Goal: Task Accomplishment & Management: Complete application form

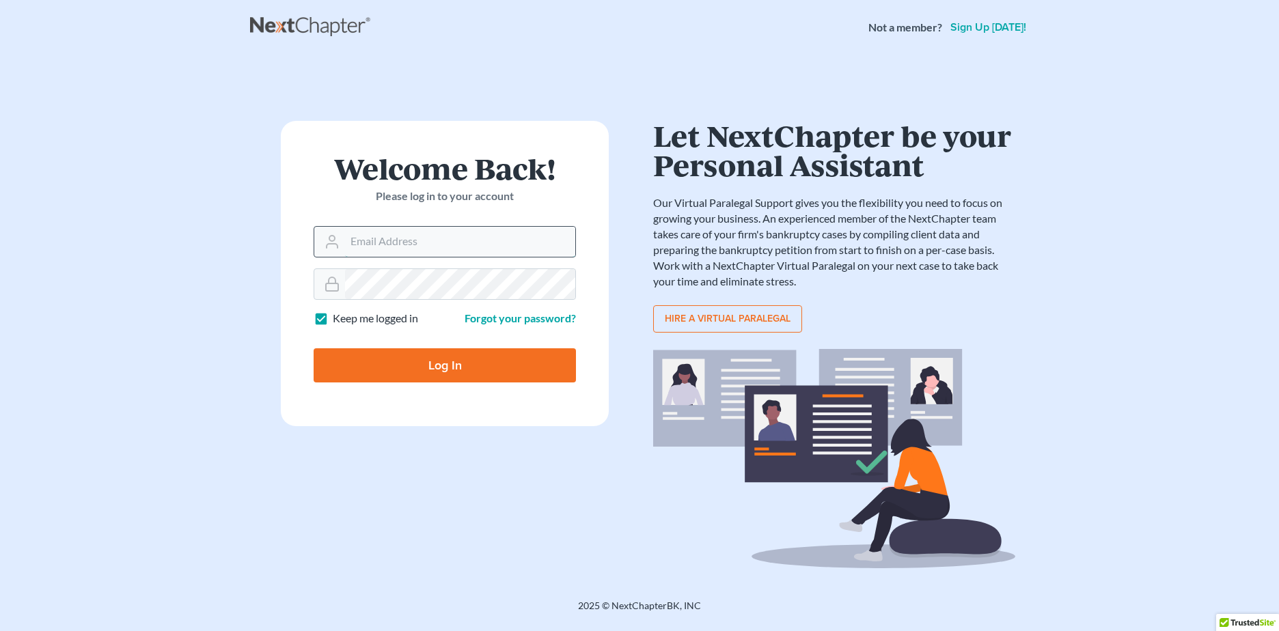
click at [371, 234] on input "Email Address" at bounding box center [460, 242] width 230 height 30
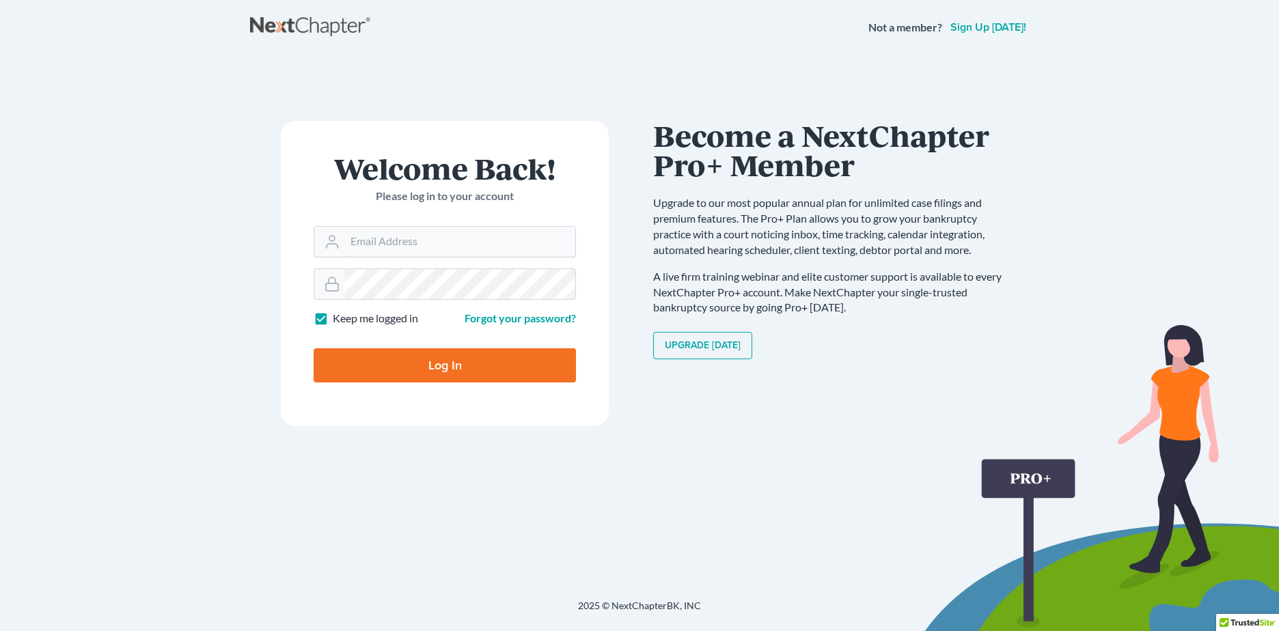
type input "[PERSON_NAME][EMAIL_ADDRESS][DOMAIN_NAME]"
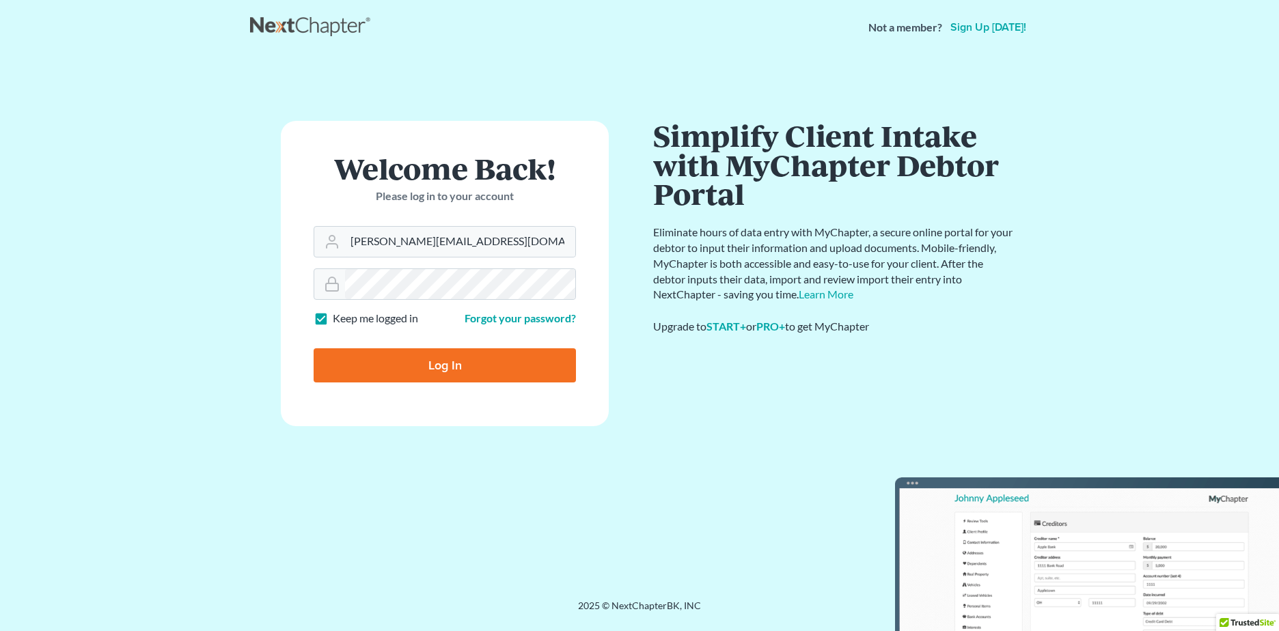
click at [418, 366] on input "Log In" at bounding box center [445, 365] width 262 height 34
type input "Thinking..."
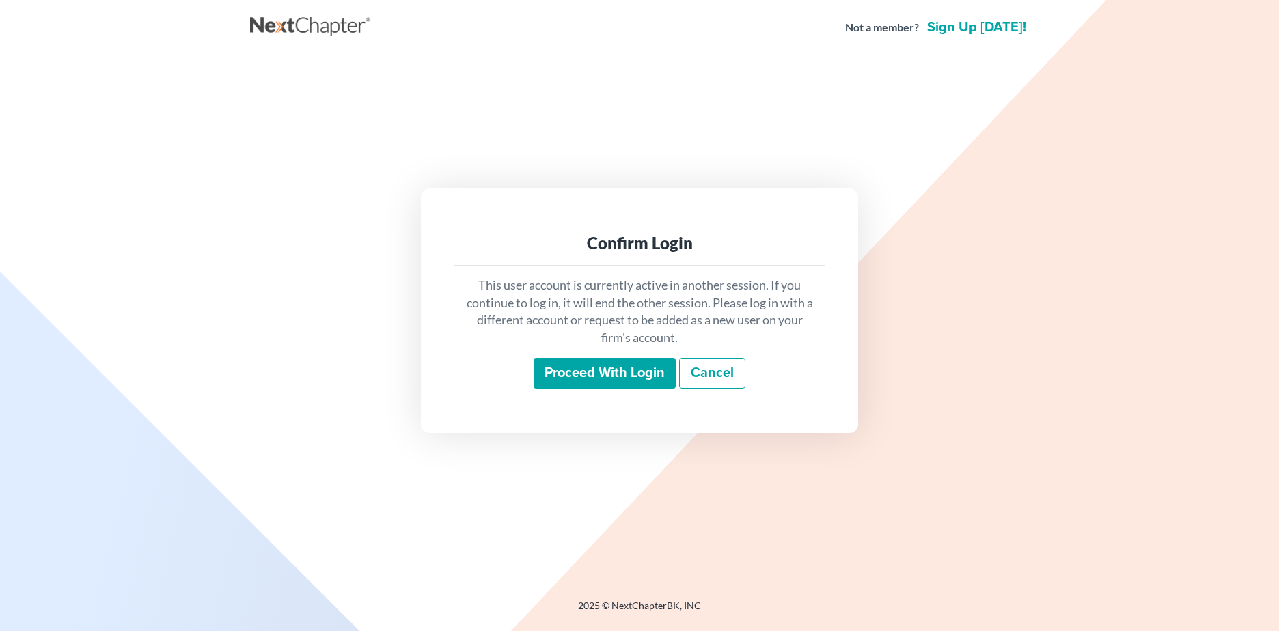
click at [605, 373] on input "Proceed with login" at bounding box center [605, 373] width 142 height 31
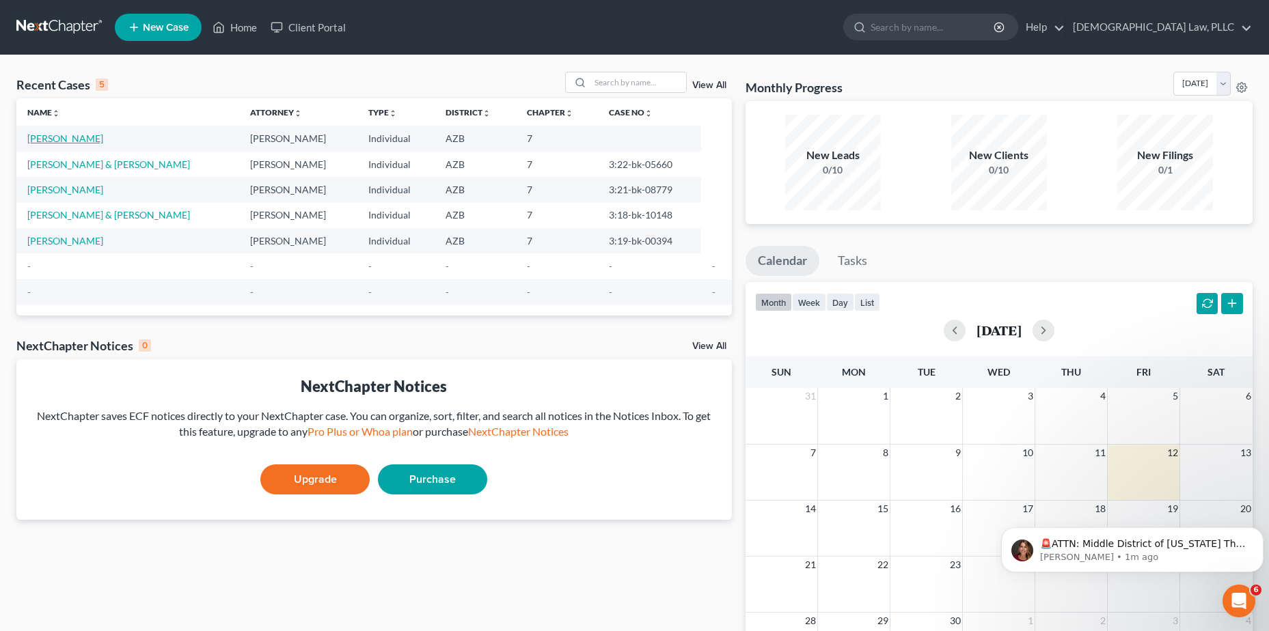
click at [74, 139] on link "[PERSON_NAME]" at bounding box center [65, 139] width 76 height 12
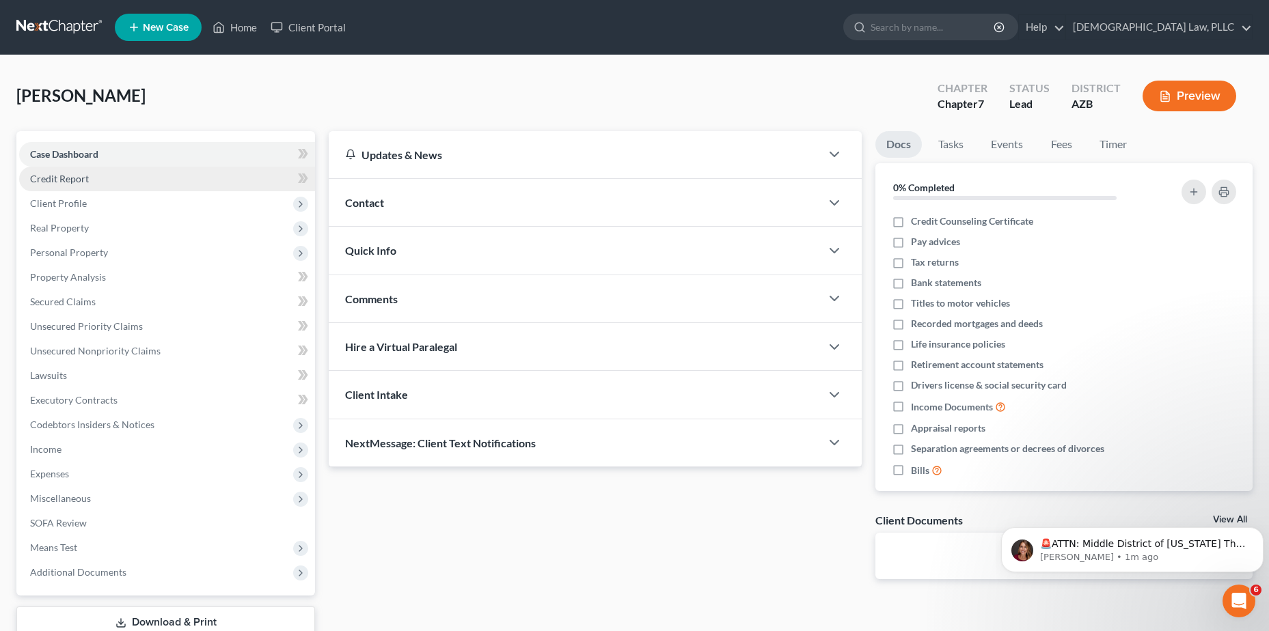
click at [111, 172] on link "Credit Report" at bounding box center [167, 179] width 296 height 25
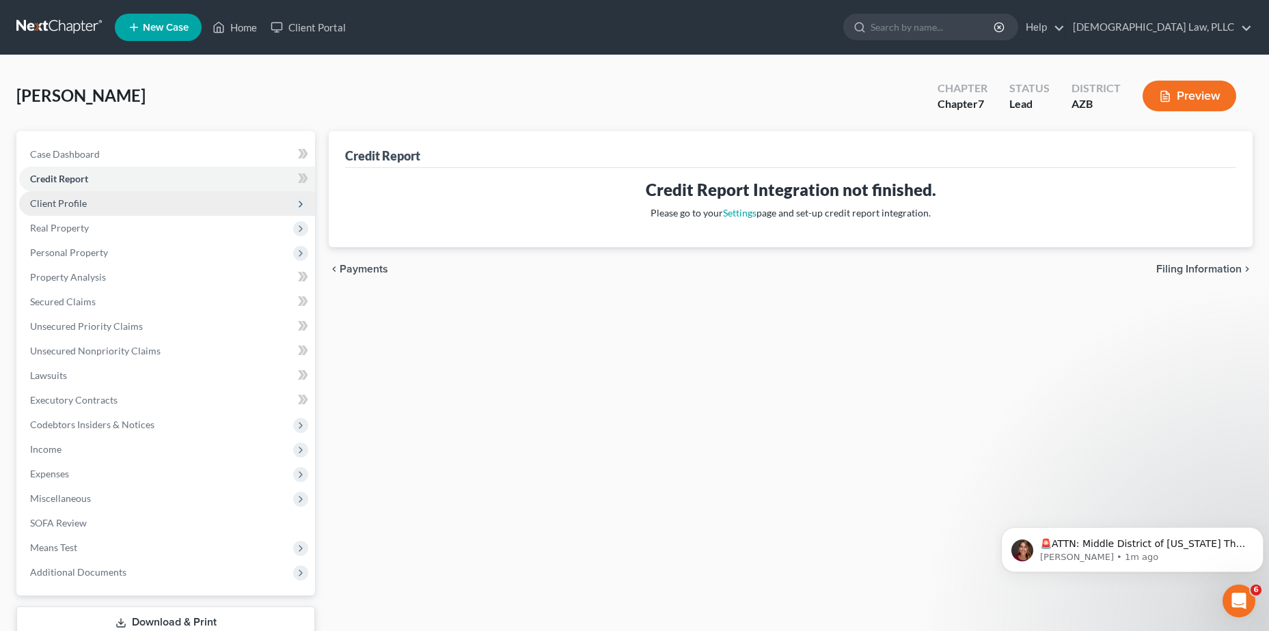
click at [70, 208] on span "Client Profile" at bounding box center [58, 203] width 57 height 12
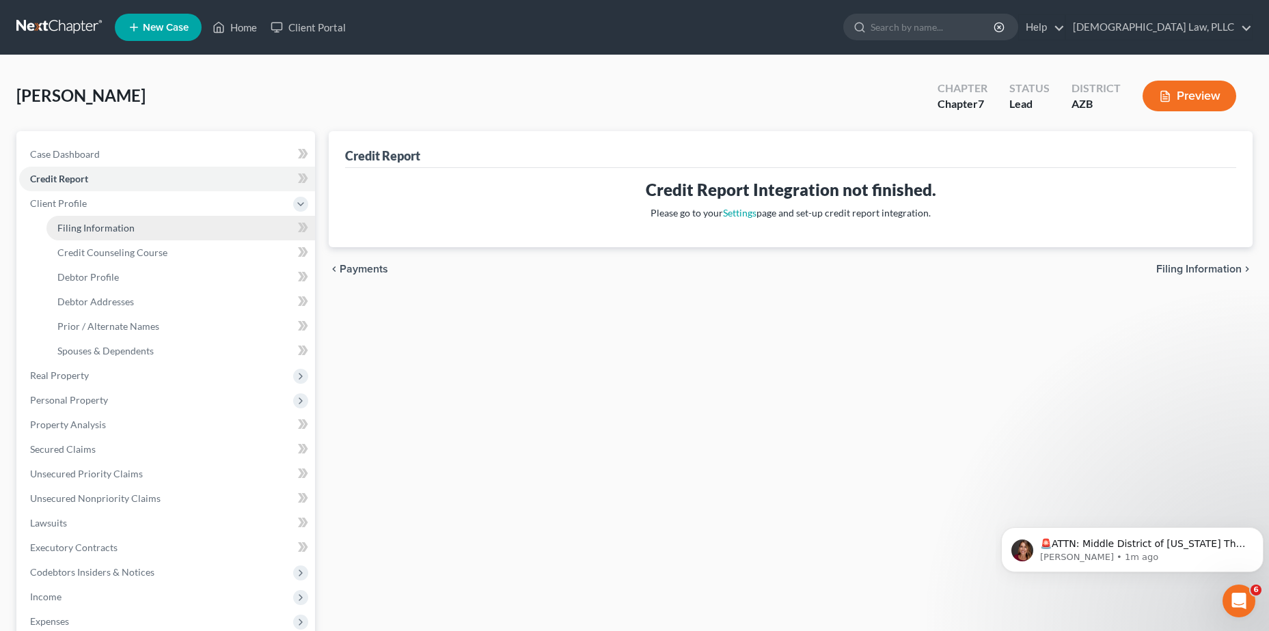
click at [113, 227] on span "Filing Information" at bounding box center [95, 228] width 77 height 12
select select "1"
select select "0"
select select "3"
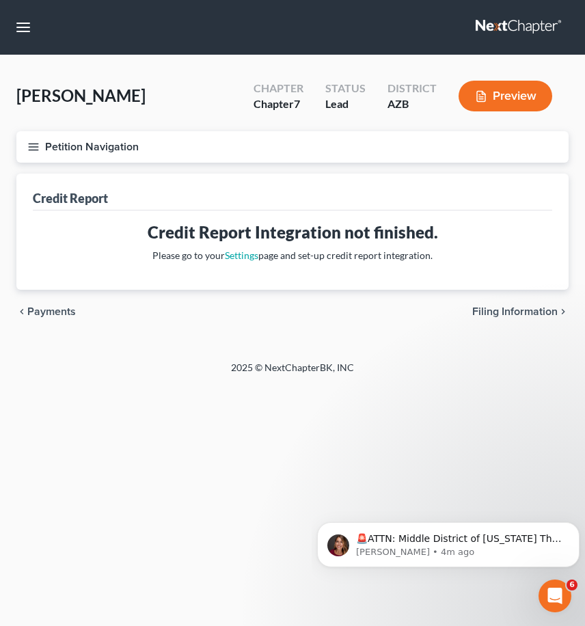
click at [115, 148] on button "Petition Navigation" at bounding box center [292, 146] width 552 height 31
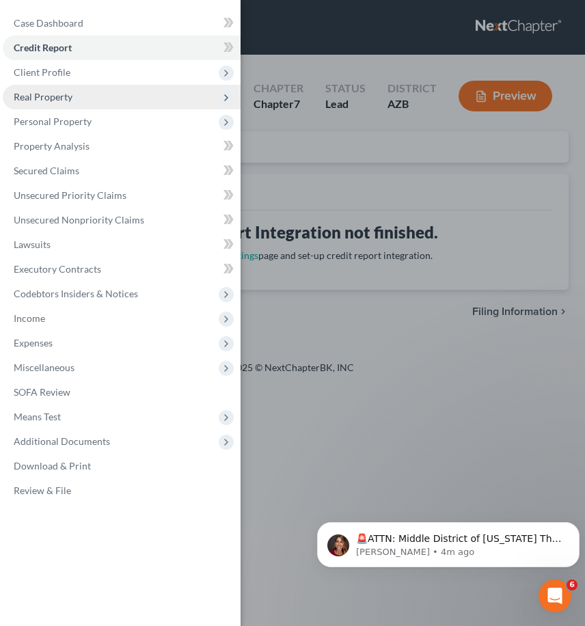
click at [44, 96] on span "Real Property" at bounding box center [43, 97] width 59 height 12
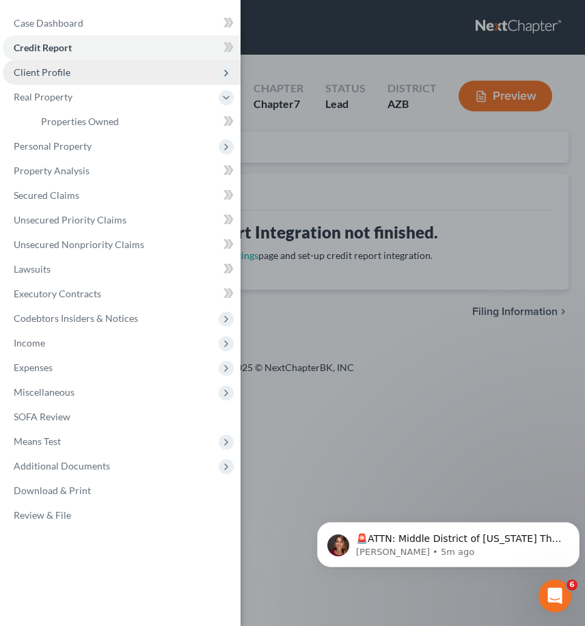
click at [46, 72] on span "Client Profile" at bounding box center [42, 72] width 57 height 12
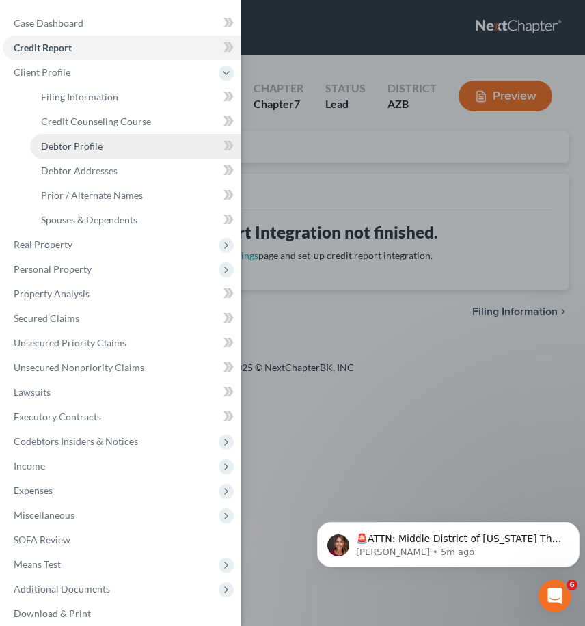
click at [87, 143] on span "Debtor Profile" at bounding box center [71, 146] width 61 height 12
select select "0"
select select "3"
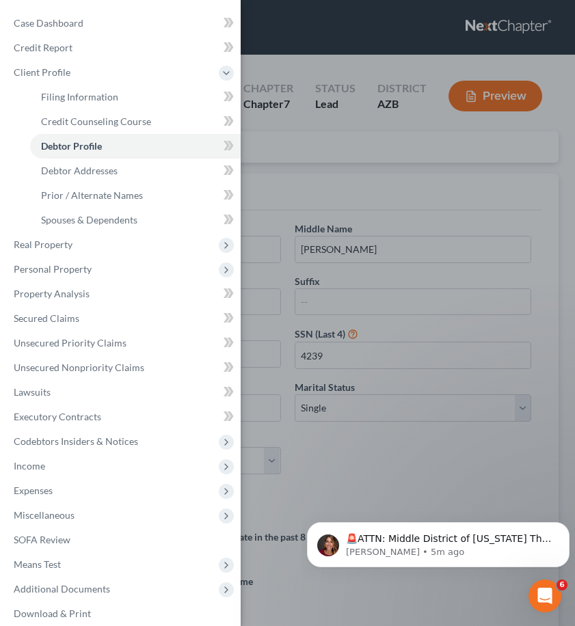
click at [459, 193] on div "Case Dashboard Payments Invoices Payments Payments Credit Report Client Profile" at bounding box center [287, 313] width 575 height 626
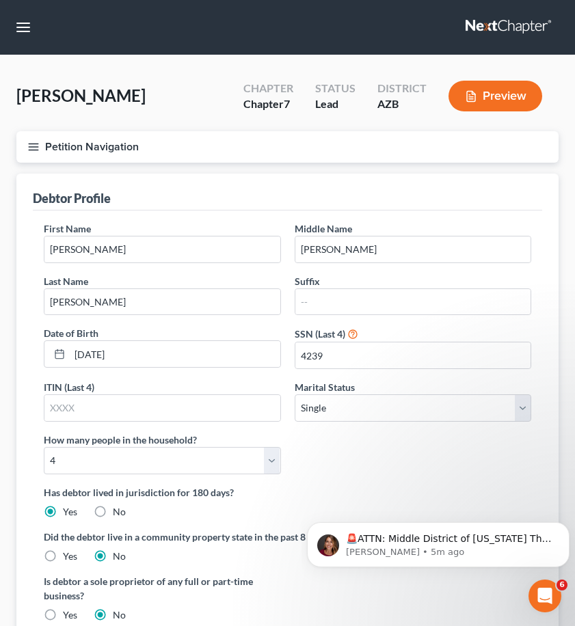
click at [42, 146] on button "Petition Navigation" at bounding box center [287, 146] width 542 height 31
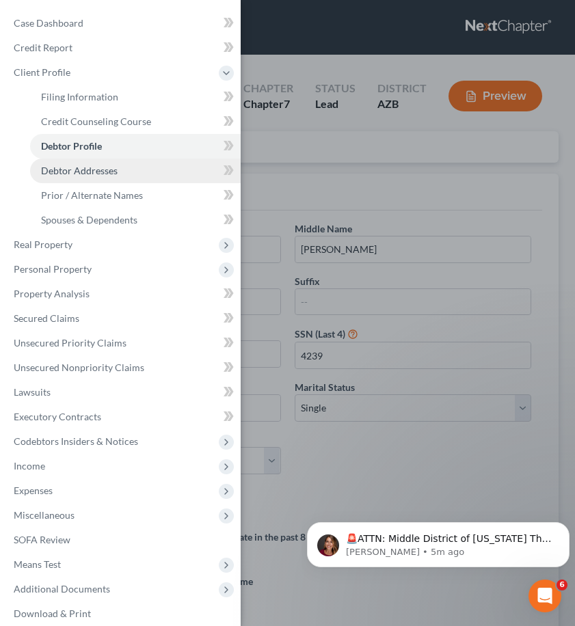
click at [87, 169] on span "Debtor Addresses" at bounding box center [79, 171] width 77 height 12
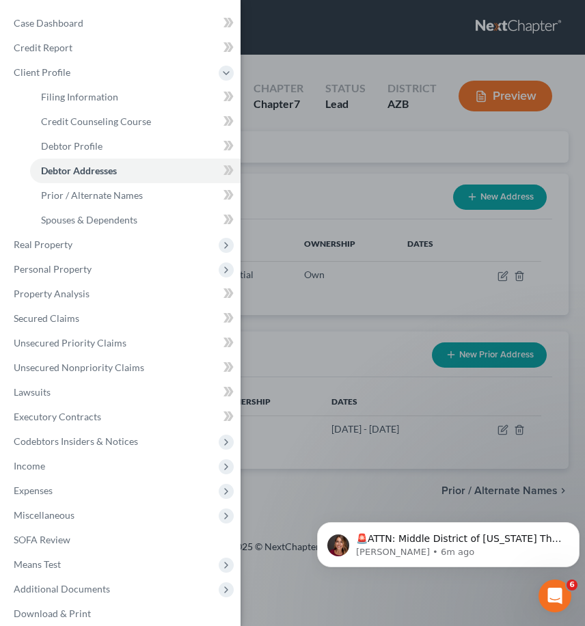
click at [323, 195] on div "Case Dashboard Payments Invoices Payments Payments Credit Report Client Profile" at bounding box center [292, 313] width 585 height 626
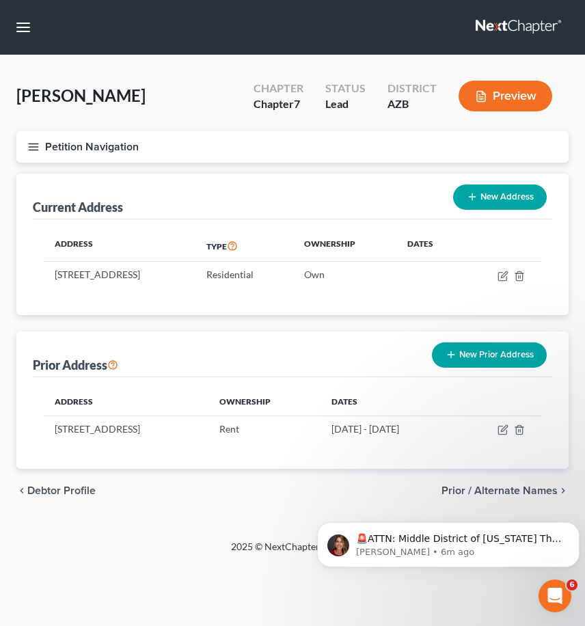
click at [39, 148] on icon "button" at bounding box center [33, 147] width 12 height 12
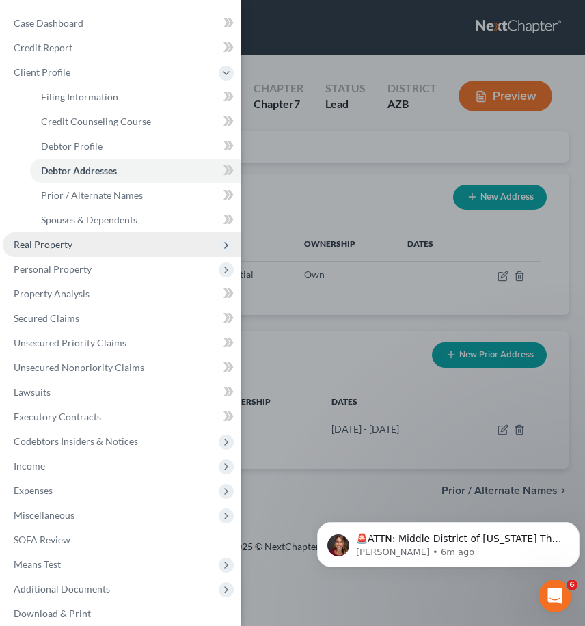
click at [67, 251] on span "Real Property" at bounding box center [122, 244] width 238 height 25
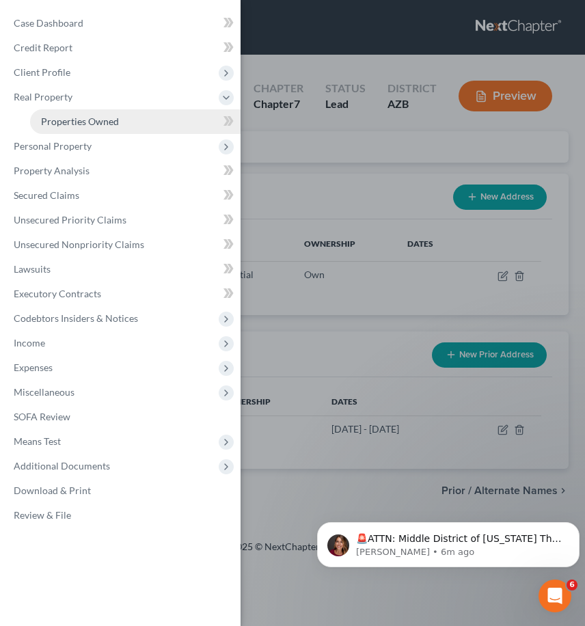
click at [100, 123] on span "Properties Owned" at bounding box center [80, 121] width 78 height 12
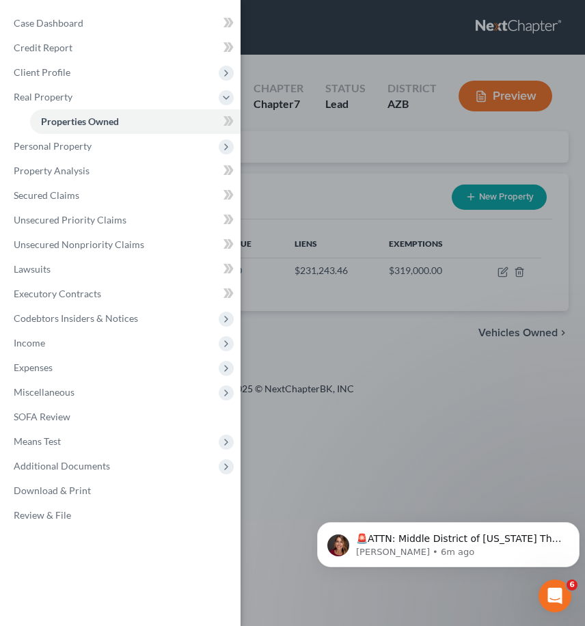
click at [394, 189] on div "Case Dashboard Payments Invoices Payments Payments Credit Report Client Profile" at bounding box center [292, 313] width 585 height 626
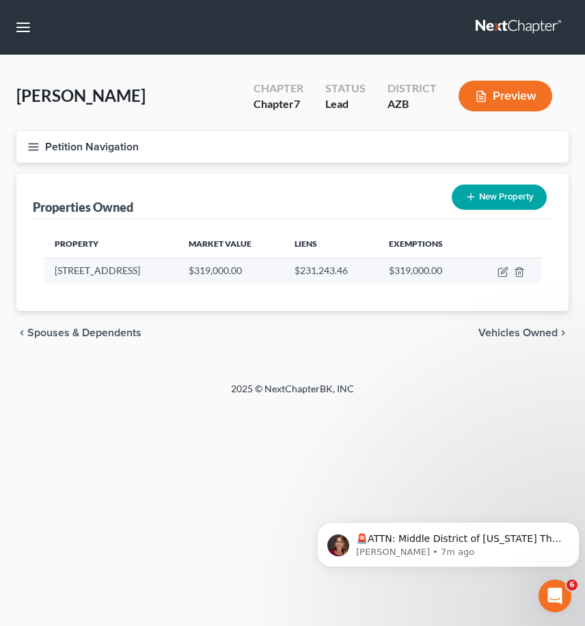
click at [150, 271] on td "[STREET_ADDRESS]" at bounding box center [111, 271] width 134 height 26
click at [430, 271] on td "$319,000.00" at bounding box center [425, 271] width 95 height 26
click at [501, 275] on icon "button" at bounding box center [502, 271] width 11 height 11
select select "3"
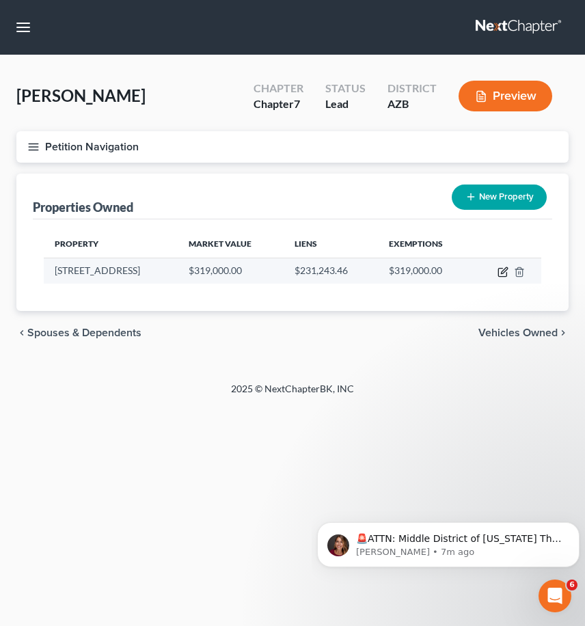
select select "0"
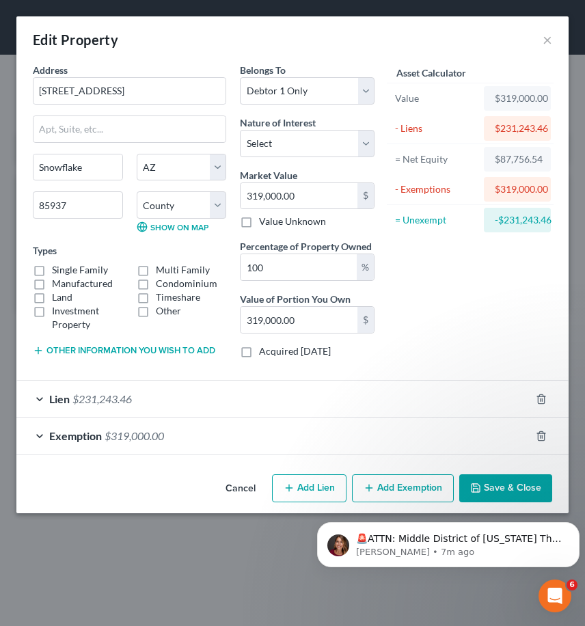
click at [36, 435] on div "Exemption $319,000.00" at bounding box center [273, 435] width 514 height 36
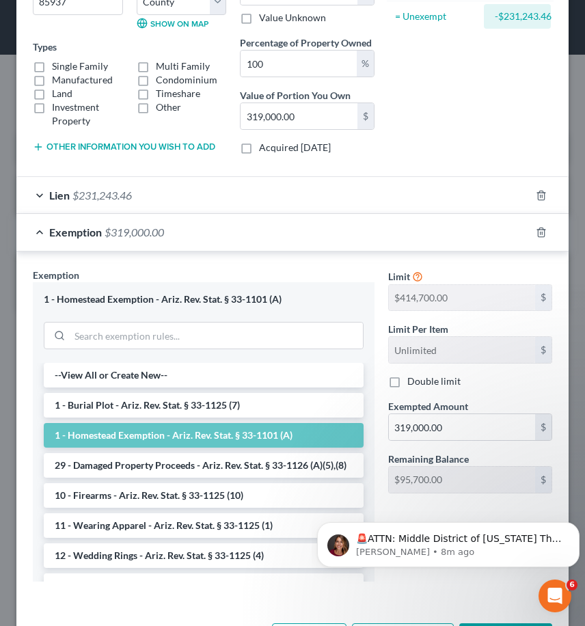
scroll to position [205, 0]
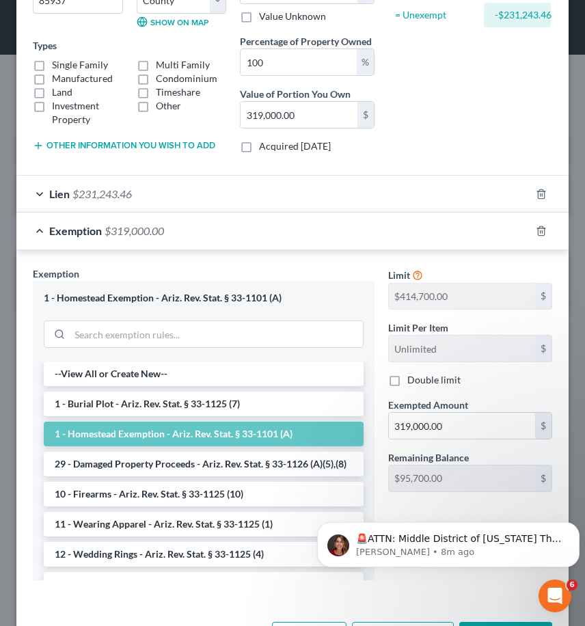
click at [42, 212] on div "Lien $231,243.46" at bounding box center [273, 194] width 514 height 36
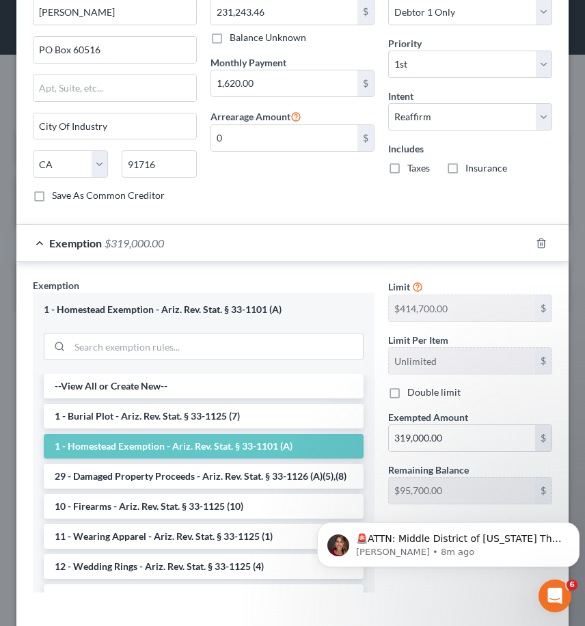
scroll to position [68, 0]
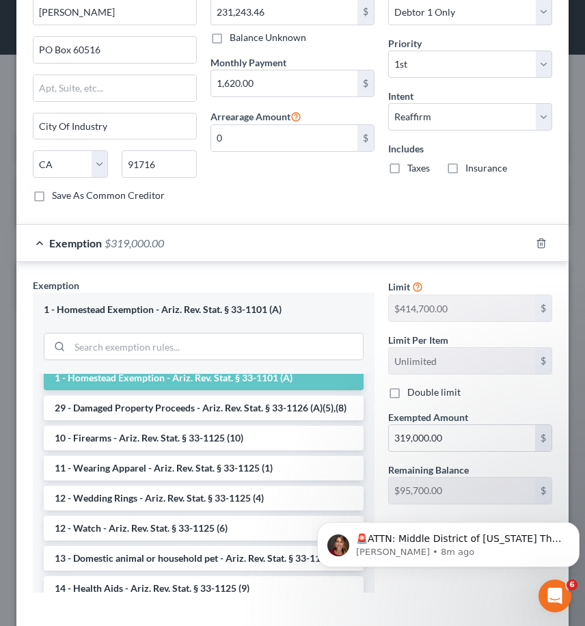
click at [355, 213] on div "Payment Information Balance 231,243.46 $ Balance Unknown Balance Undetermined 2…" at bounding box center [293, 85] width 178 height 258
click at [49, 249] on span "Exemption" at bounding box center [75, 242] width 53 height 13
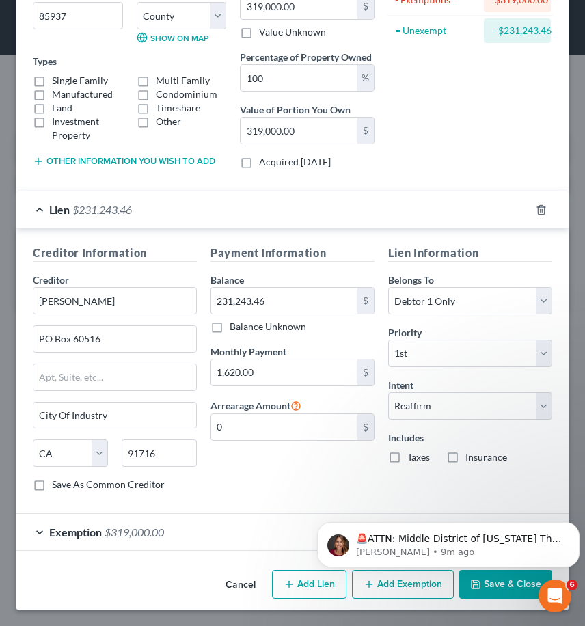
scroll to position [217, 0]
click at [100, 208] on span "$231,243.46" at bounding box center [101, 209] width 59 height 13
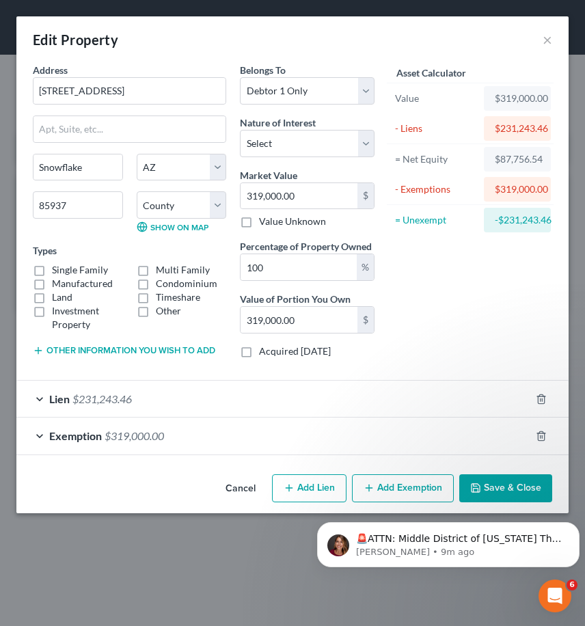
scroll to position [0, 0]
click at [132, 395] on span "$231,243.46" at bounding box center [101, 398] width 59 height 13
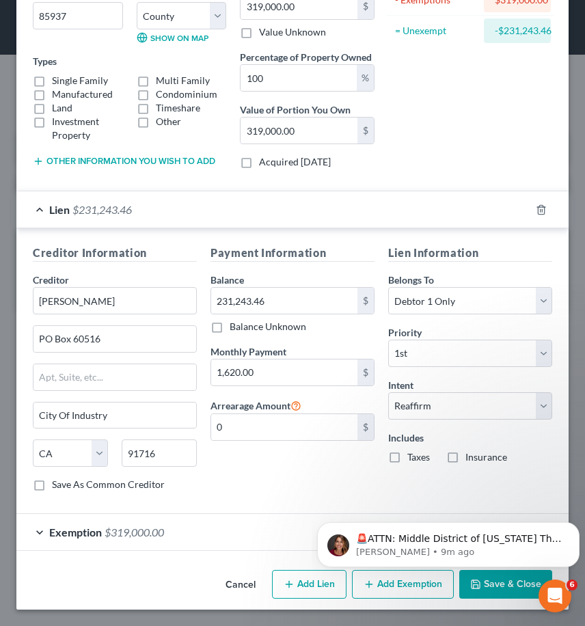
scroll to position [217, 0]
click at [532, 413] on select "Select Surrender Redeem Reaffirm Avoid Other" at bounding box center [470, 405] width 164 height 27
click at [388, 392] on select "Select Surrender Redeem Reaffirm Avoid Other" at bounding box center [470, 405] width 164 height 27
click at [536, 410] on select "Select Surrender Redeem Reaffirm Avoid Other" at bounding box center [470, 405] width 164 height 27
click at [388, 392] on select "Select Surrender Redeem Reaffirm Avoid Other" at bounding box center [470, 405] width 164 height 27
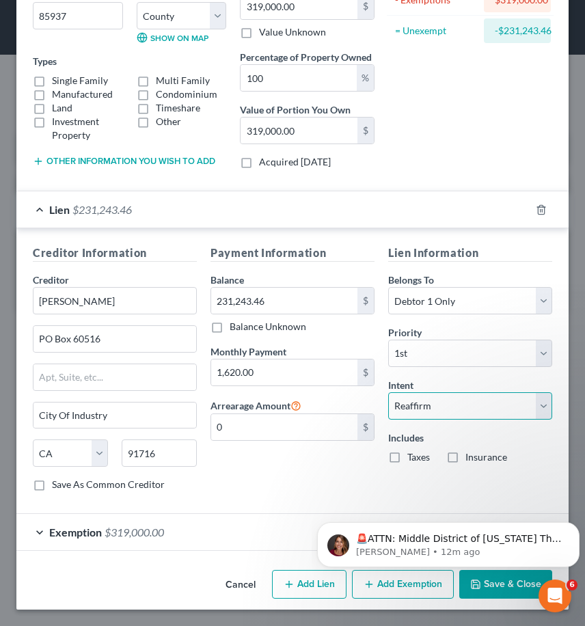
click at [536, 407] on select "Select Surrender Redeem Reaffirm Avoid Other" at bounding box center [470, 405] width 164 height 27
click at [388, 392] on select "Select Surrender Redeem Reaffirm Avoid Other" at bounding box center [470, 405] width 164 height 27
click at [304, 478] on div "Payment Information Balance 231,243.46 $ Balance Unknown Balance Undetermined 2…" at bounding box center [293, 374] width 178 height 258
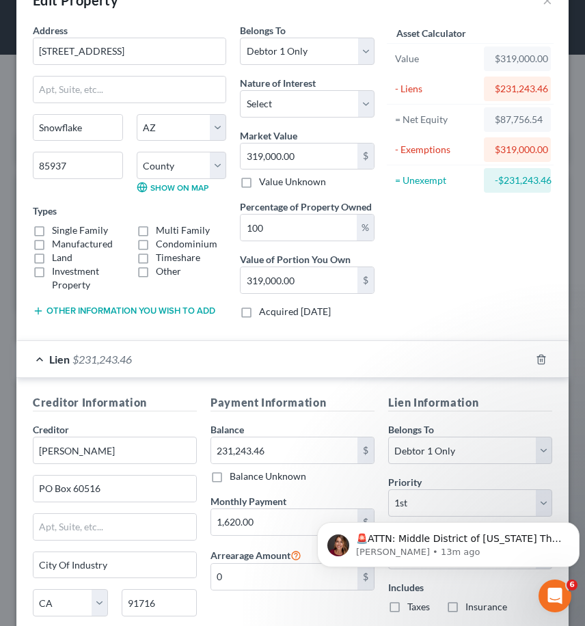
scroll to position [0, 0]
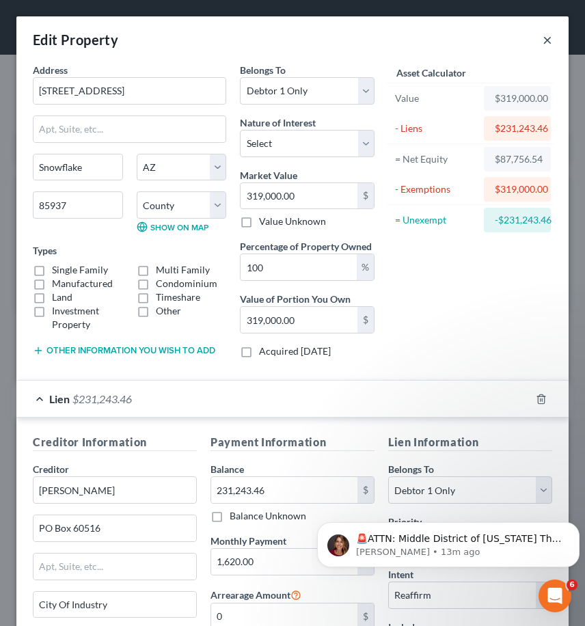
click at [542, 41] on button "×" at bounding box center [547, 39] width 10 height 16
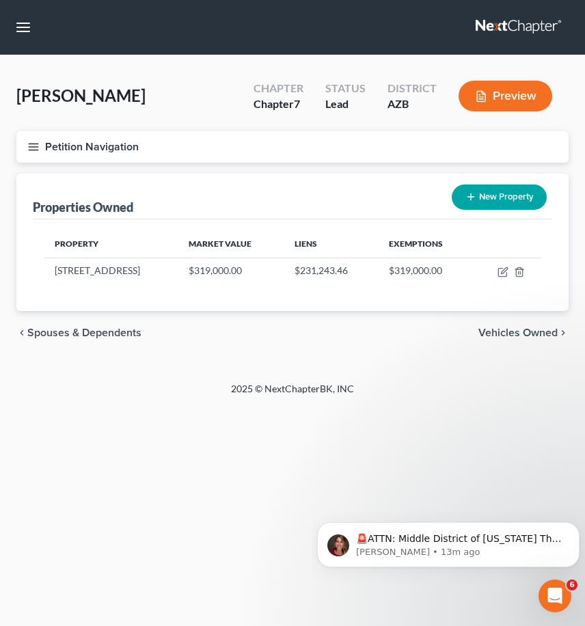
click at [33, 147] on line "button" at bounding box center [34, 147] width 10 height 0
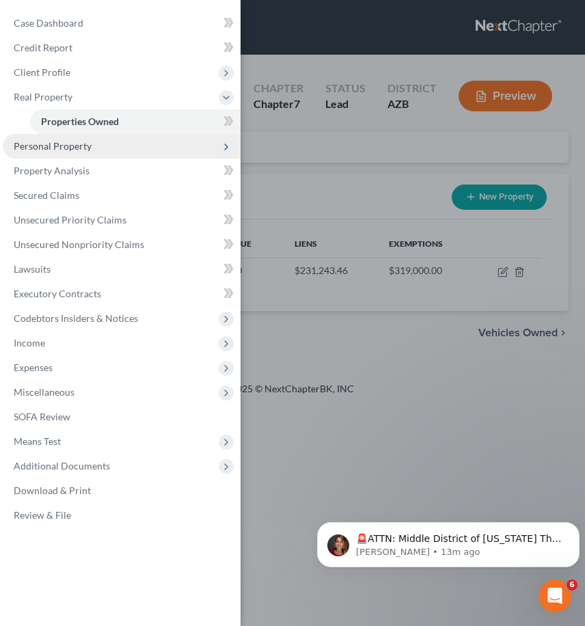
click at [73, 141] on span "Personal Property" at bounding box center [53, 146] width 78 height 12
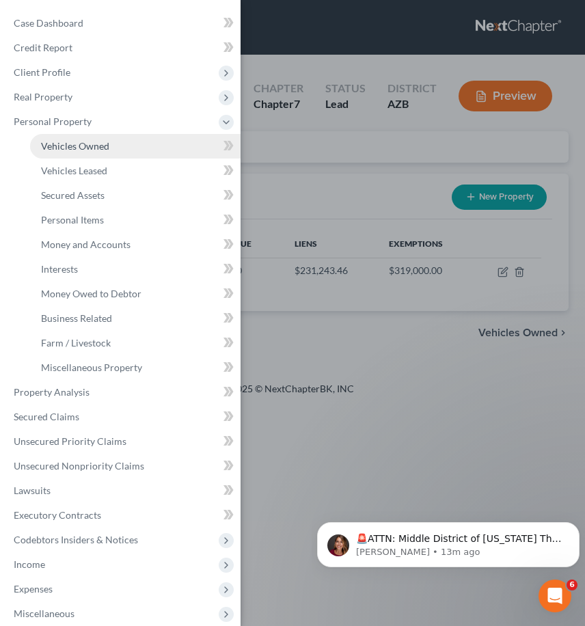
click at [134, 146] on link "Vehicles Owned" at bounding box center [135, 146] width 210 height 25
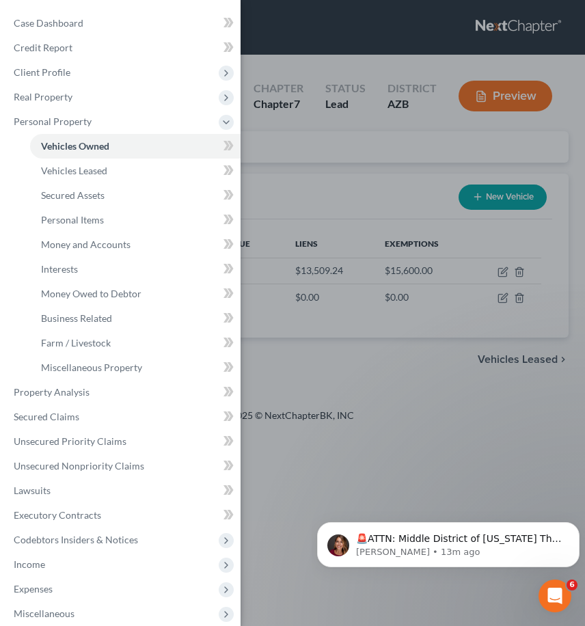
click at [394, 383] on div "Case Dashboard Payments Invoices Payments Payments Credit Report Client Profile" at bounding box center [292, 313] width 585 height 626
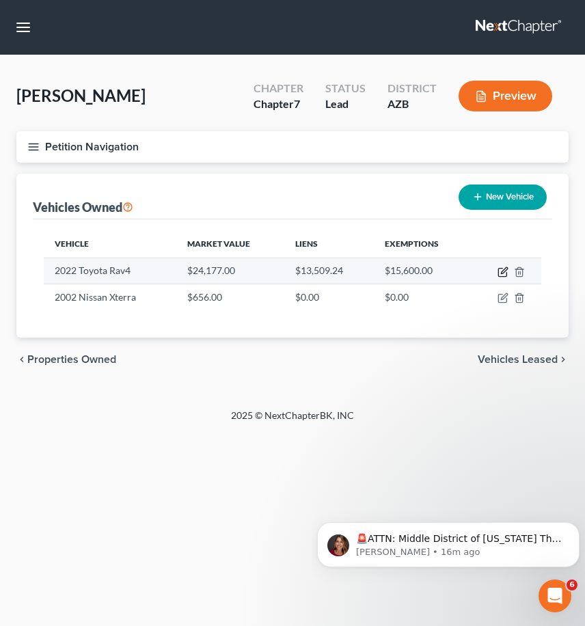
click at [500, 274] on icon "button" at bounding box center [502, 271] width 11 height 11
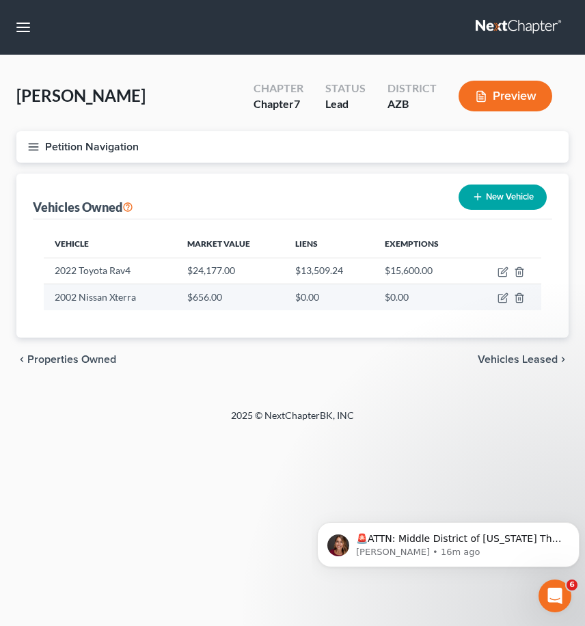
select select "0"
select select "4"
select select "0"
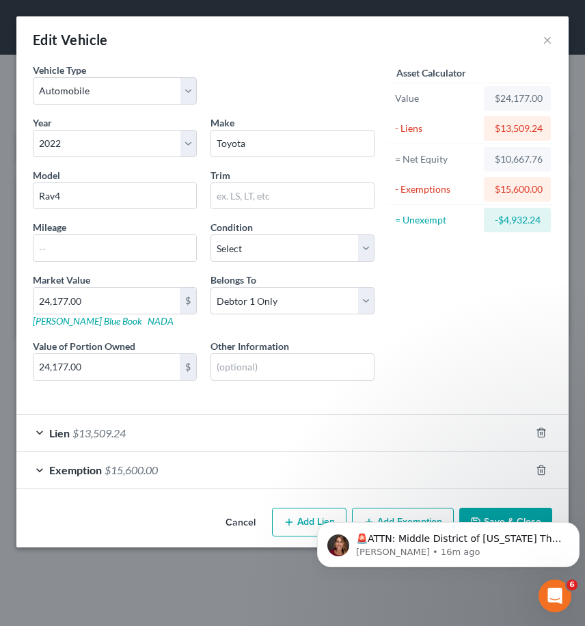
click at [40, 472] on div "Exemption $15,600.00" at bounding box center [273, 470] width 514 height 36
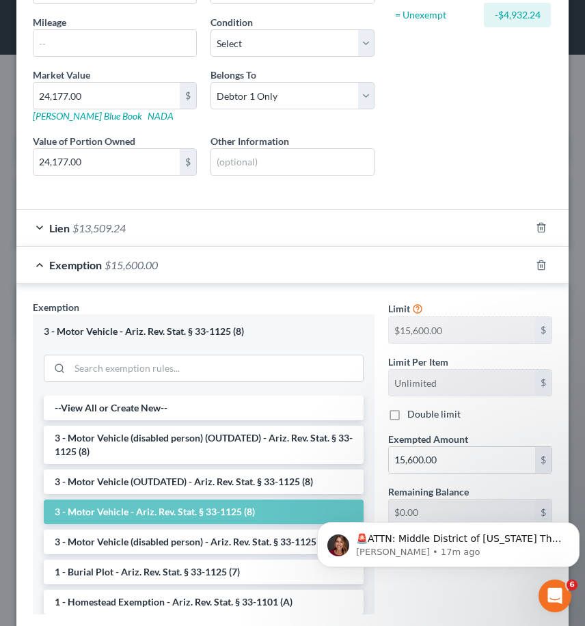
scroll to position [137, 0]
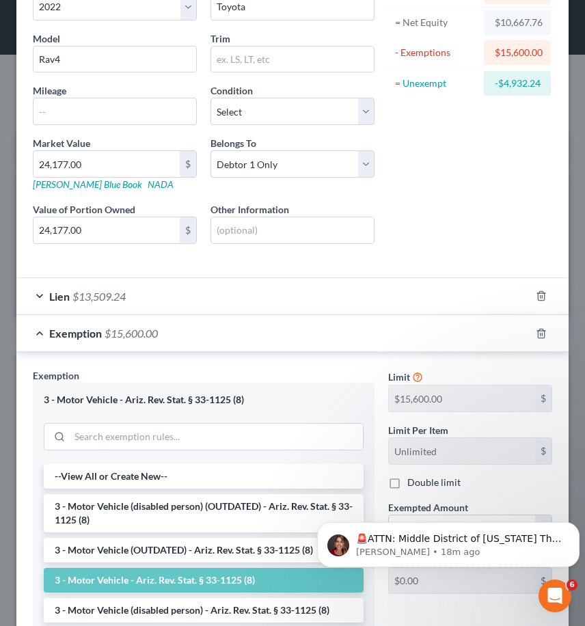
click at [359, 400] on div "3 - Motor Vehicle - Ariz. Rev. Stat. § 33-1125 (8)" at bounding box center [204, 423] width 342 height 81
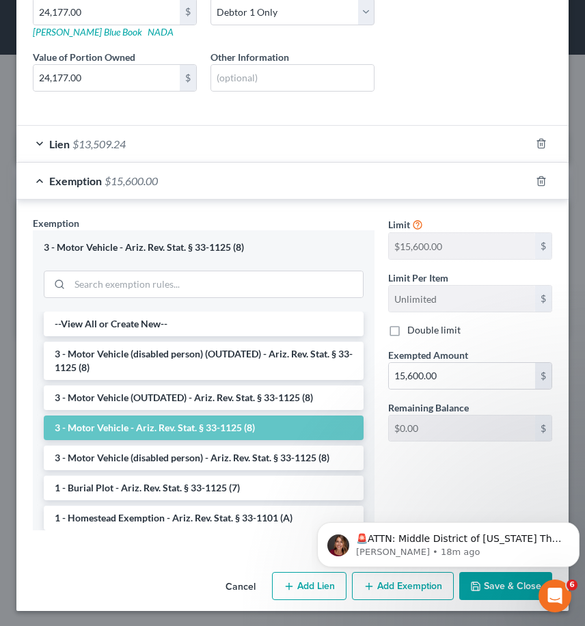
scroll to position [290, 0]
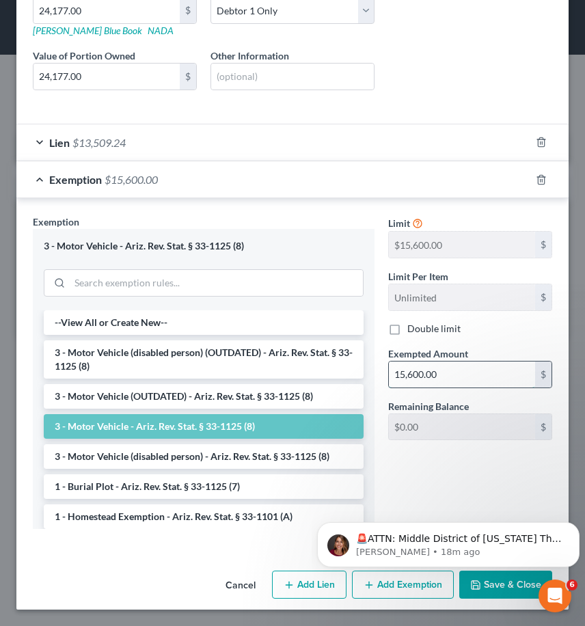
click at [416, 379] on input "15,600.00" at bounding box center [462, 374] width 146 height 26
click at [411, 374] on input "15,600.00" at bounding box center [462, 374] width 146 height 26
click at [417, 376] on input "15,600.00" at bounding box center [462, 374] width 146 height 26
type input "15,000.00"
click at [416, 471] on div "Limit $15,600.00 $ Limit Per Item Unlimited $ Double limit Exempted Amount * 15…" at bounding box center [470, 377] width 178 height 325
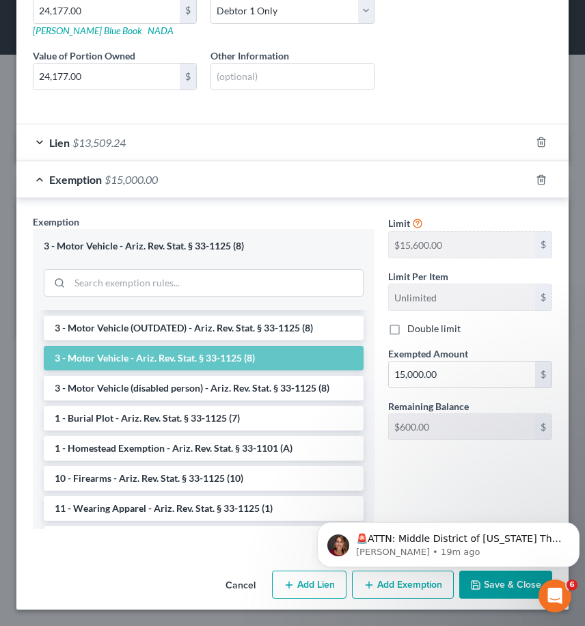
click at [37, 142] on div "Lien $13,509.24" at bounding box center [273, 142] width 514 height 36
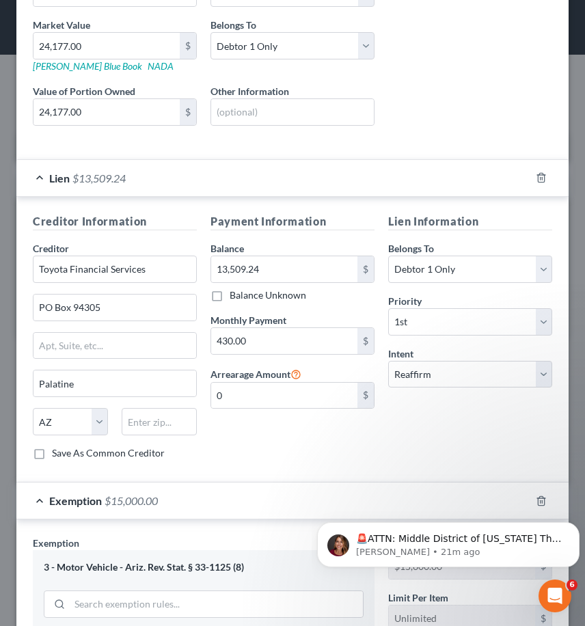
scroll to position [273, 0]
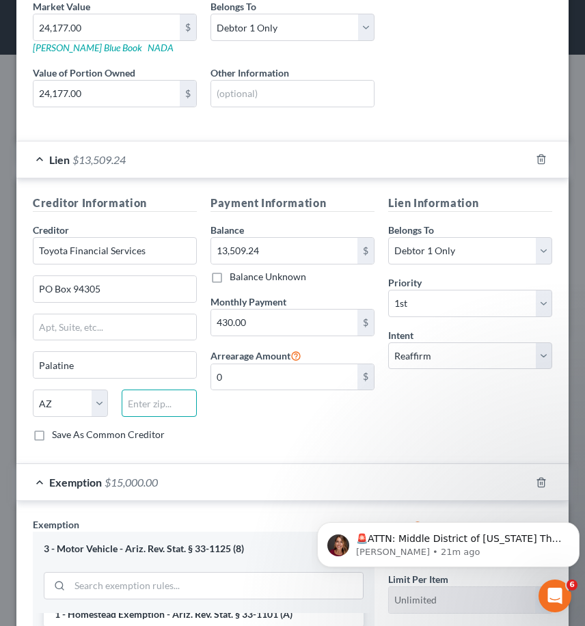
click at [156, 404] on input "text" at bounding box center [159, 402] width 75 height 27
type input "60094"
click at [98, 329] on input "text" at bounding box center [114, 327] width 163 height 26
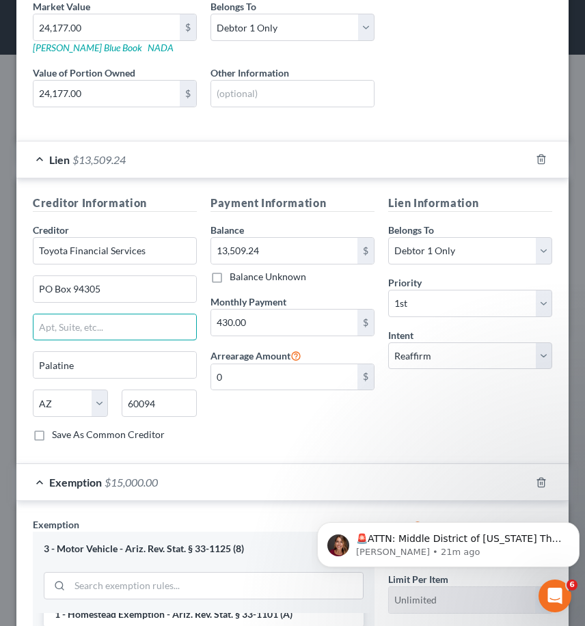
select select "14"
click at [273, 413] on div "Payment Information Balance 13,509.24 $ Balance Unknown Balance Undetermined 13…" at bounding box center [293, 324] width 178 height 258
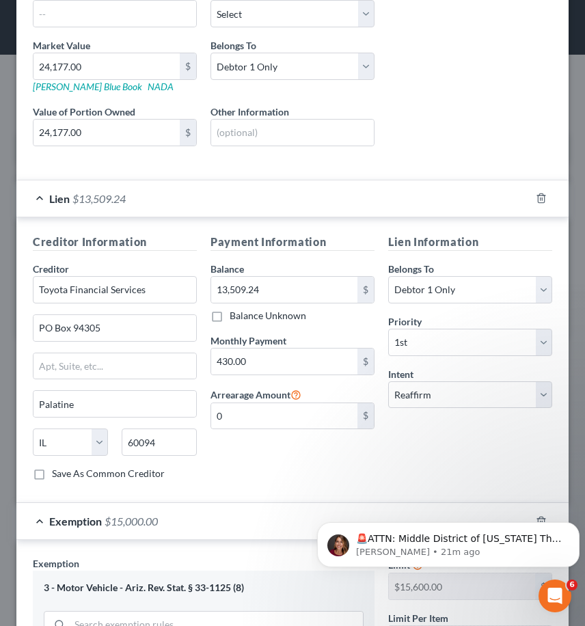
scroll to position [0, 0]
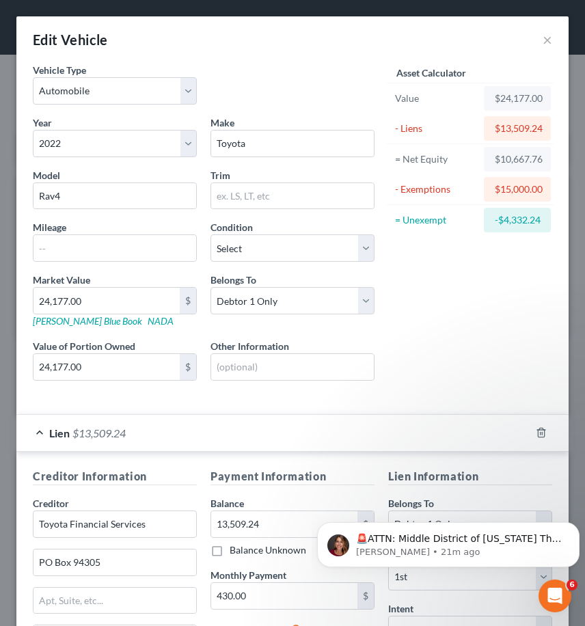
click at [36, 435] on div "Lien $13,509.24" at bounding box center [273, 433] width 514 height 36
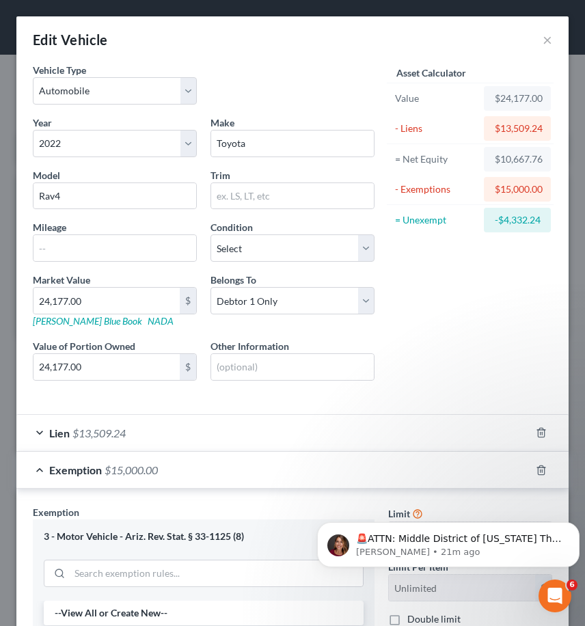
click at [42, 476] on div "Exemption $15,000.00" at bounding box center [273, 470] width 514 height 36
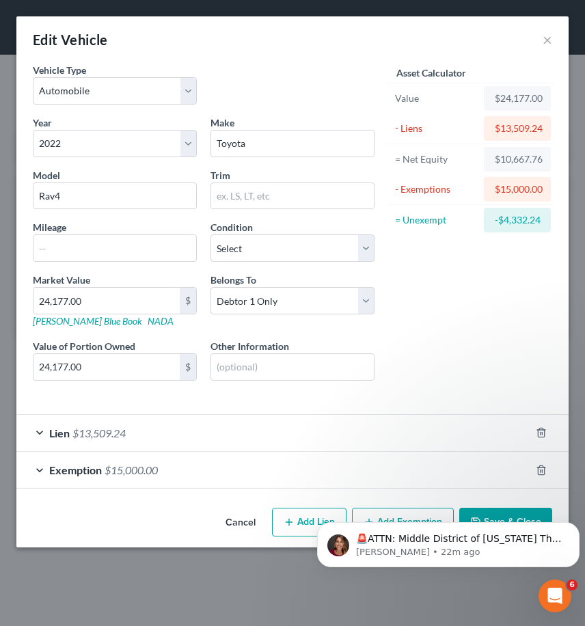
click at [510, 515] on body "🚨ATTN: Middle District of [US_STATE] The court has added a new Credit Counselin…" at bounding box center [448, 541] width 262 height 85
click at [504, 519] on body "🚨ATTN: Middle District of [US_STATE] The court has added a new Credit Counselin…" at bounding box center [448, 541] width 262 height 85
click at [559, 596] on icon "Open Intercom Messenger" at bounding box center [553, 594] width 23 height 23
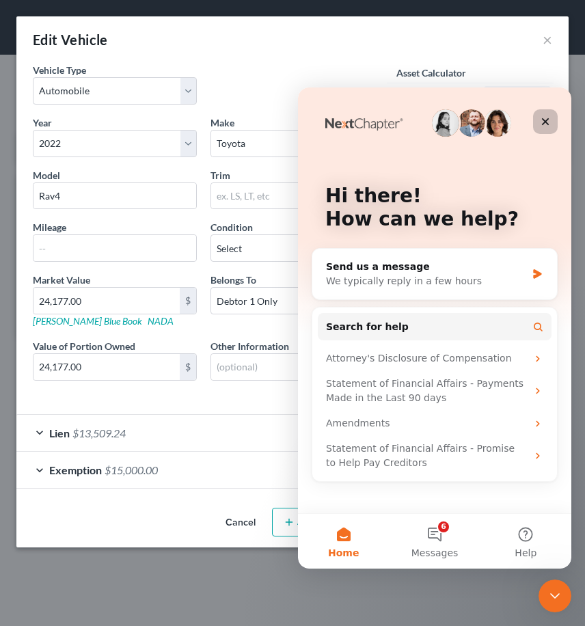
click at [545, 120] on icon "Close" at bounding box center [546, 122] width 8 height 8
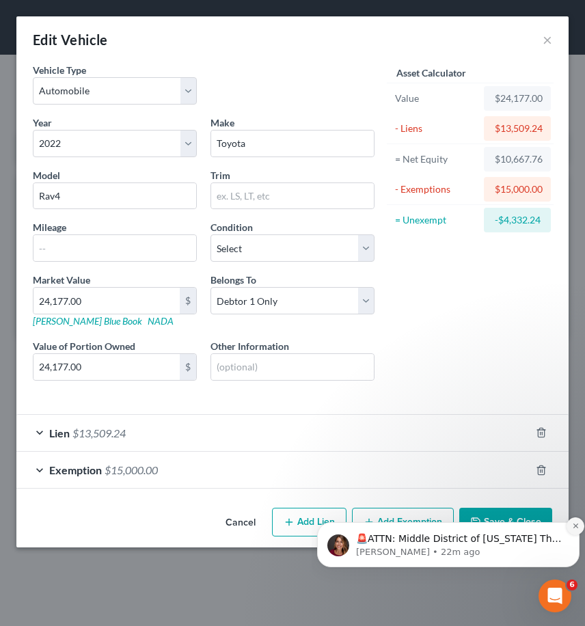
click at [574, 528] on icon "Dismiss notification" at bounding box center [576, 526] width 8 height 8
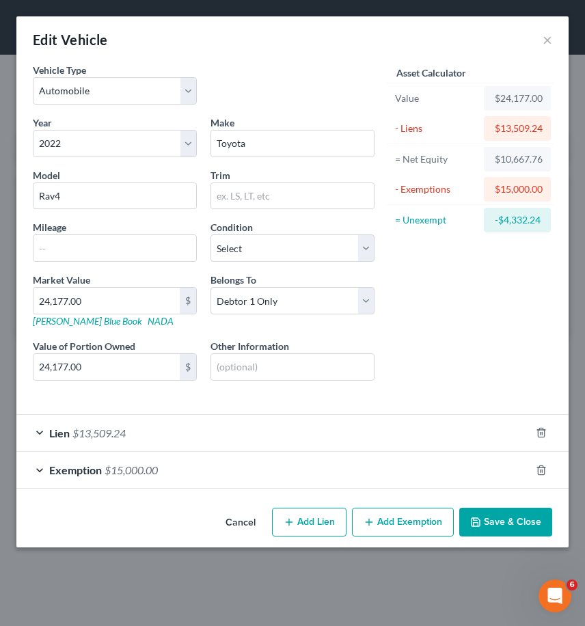
click at [503, 520] on button "Save & Close" at bounding box center [505, 522] width 93 height 29
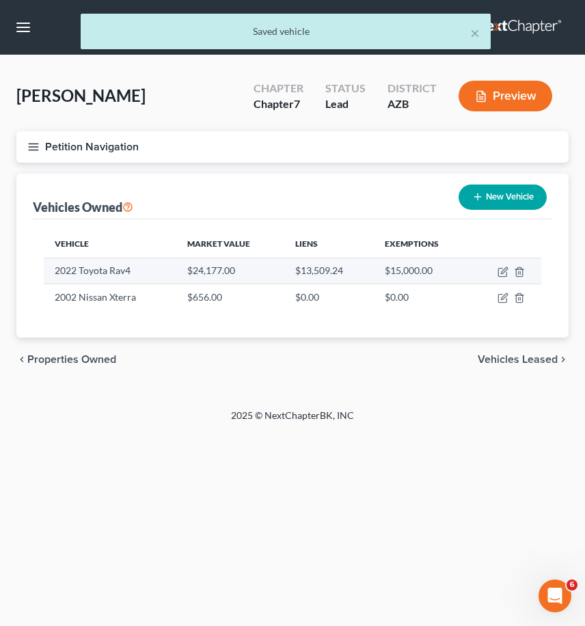
click at [99, 269] on td "2022 Toyota Rav4" at bounding box center [110, 271] width 133 height 26
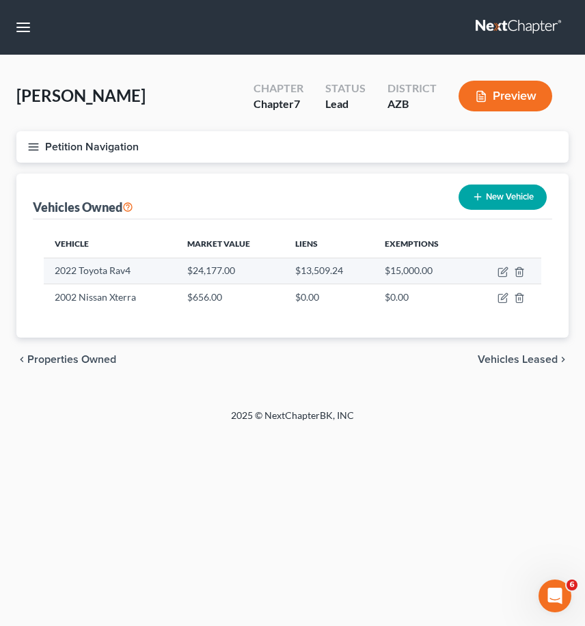
click at [156, 277] on td "2022 Toyota Rav4" at bounding box center [110, 271] width 133 height 26
click at [503, 274] on icon "button" at bounding box center [502, 271] width 11 height 11
select select "0"
select select "4"
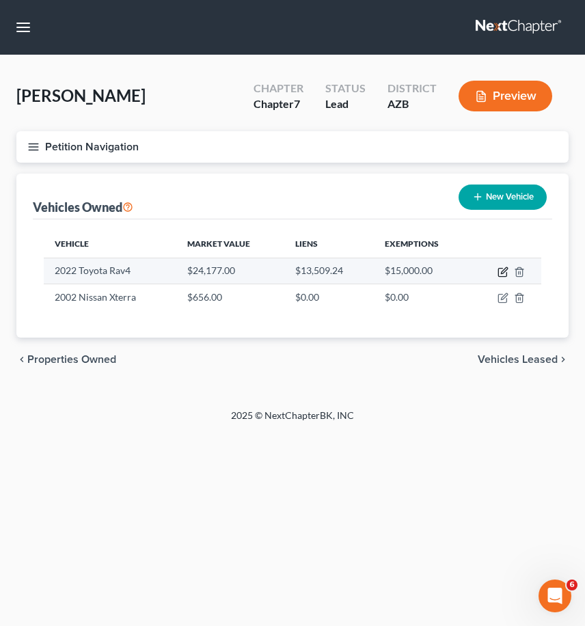
select select "0"
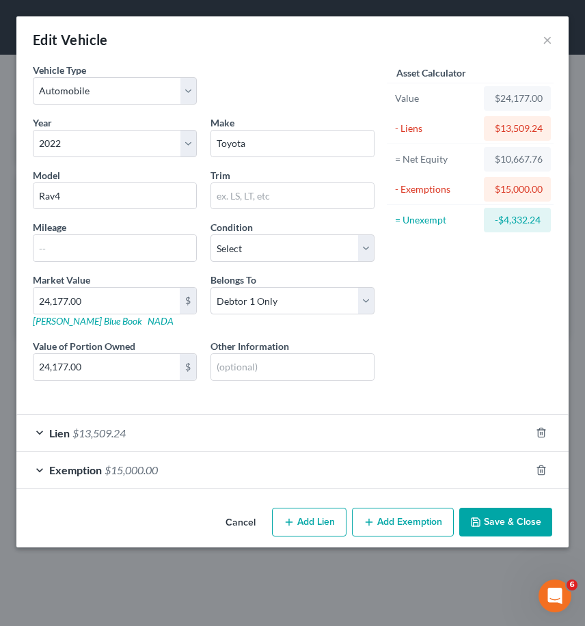
click at [37, 438] on div "Lien $13,509.24" at bounding box center [273, 433] width 514 height 36
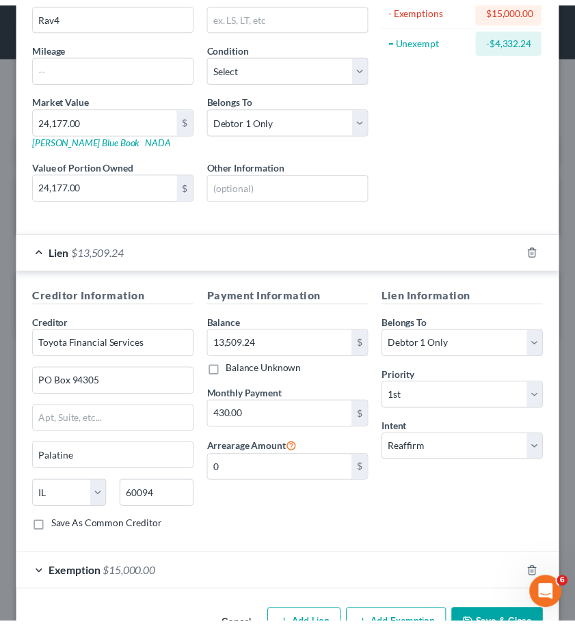
scroll to position [223, 0]
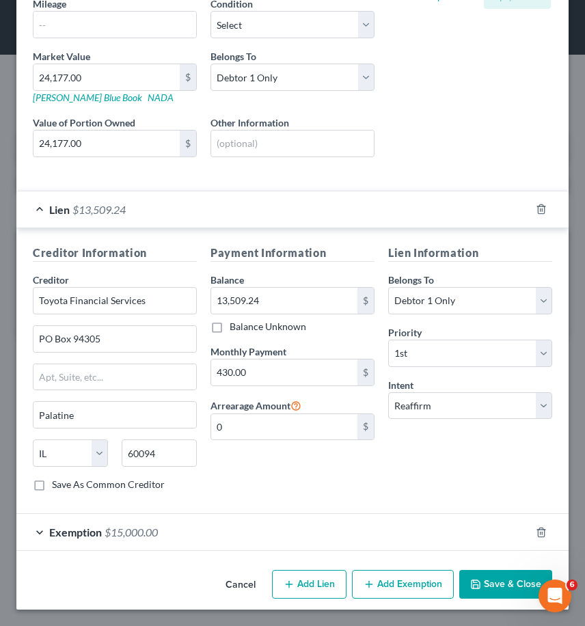
click at [499, 584] on button "Save & Close" at bounding box center [505, 584] width 93 height 29
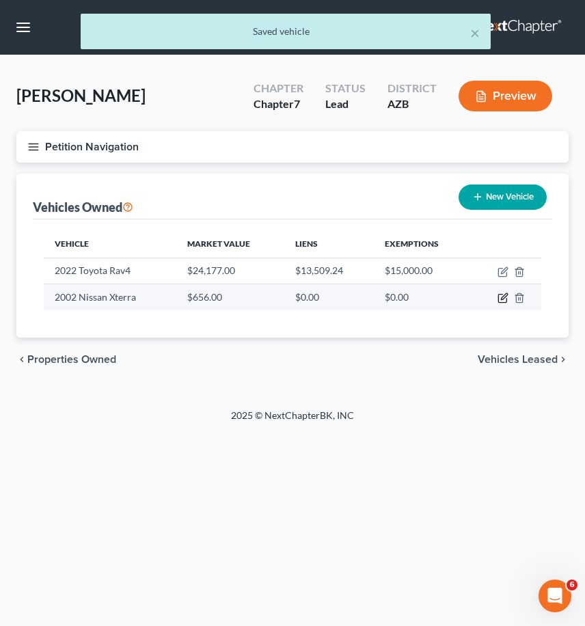
click at [498, 299] on icon "button" at bounding box center [502, 298] width 8 height 8
select select "0"
select select "24"
select select "4"
select select "0"
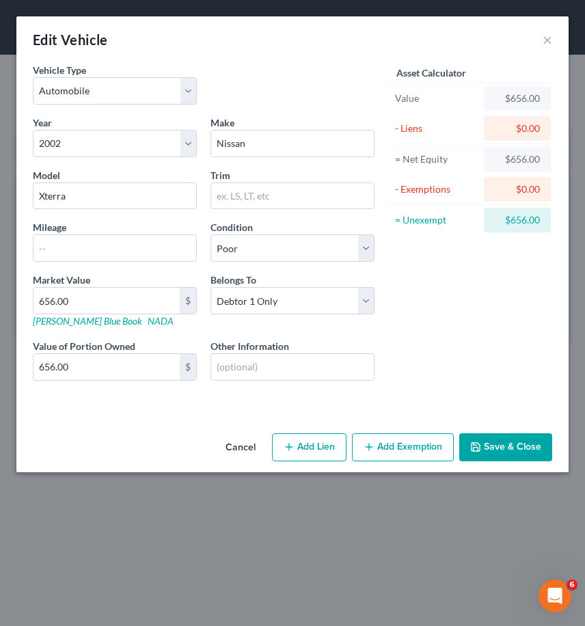
click at [512, 448] on button "Save & Close" at bounding box center [505, 447] width 93 height 29
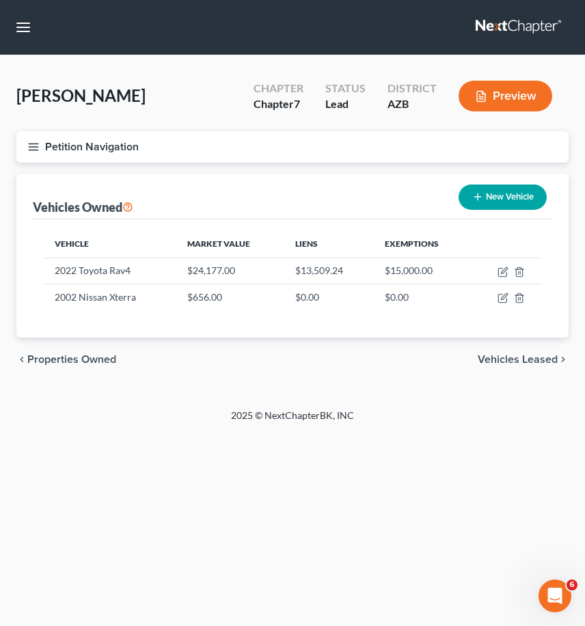
click at [34, 148] on icon "button" at bounding box center [33, 147] width 12 height 12
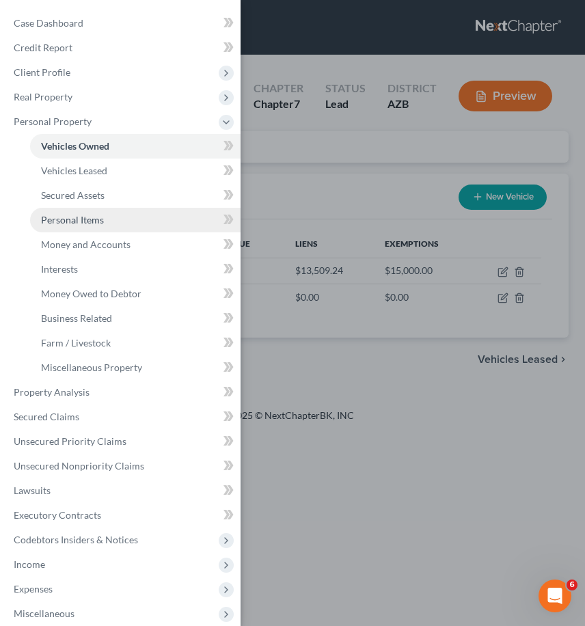
click at [77, 222] on span "Personal Items" at bounding box center [72, 220] width 63 height 12
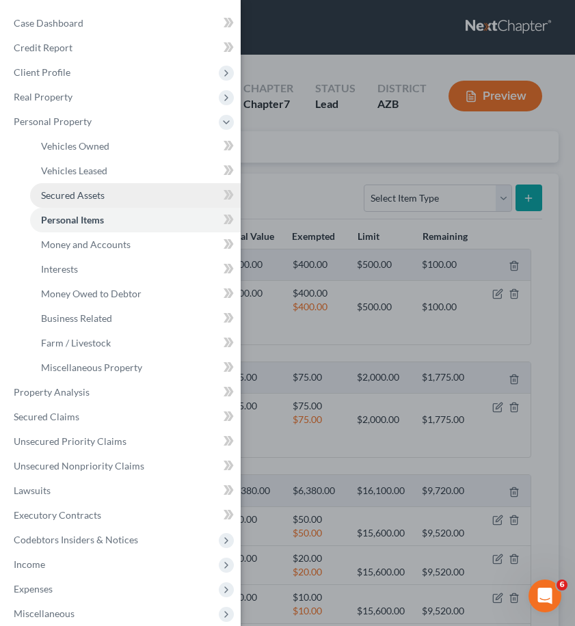
click at [87, 189] on link "Secured Assets" at bounding box center [135, 195] width 210 height 25
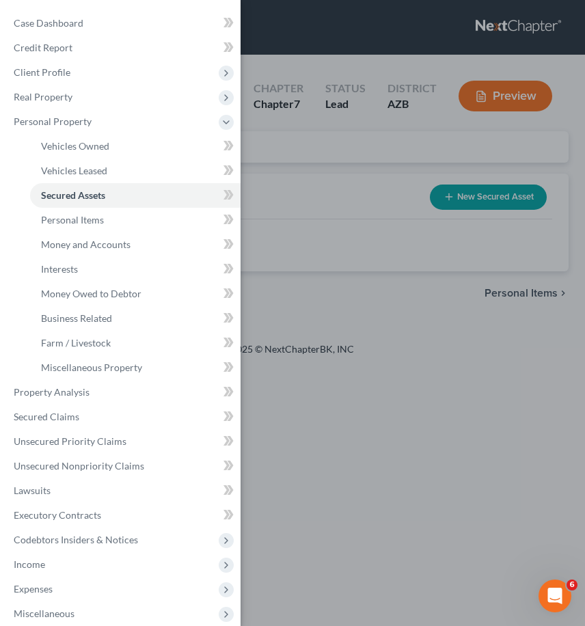
click at [378, 292] on div "Case Dashboard Payments Invoices Payments Payments Credit Report Client Profile" at bounding box center [292, 313] width 585 height 626
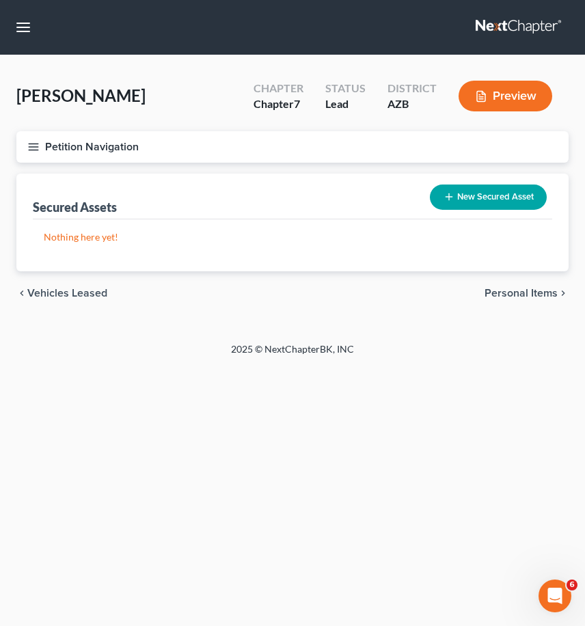
click at [36, 143] on line "button" at bounding box center [34, 143] width 10 height 0
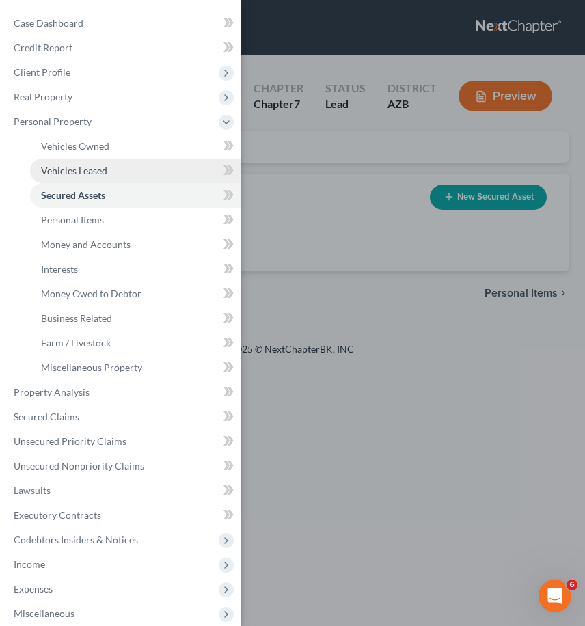
click at [100, 168] on span "Vehicles Leased" at bounding box center [74, 171] width 66 height 12
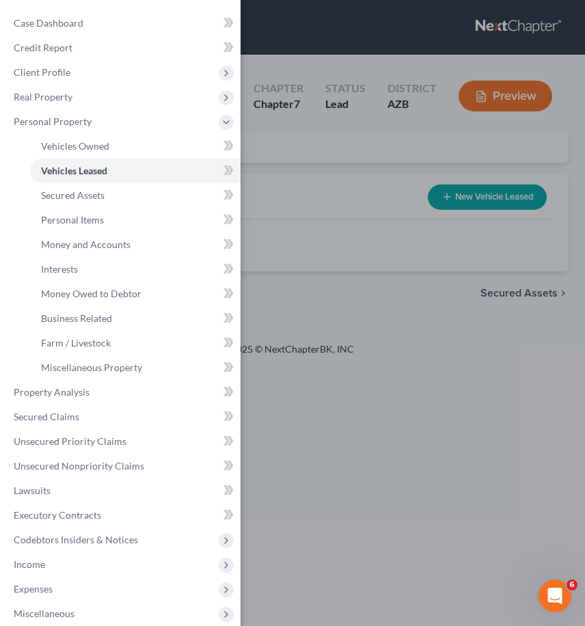
click at [402, 245] on div "Case Dashboard Payments Invoices Payments Payments Credit Report Client Profile" at bounding box center [292, 313] width 585 height 626
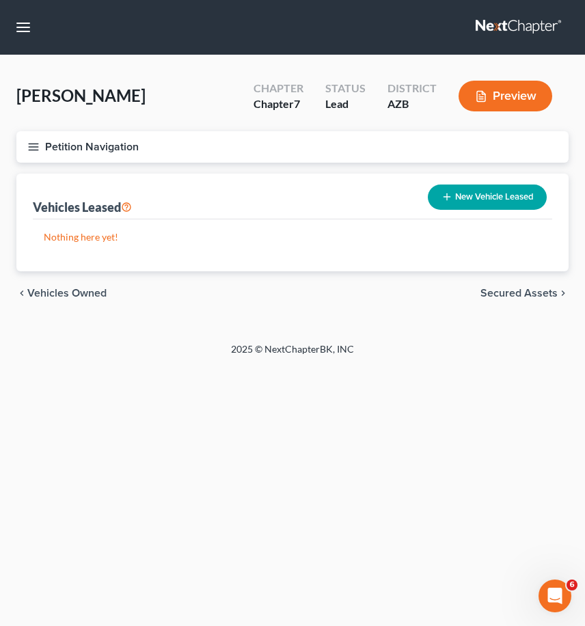
click at [32, 146] on icon "button" at bounding box center [33, 147] width 12 height 12
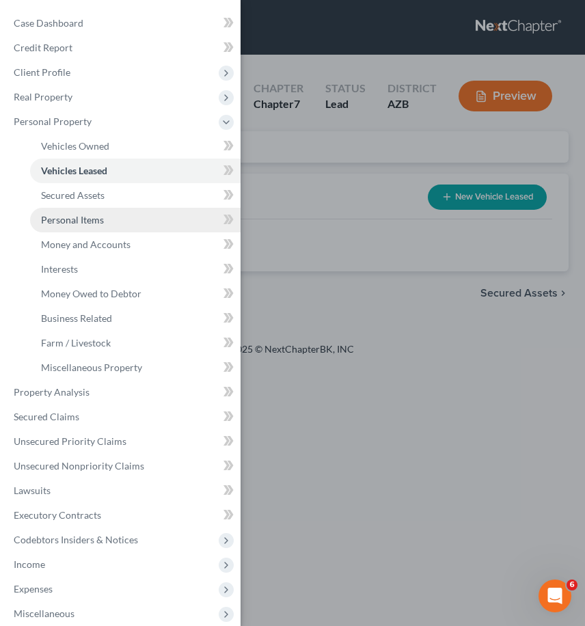
click at [65, 215] on span "Personal Items" at bounding box center [72, 220] width 63 height 12
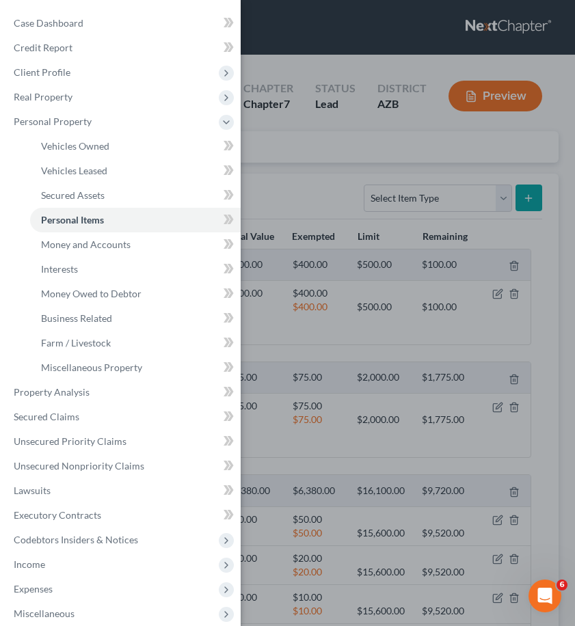
click at [327, 191] on div "Case Dashboard Payments Invoices Payments Payments Credit Report Client Profile" at bounding box center [287, 313] width 575 height 626
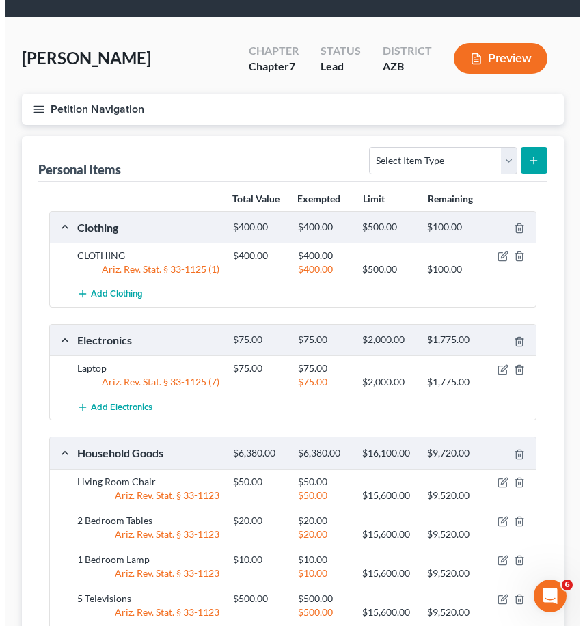
scroll to position [68, 0]
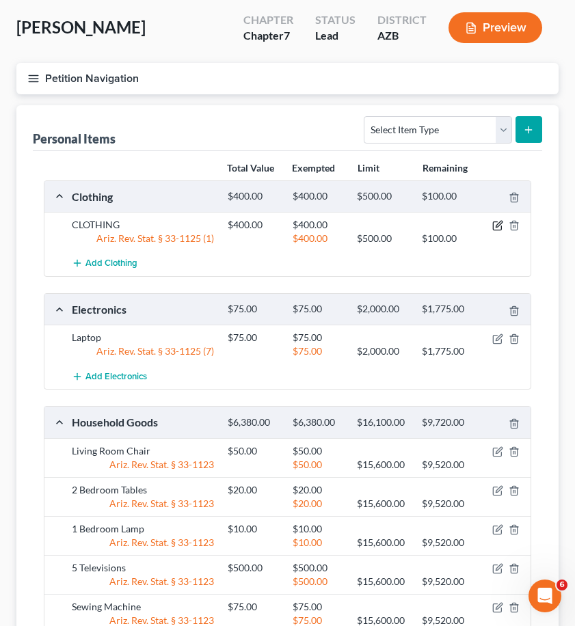
click at [494, 227] on icon "button" at bounding box center [497, 225] width 11 height 11
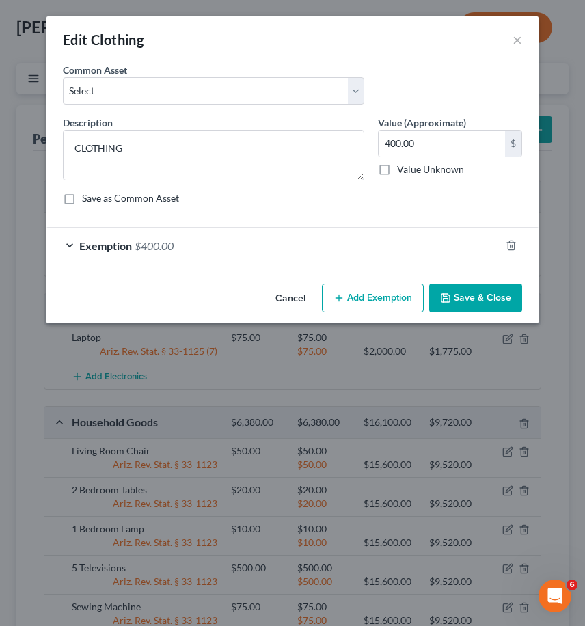
click at [66, 251] on div "Exemption $400.00" at bounding box center [273, 246] width 454 height 36
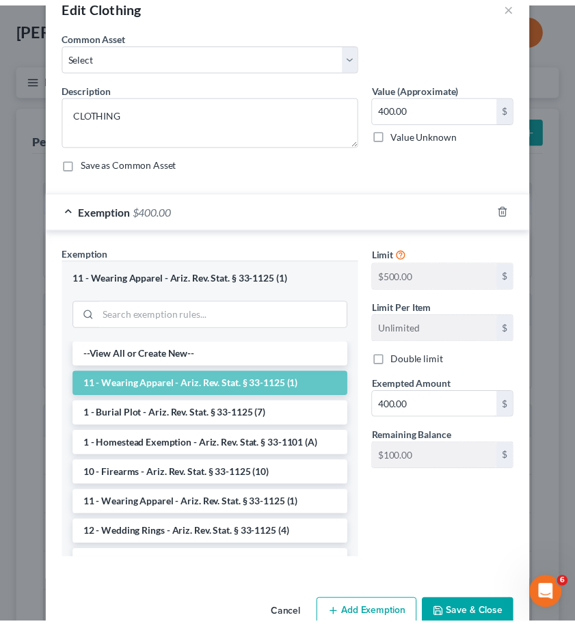
scroll to position [67, 0]
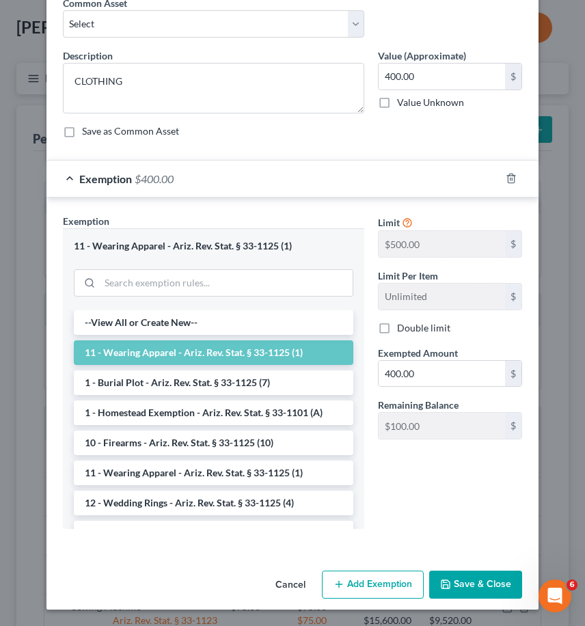
click at [495, 581] on button "Save & Close" at bounding box center [475, 584] width 93 height 29
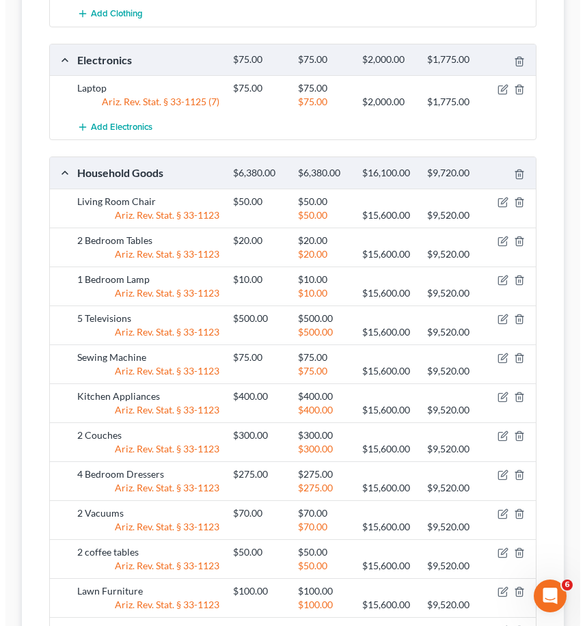
scroll to position [342, 0]
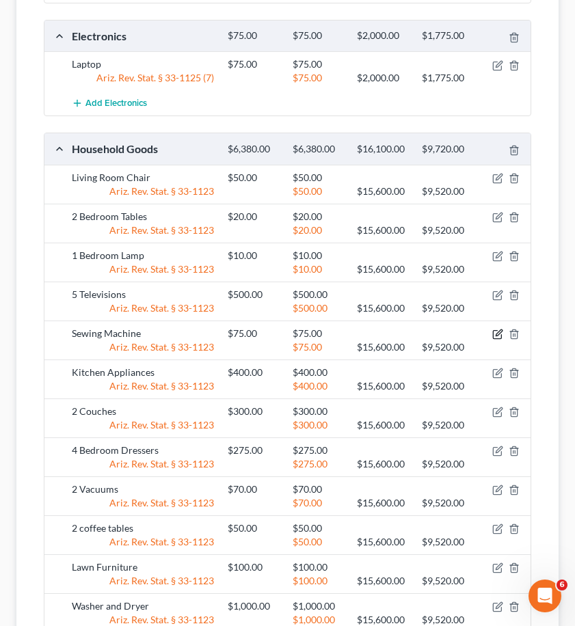
click at [497, 335] on icon "button" at bounding box center [497, 334] width 11 height 11
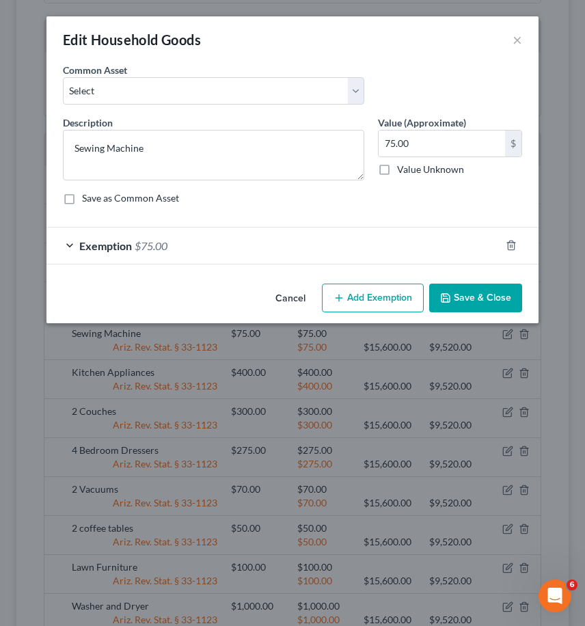
click at [65, 243] on div "Exemption $75.00" at bounding box center [273, 246] width 454 height 36
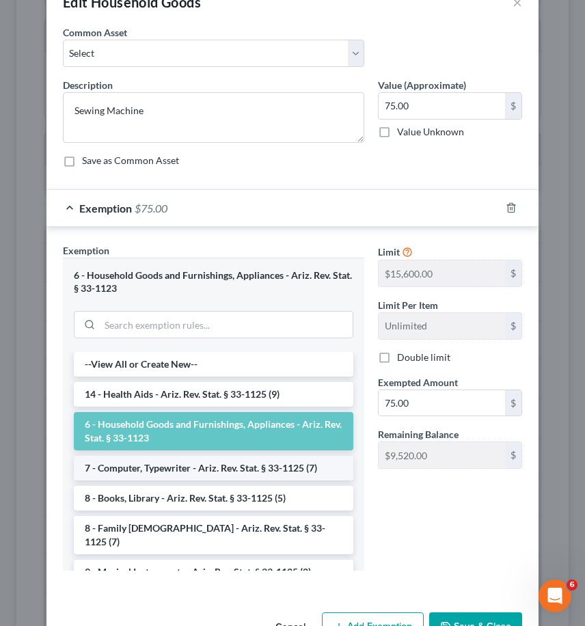
scroll to position [68, 0]
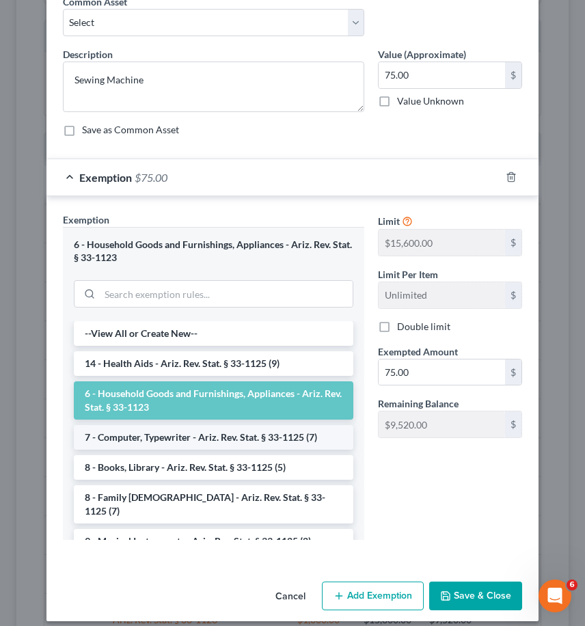
click at [217, 439] on li "7 - Computer, Typewriter - Ariz. Rev. Stat. § 33-1125 (7)" at bounding box center [213, 437] width 279 height 25
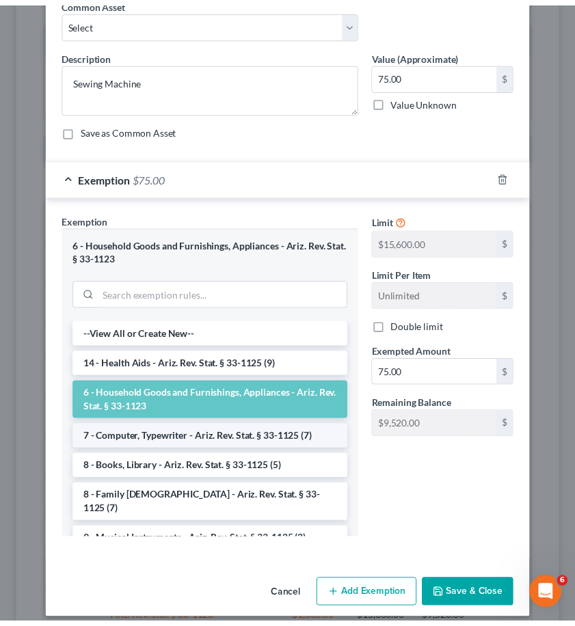
scroll to position [0, 0]
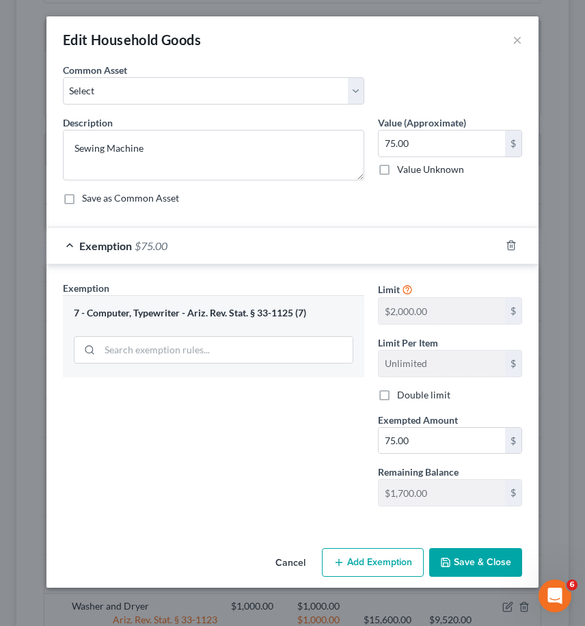
click at [469, 566] on button "Save & Close" at bounding box center [475, 562] width 93 height 29
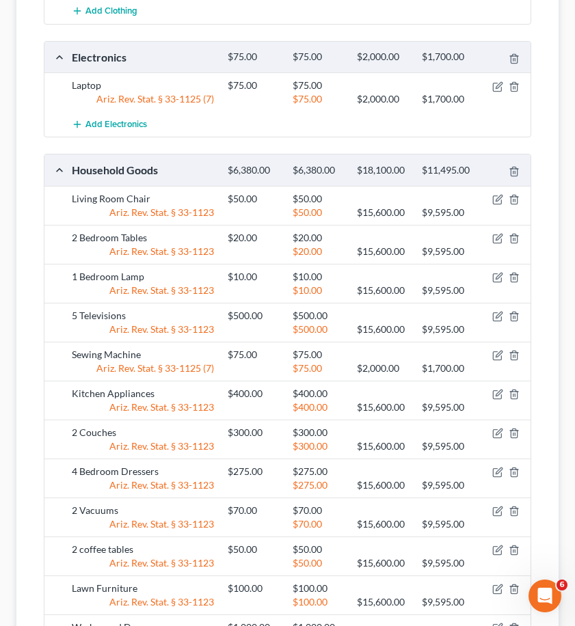
scroll to position [273, 0]
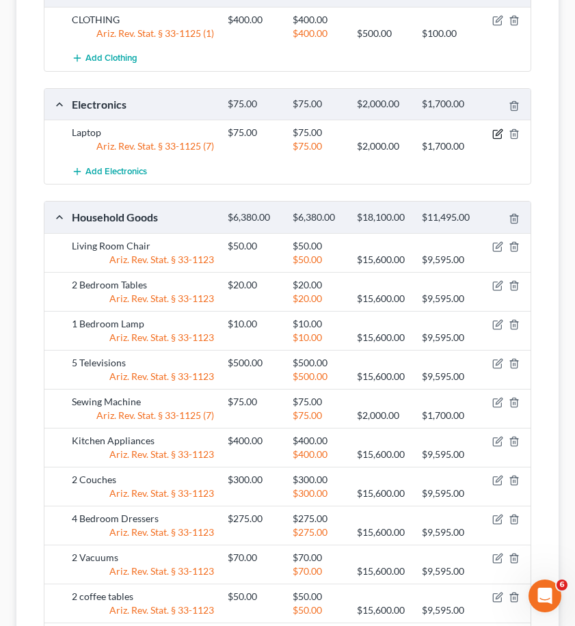
drag, startPoint x: 495, startPoint y: 135, endPoint x: 486, endPoint y: 136, distance: 9.7
click at [495, 135] on icon "button" at bounding box center [498, 132] width 6 height 6
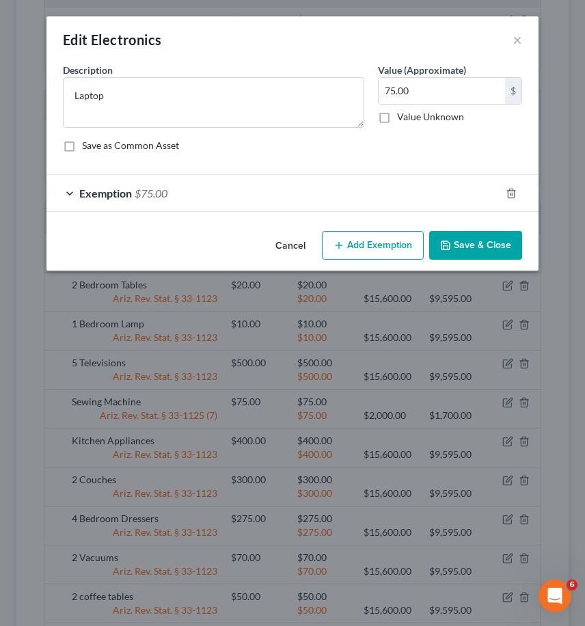
click at [68, 189] on div "Exemption $75.00" at bounding box center [273, 193] width 454 height 36
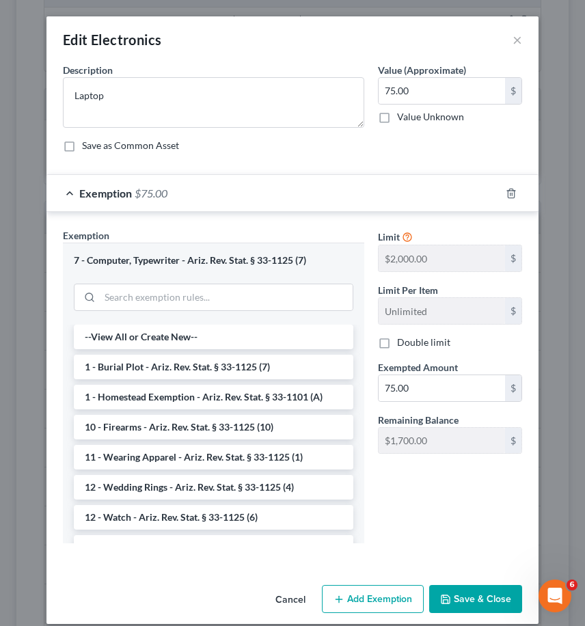
click at [471, 595] on button "Save & Close" at bounding box center [475, 599] width 93 height 29
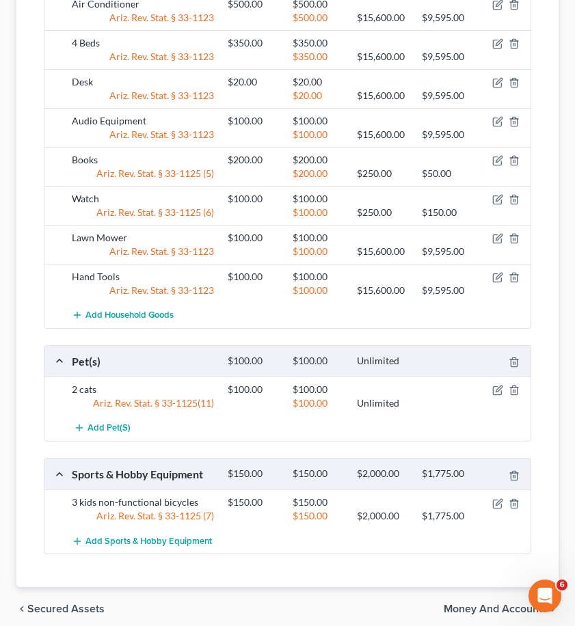
scroll to position [1286, 0]
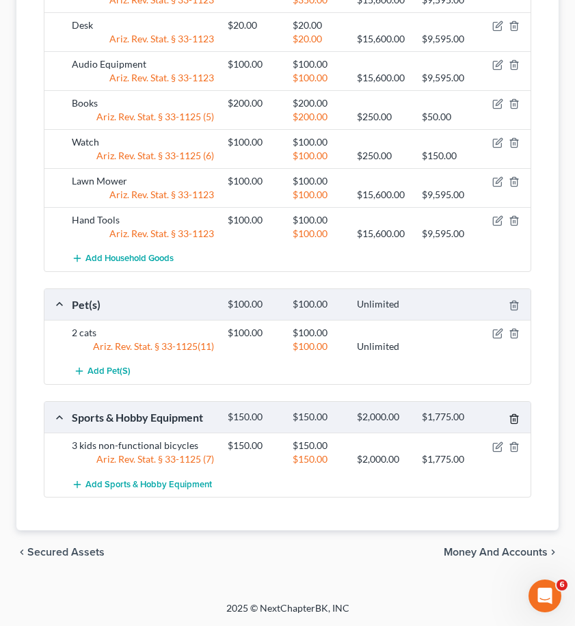
click at [514, 421] on line "button" at bounding box center [514, 419] width 0 height 3
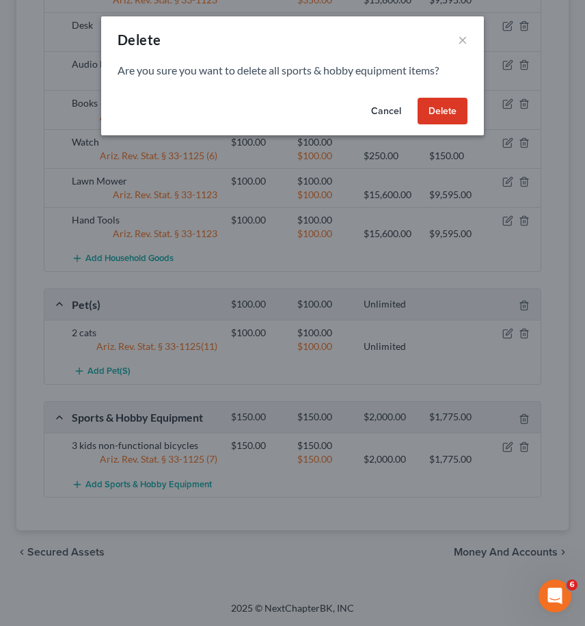
click at [436, 111] on button "Delete" at bounding box center [442, 111] width 50 height 27
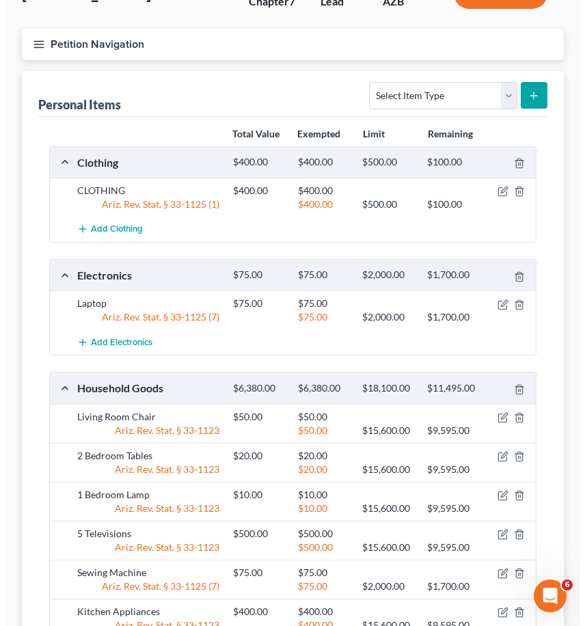
scroll to position [0, 0]
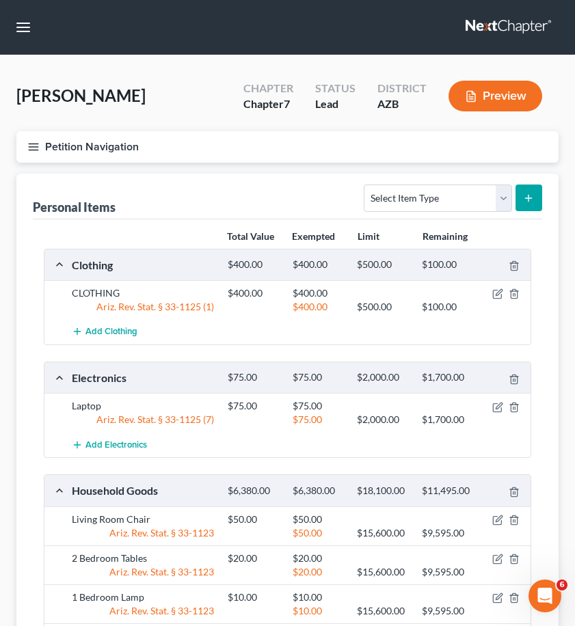
click at [25, 146] on button "Petition Navigation" at bounding box center [287, 146] width 542 height 31
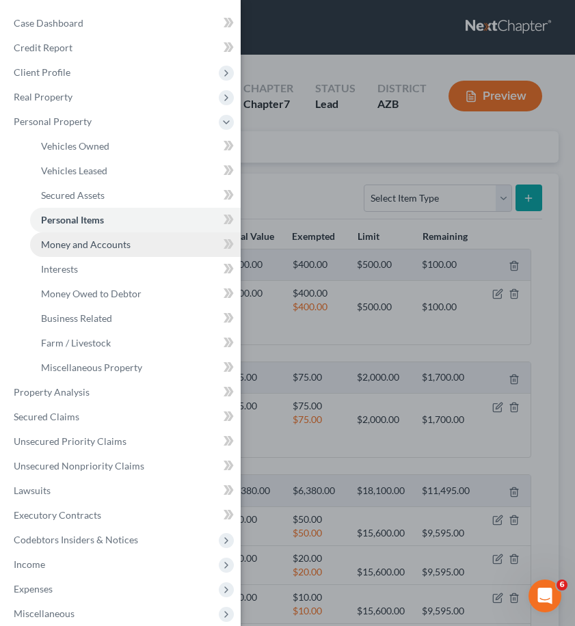
click at [100, 245] on span "Money and Accounts" at bounding box center [86, 244] width 90 height 12
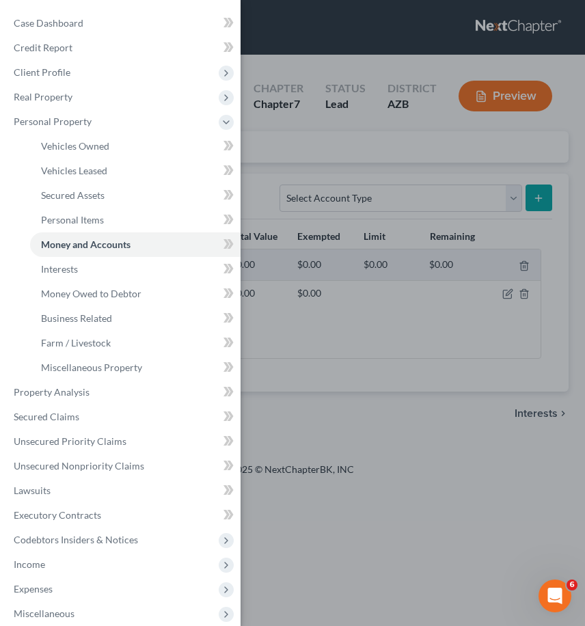
click at [448, 409] on div "Case Dashboard Payments Invoices Payments Payments Credit Report Client Profile" at bounding box center [292, 313] width 585 height 626
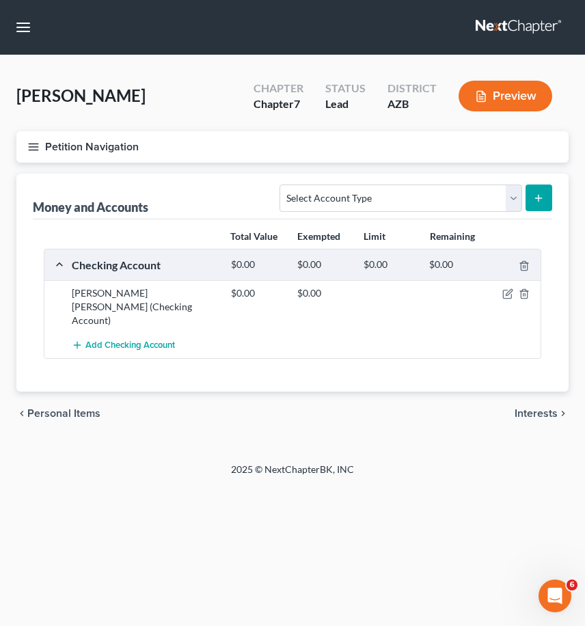
click at [31, 147] on line "button" at bounding box center [34, 147] width 10 height 0
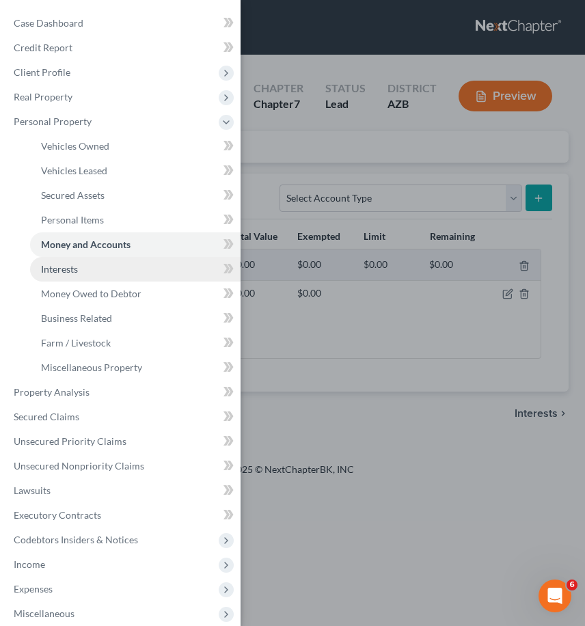
click at [75, 269] on span "Interests" at bounding box center [59, 269] width 37 height 12
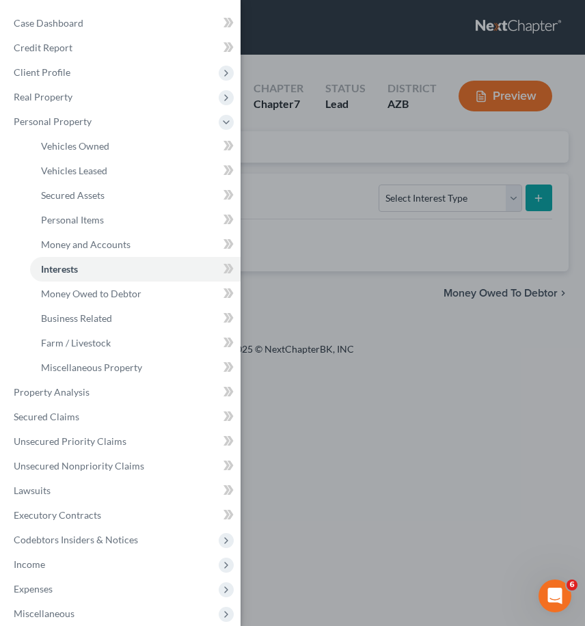
click at [458, 349] on div "Case Dashboard Payments Invoices Payments Payments Credit Report Client Profile" at bounding box center [292, 313] width 585 height 626
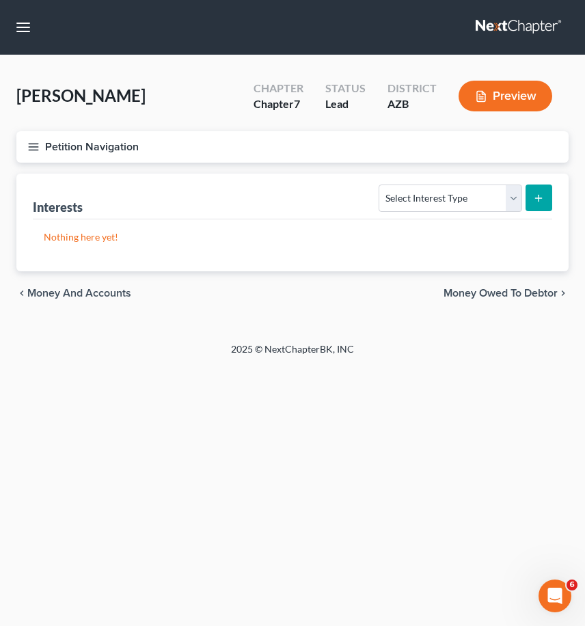
click at [31, 148] on icon "button" at bounding box center [33, 147] width 12 height 12
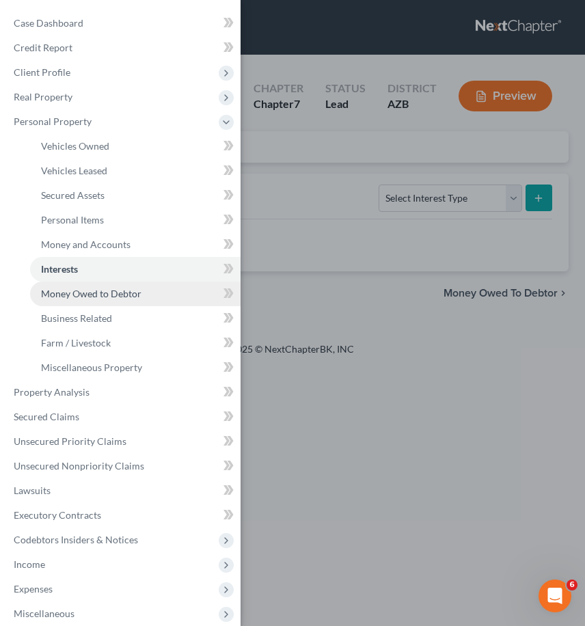
click at [65, 291] on span "Money Owed to Debtor" at bounding box center [91, 294] width 100 height 12
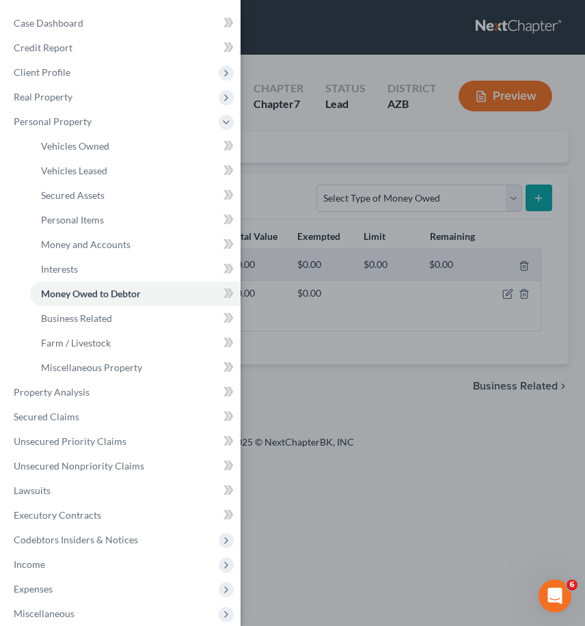
click at [477, 461] on div "Case Dashboard Payments Invoices Payments Payments Credit Report Client Profile" at bounding box center [292, 313] width 585 height 626
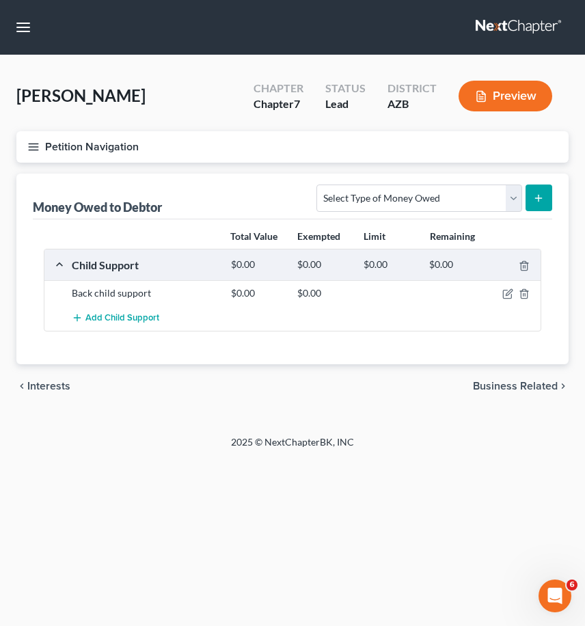
click at [369, 365] on div "chevron_left Interests Business Related chevron_right" at bounding box center [292, 386] width 552 height 44
click at [510, 295] on icon "button" at bounding box center [507, 293] width 11 height 11
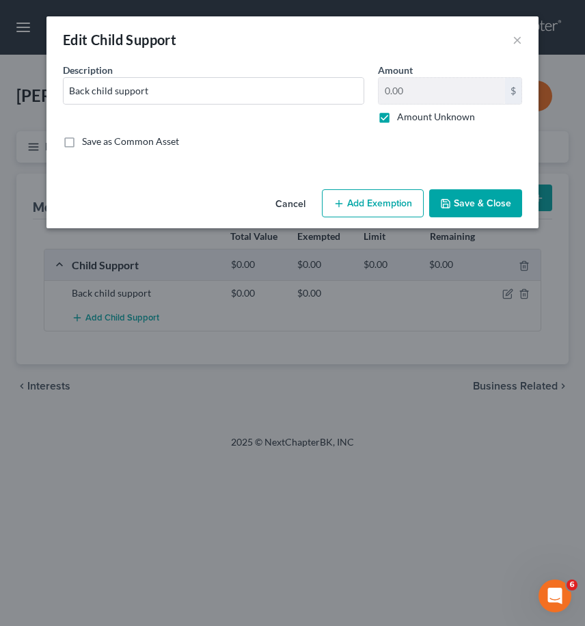
click at [354, 205] on button "Add Exemption" at bounding box center [373, 203] width 102 height 29
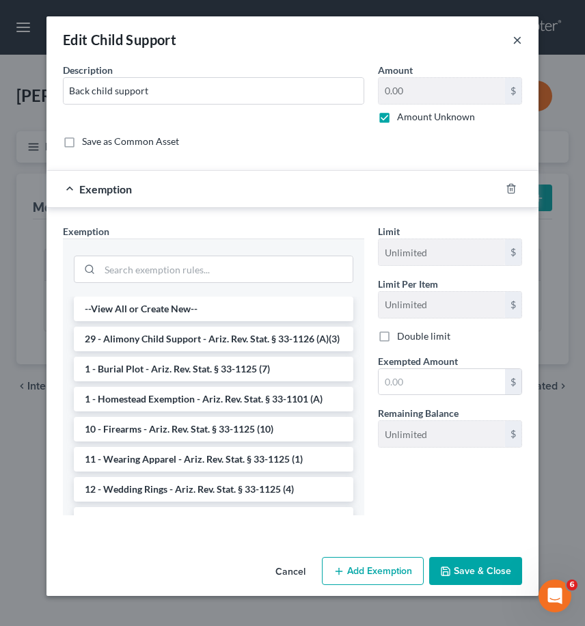
click at [514, 41] on button "×" at bounding box center [517, 39] width 10 height 16
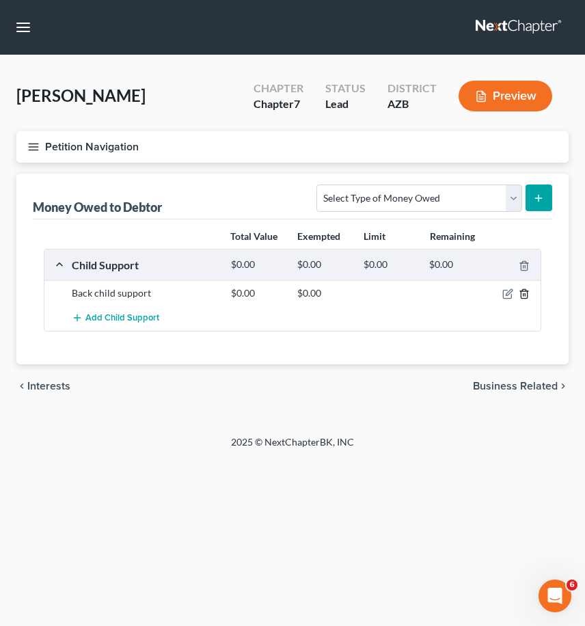
click at [522, 297] on icon "button" at bounding box center [524, 293] width 11 height 11
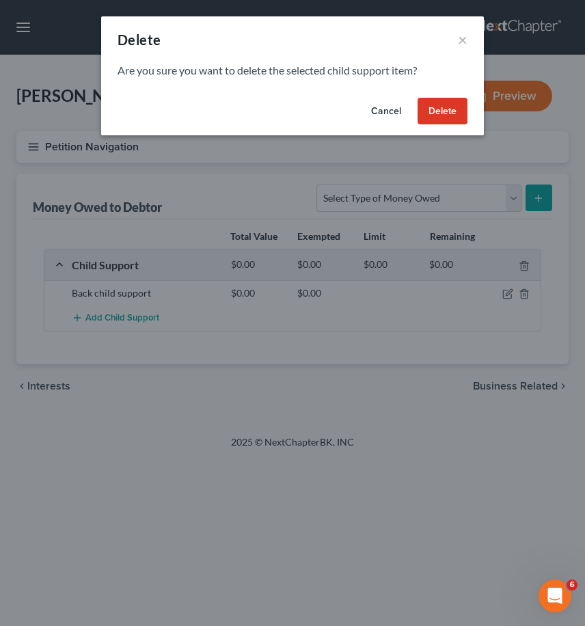
click at [389, 111] on button "Cancel" at bounding box center [386, 111] width 52 height 27
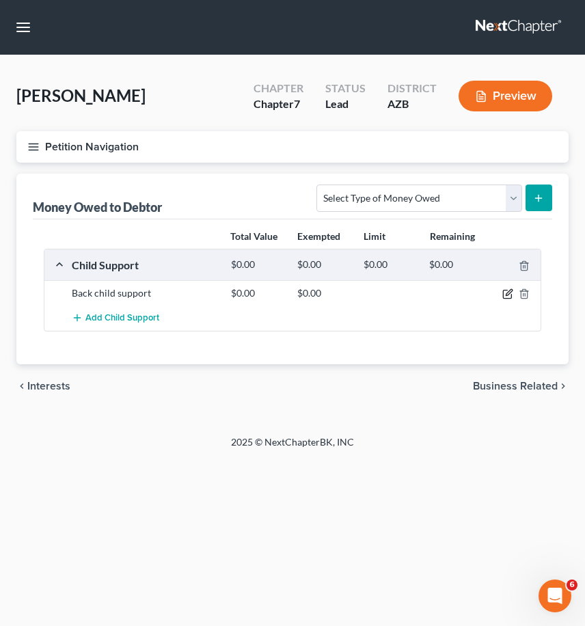
click at [506, 294] on icon "button" at bounding box center [509, 293] width 6 height 6
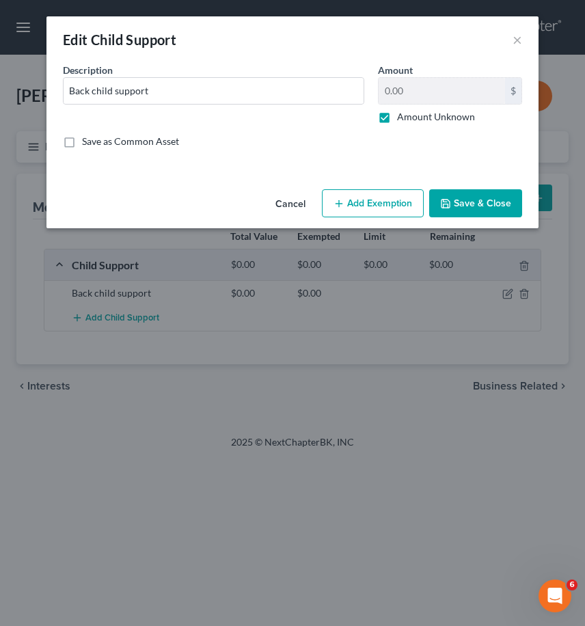
click at [376, 199] on button "Add Exemption" at bounding box center [373, 203] width 102 height 29
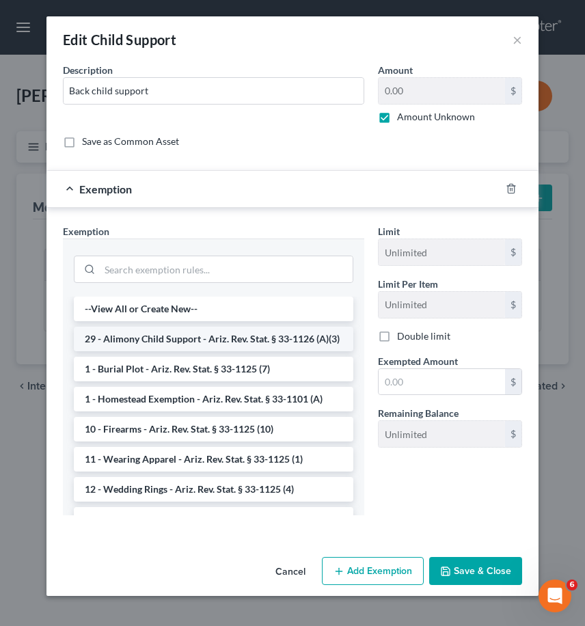
click at [141, 342] on li "29 - Alimony Child Support - Ariz. Rev. Stat. § 33-1126 (A)(3)" at bounding box center [213, 339] width 279 height 25
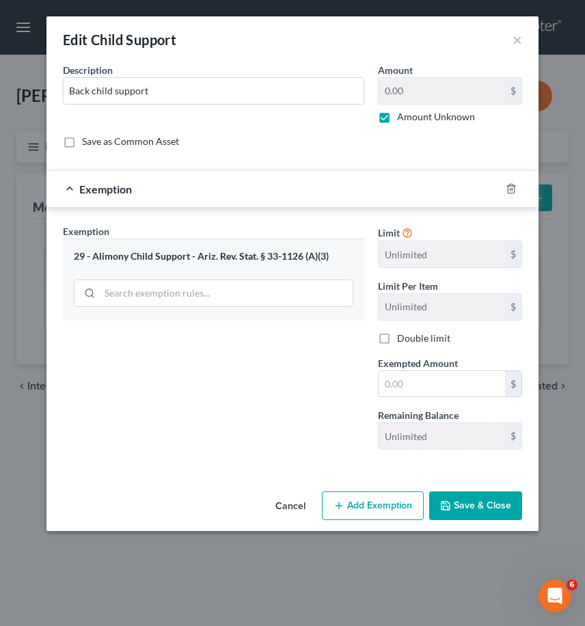
click at [467, 504] on button "Save & Close" at bounding box center [475, 505] width 93 height 29
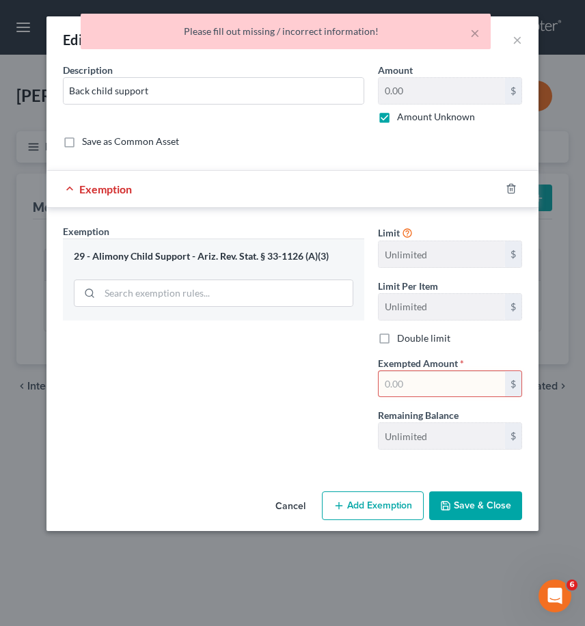
click at [445, 384] on input "text" at bounding box center [441, 384] width 126 height 26
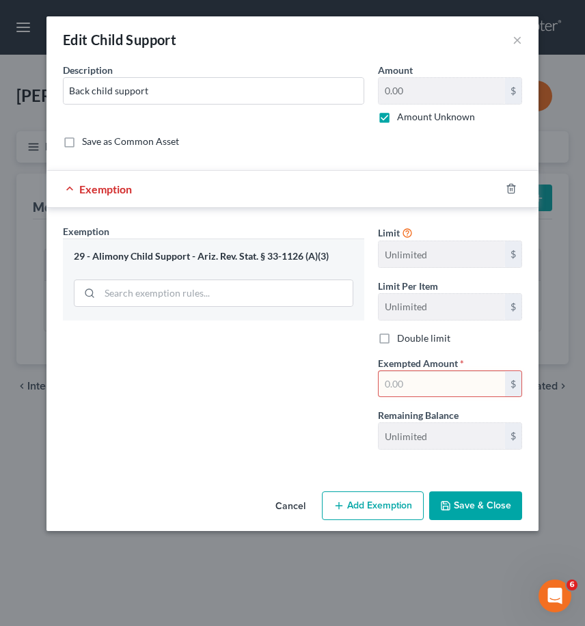
click at [307, 437] on div "Exemption Set must be selected for CA. Exemption * 29 - Alimony Child Support -…" at bounding box center [213, 342] width 315 height 236
click at [485, 411] on div "Remaining Balance Unlimited $" at bounding box center [450, 429] width 158 height 42
click at [424, 385] on input "text" at bounding box center [441, 384] width 126 height 26
type input "0.00"
click at [476, 512] on button "Save & Close" at bounding box center [475, 505] width 93 height 29
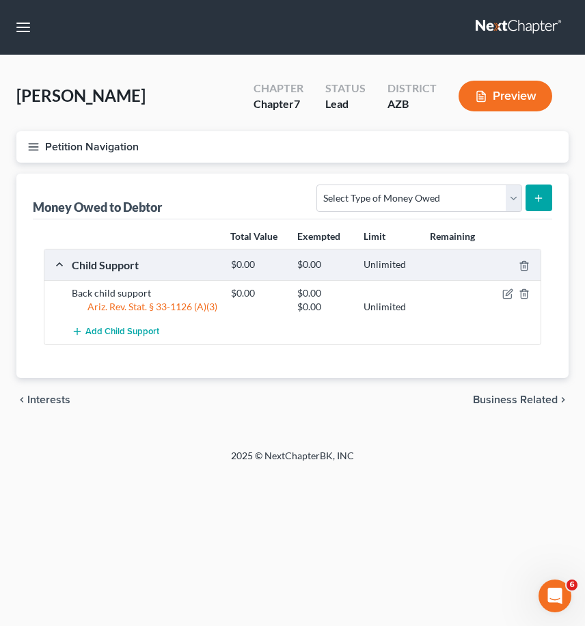
click at [29, 148] on icon "button" at bounding box center [33, 147] width 12 height 12
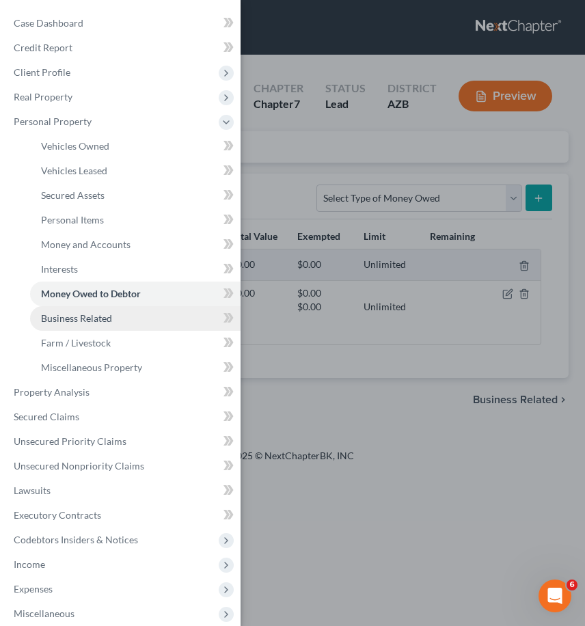
drag, startPoint x: 82, startPoint y: 315, endPoint x: 92, endPoint y: 316, distance: 10.3
click at [82, 315] on span "Business Related" at bounding box center [76, 318] width 71 height 12
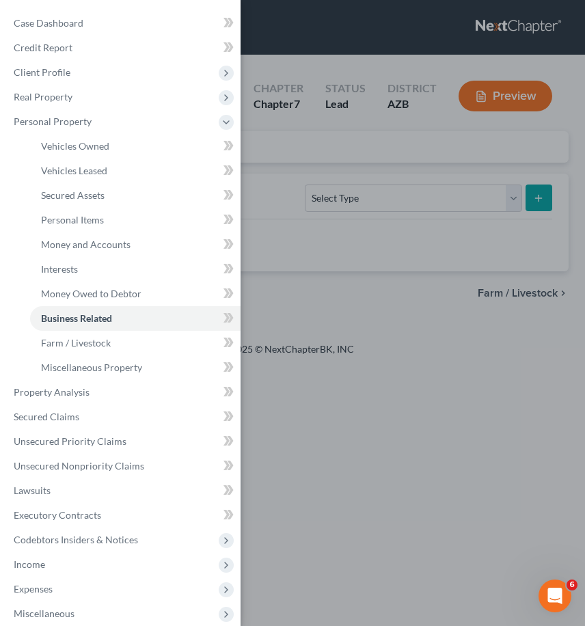
drag, startPoint x: 460, startPoint y: 402, endPoint x: 452, endPoint y: 400, distance: 7.8
click at [460, 401] on div "Case Dashboard Payments Invoices Payments Payments Credit Report Client Profile" at bounding box center [292, 313] width 585 height 626
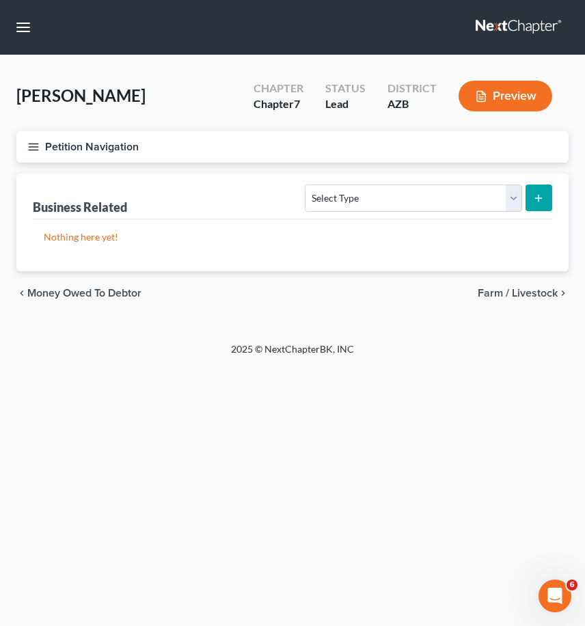
click at [28, 144] on icon "button" at bounding box center [33, 147] width 12 height 12
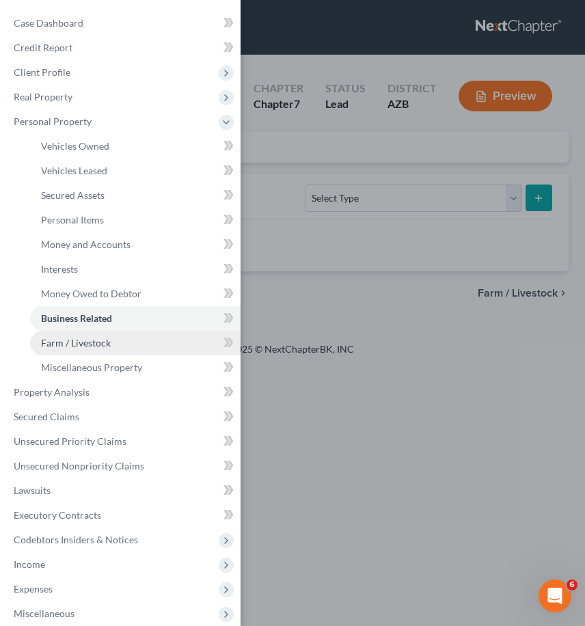
click at [90, 342] on span "Farm / Livestock" at bounding box center [76, 343] width 70 height 12
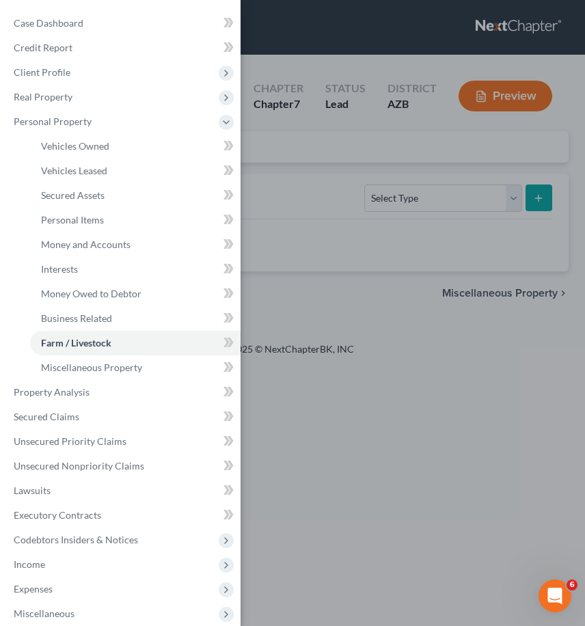
click at [459, 250] on div "Case Dashboard Payments Invoices Payments Payments Credit Report Client Profile" at bounding box center [292, 313] width 585 height 626
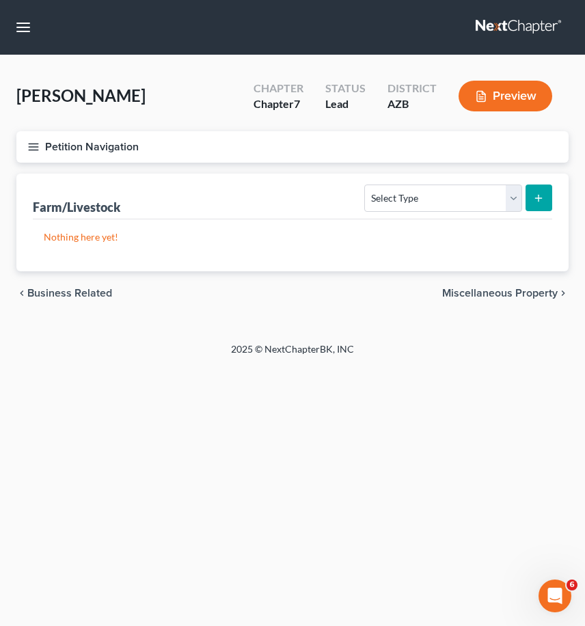
click at [30, 149] on icon "button" at bounding box center [33, 147] width 12 height 12
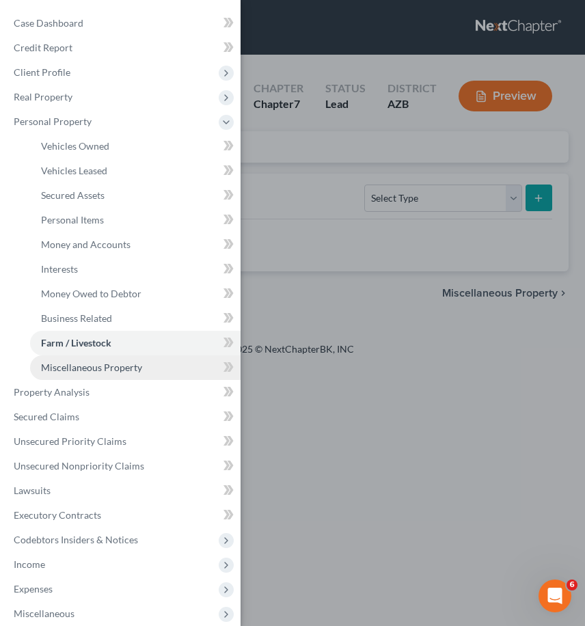
click at [115, 370] on span "Miscellaneous Property" at bounding box center [91, 367] width 101 height 12
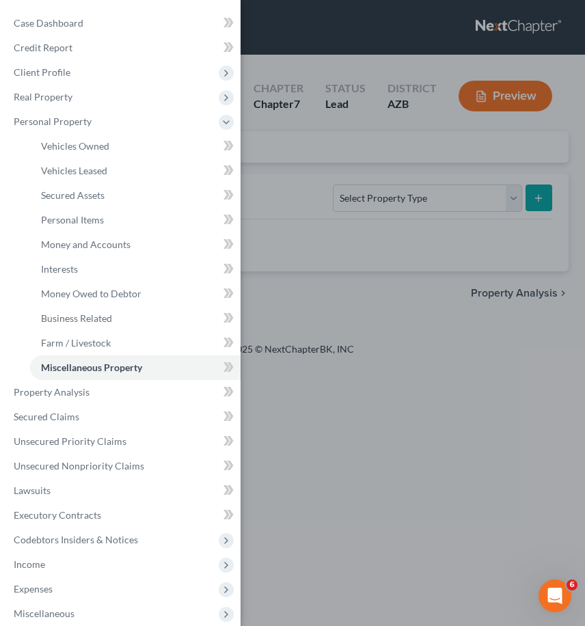
click at [435, 259] on div "Case Dashboard Payments Invoices Payments Payments Credit Report Client Profile" at bounding box center [292, 313] width 585 height 626
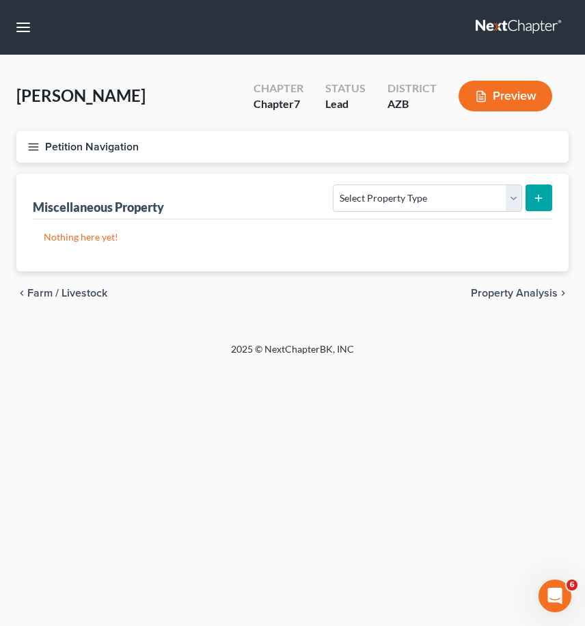
click at [36, 148] on icon "button" at bounding box center [33, 147] width 12 height 12
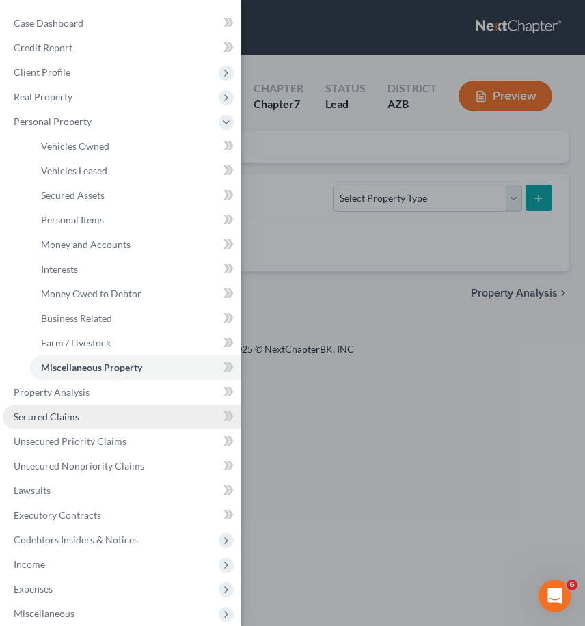
scroll to position [68, 0]
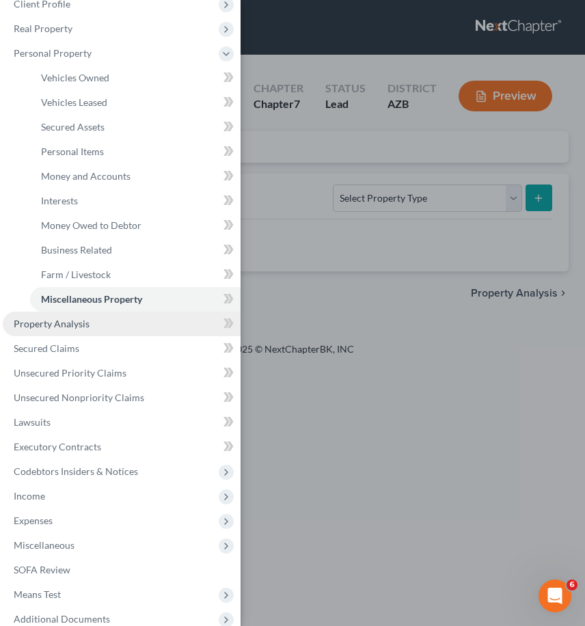
click at [84, 329] on span "Property Analysis" at bounding box center [52, 324] width 76 height 12
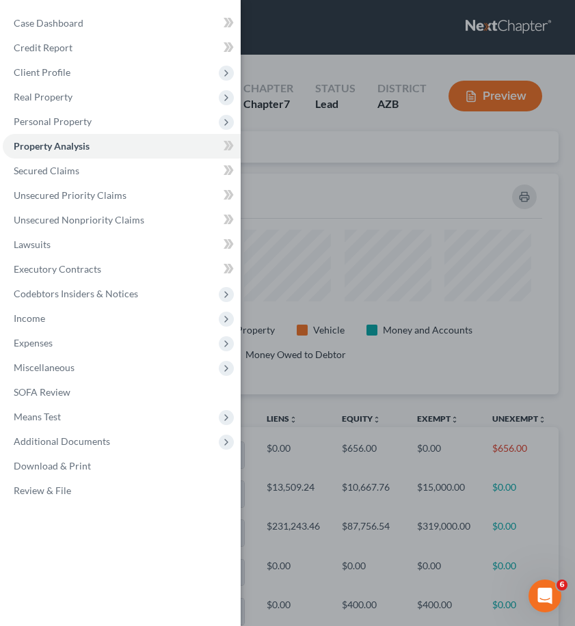
click at [541, 315] on div "Case Dashboard Payments Invoices Payments Payments Credit Report Client Profile" at bounding box center [287, 313] width 575 height 626
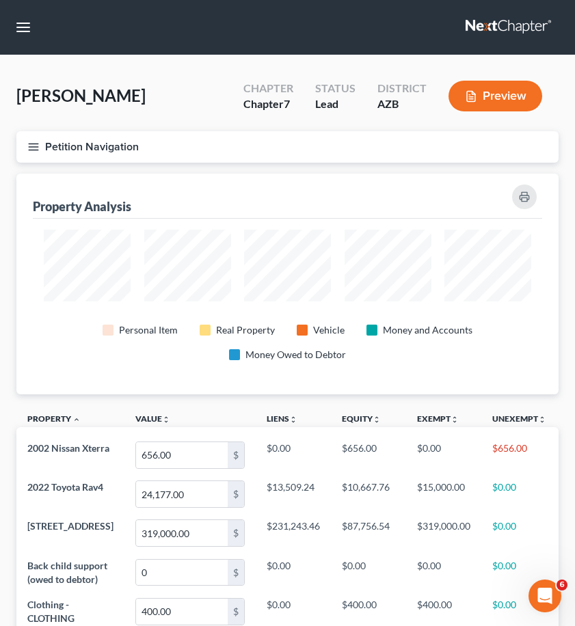
click at [39, 151] on icon "button" at bounding box center [33, 147] width 12 height 12
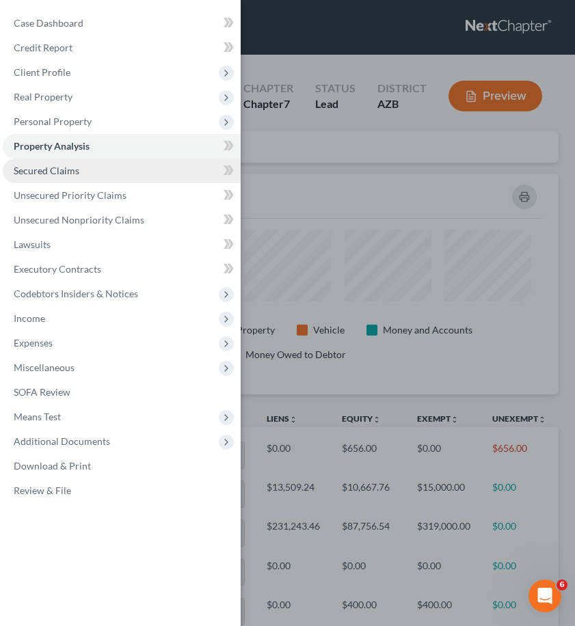
click at [45, 172] on span "Secured Claims" at bounding box center [47, 171] width 66 height 12
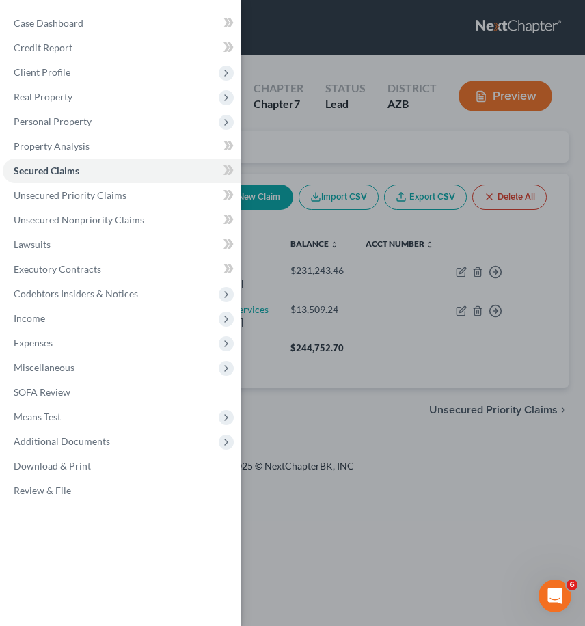
click at [451, 468] on div "Case Dashboard Payments Invoices Payments Payments Credit Report Client Profile" at bounding box center [292, 313] width 585 height 626
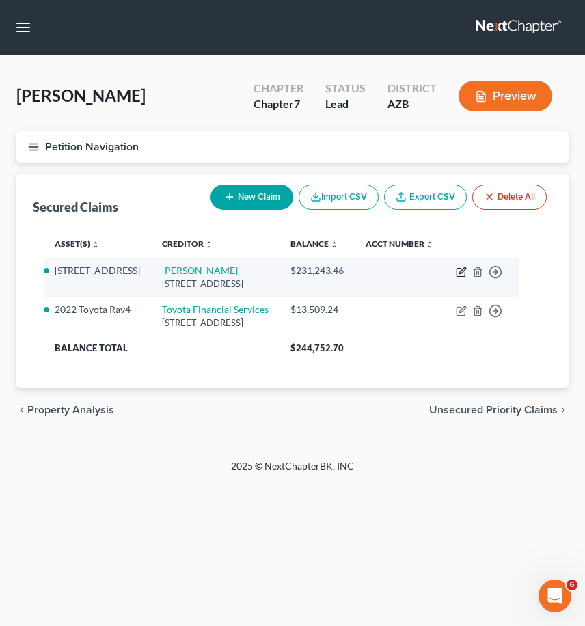
click at [465, 273] on icon "button" at bounding box center [462, 270] width 6 height 6
select select "4"
select select "2"
select select "0"
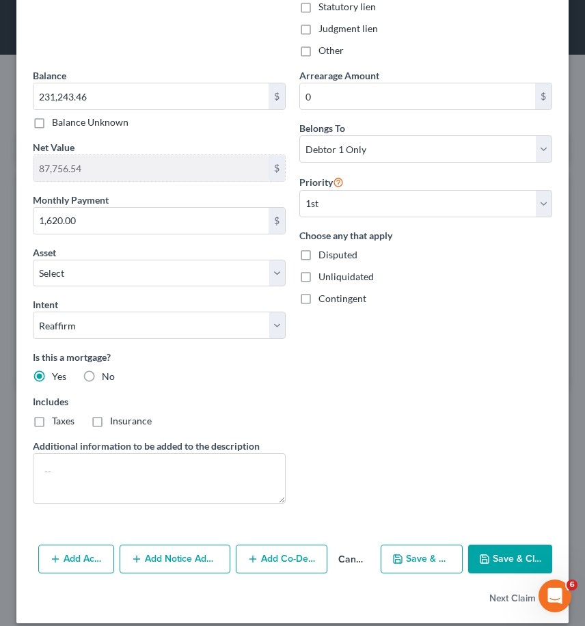
scroll to position [327, 0]
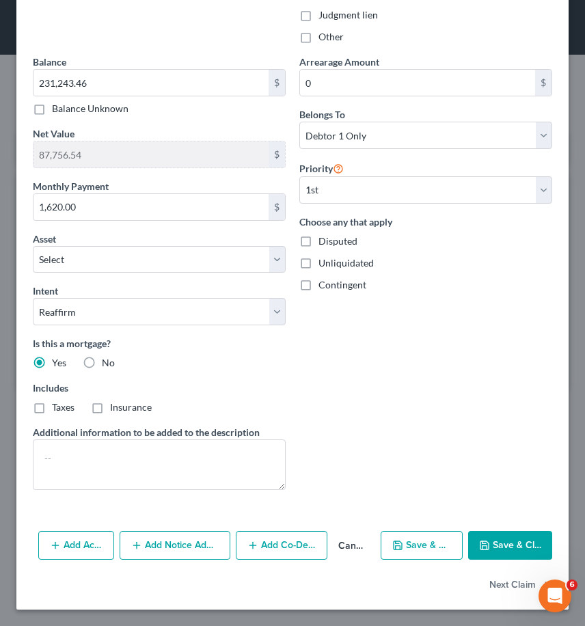
click at [510, 546] on button "Save & Close" at bounding box center [510, 545] width 84 height 29
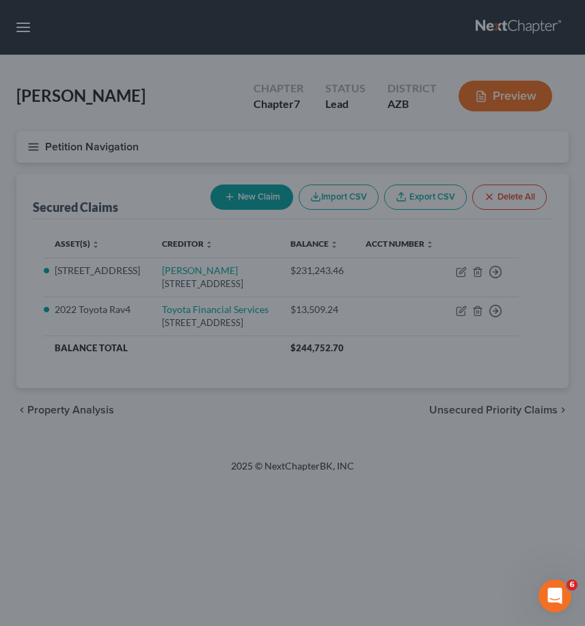
select select "12"
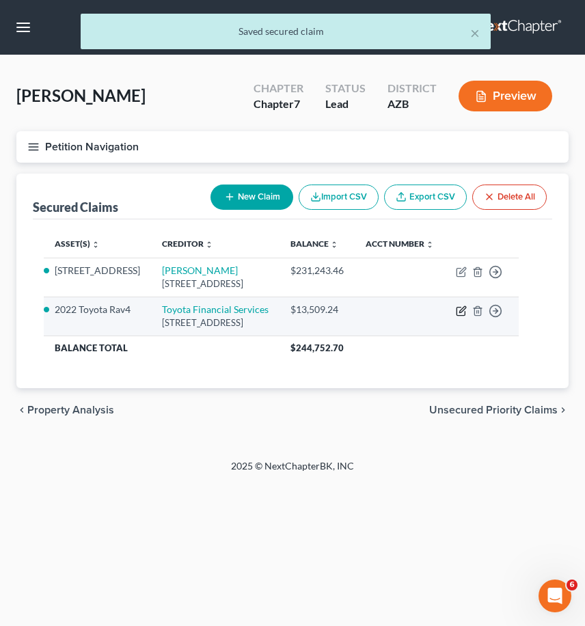
click at [465, 312] on icon "button" at bounding box center [462, 309] width 6 height 6
select select "14"
select select "2"
select select "0"
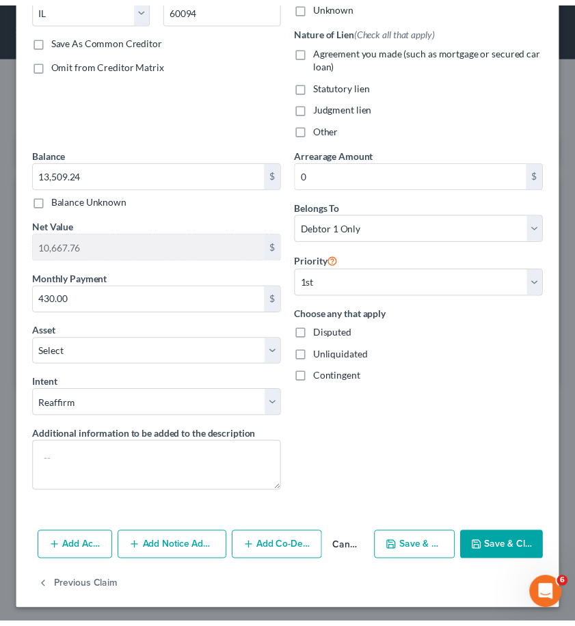
scroll to position [238, 0]
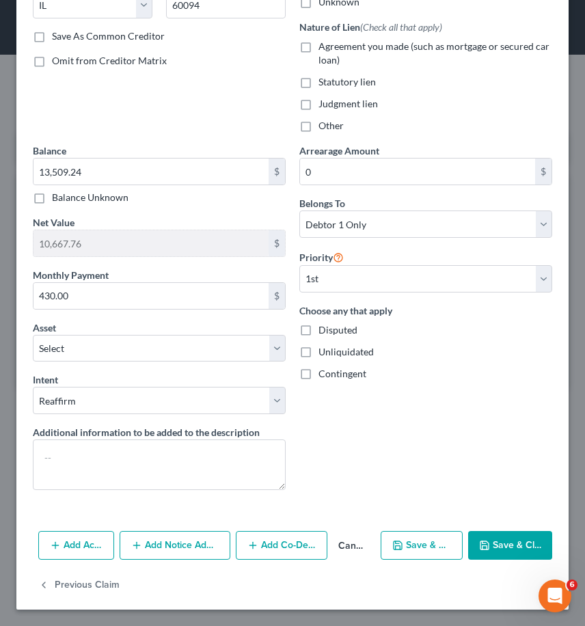
click at [498, 547] on button "Save & Close" at bounding box center [510, 545] width 84 height 29
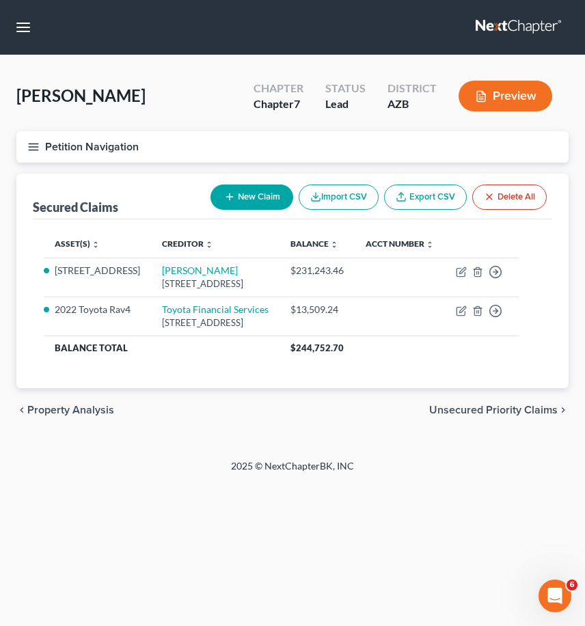
click at [31, 143] on icon "button" at bounding box center [33, 147] width 12 height 12
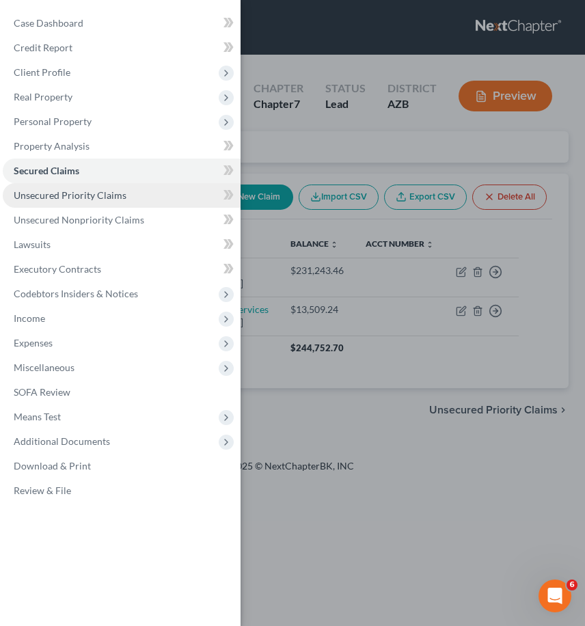
click at [46, 195] on span "Unsecured Priority Claims" at bounding box center [70, 195] width 113 height 12
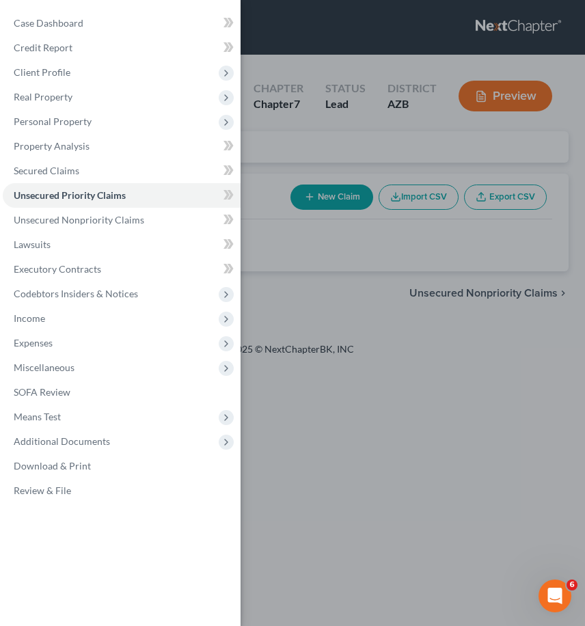
click at [367, 260] on div "Case Dashboard Payments Invoices Payments Payments Credit Report Client Profile" at bounding box center [292, 313] width 585 height 626
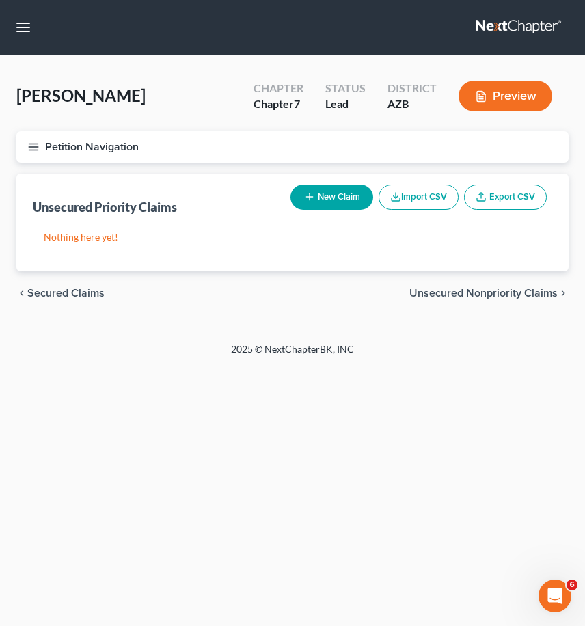
click at [36, 143] on line "button" at bounding box center [34, 143] width 10 height 0
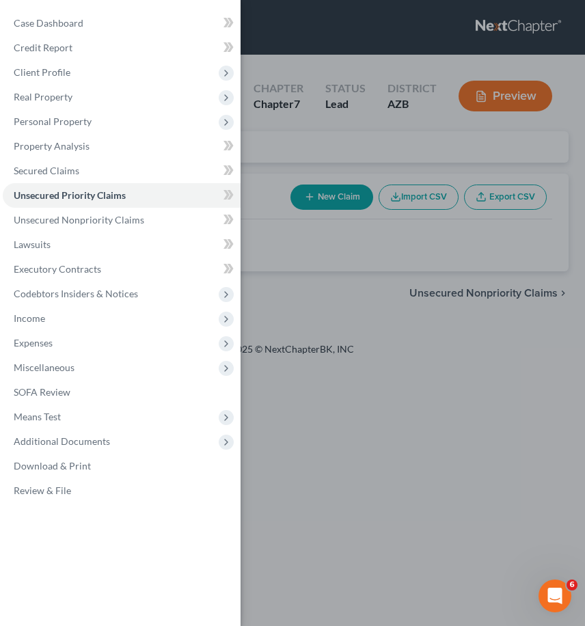
click at [333, 259] on div "Case Dashboard Payments Invoices Payments Payments Credit Report Client Profile" at bounding box center [292, 313] width 585 height 626
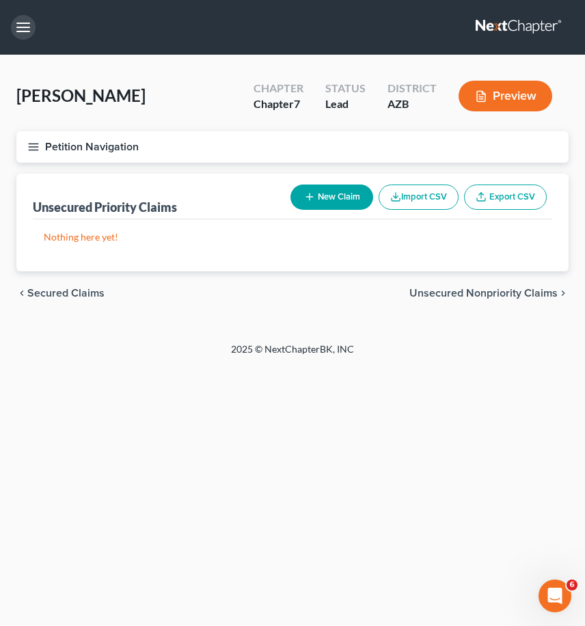
click at [23, 25] on button "button" at bounding box center [23, 27] width 25 height 25
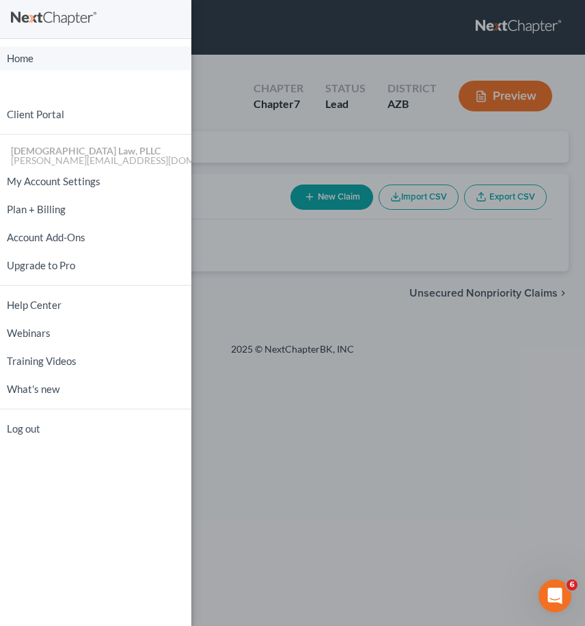
click at [29, 55] on link "Home" at bounding box center [95, 58] width 191 height 24
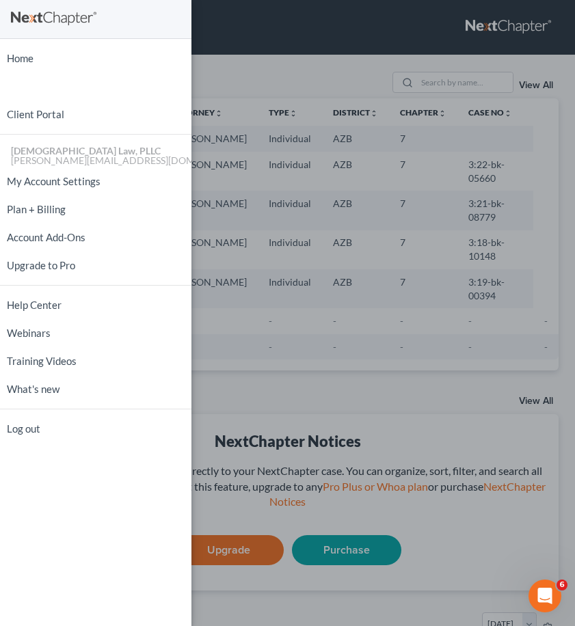
click at [466, 445] on div "Home New Case Client Portal [DEMOGRAPHIC_DATA] Law, PLLC [PERSON_NAME][EMAIL_AD…" at bounding box center [287, 313] width 575 height 626
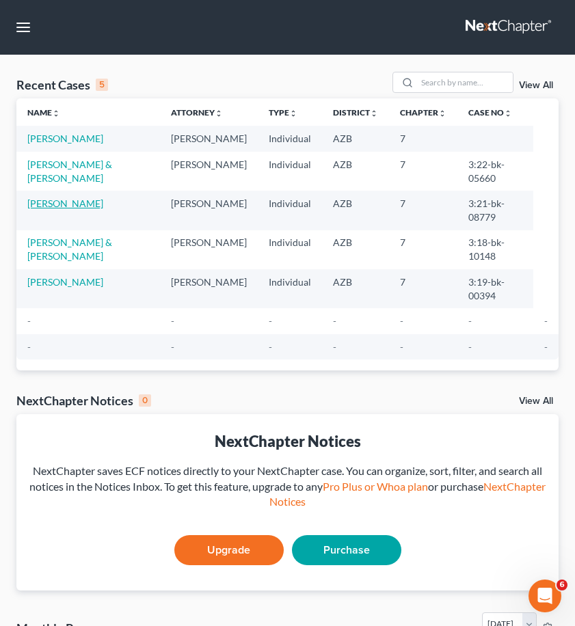
click at [84, 209] on link "[PERSON_NAME]" at bounding box center [65, 203] width 76 height 12
select select "3"
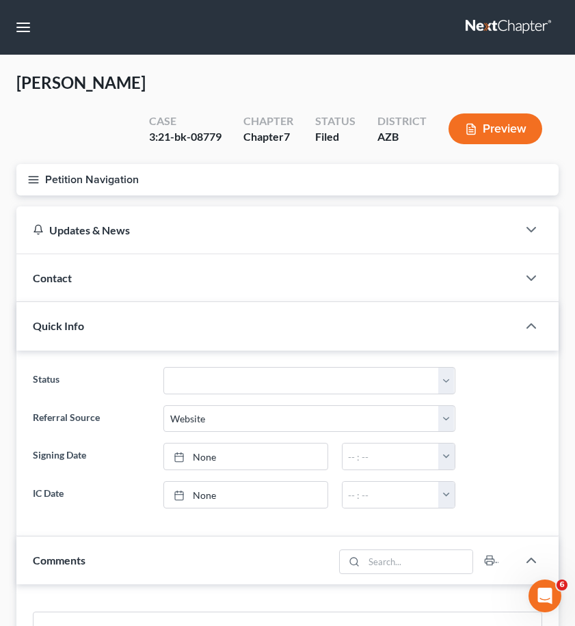
click at [34, 176] on line "button" at bounding box center [34, 176] width 10 height 0
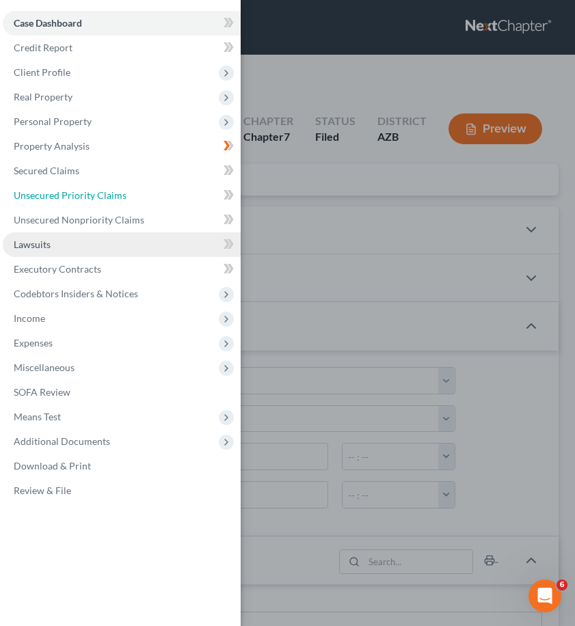
click at [68, 196] on span "Unsecured Priority Claims" at bounding box center [70, 195] width 113 height 12
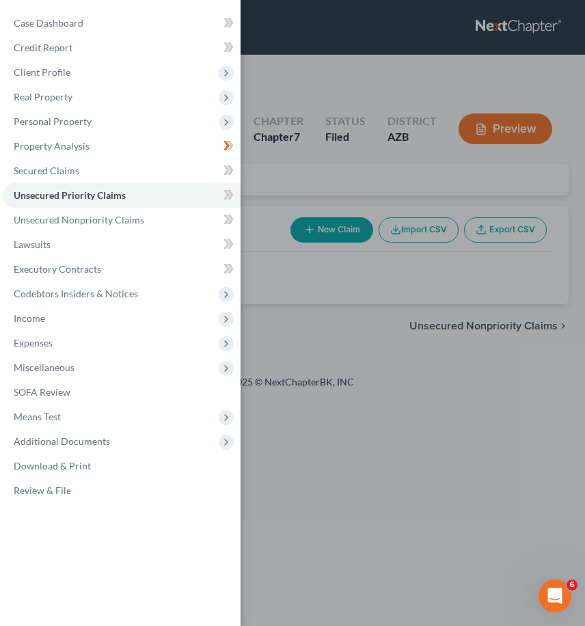
click at [363, 279] on div "Case Dashboard Payments Invoices Payments Payments Credit Report Client Profile" at bounding box center [292, 313] width 585 height 626
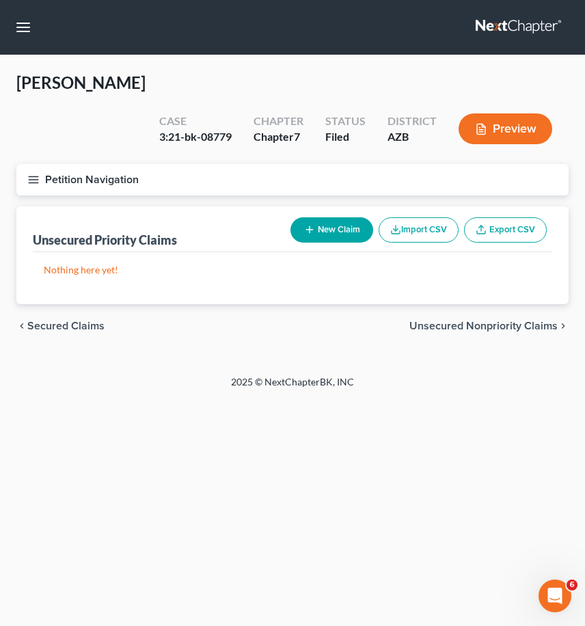
click at [37, 176] on line "button" at bounding box center [34, 176] width 10 height 0
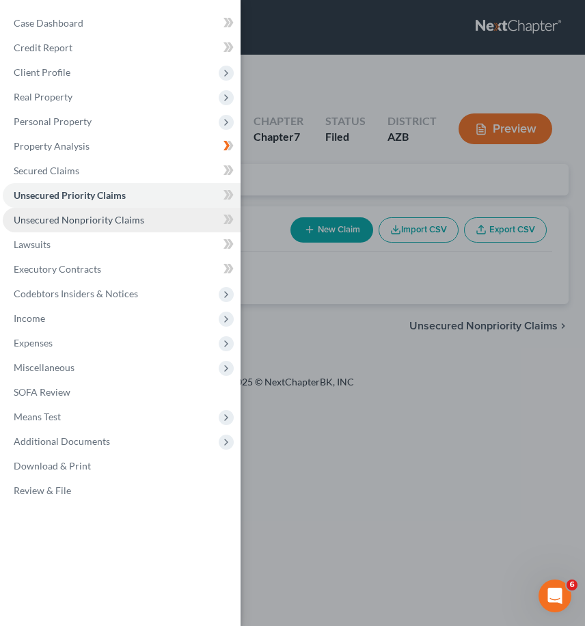
click at [62, 219] on span "Unsecured Nonpriority Claims" at bounding box center [79, 220] width 130 height 12
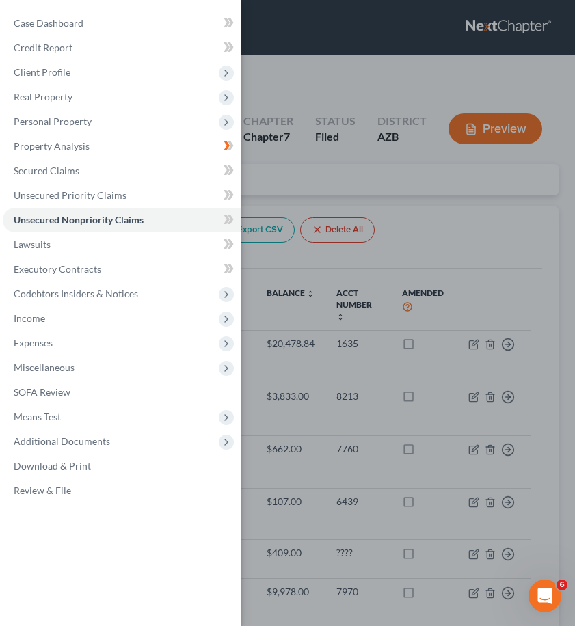
click at [458, 251] on div "Case Dashboard Payments Invoices Payments Payments Credit Report Client Profile" at bounding box center [287, 313] width 575 height 626
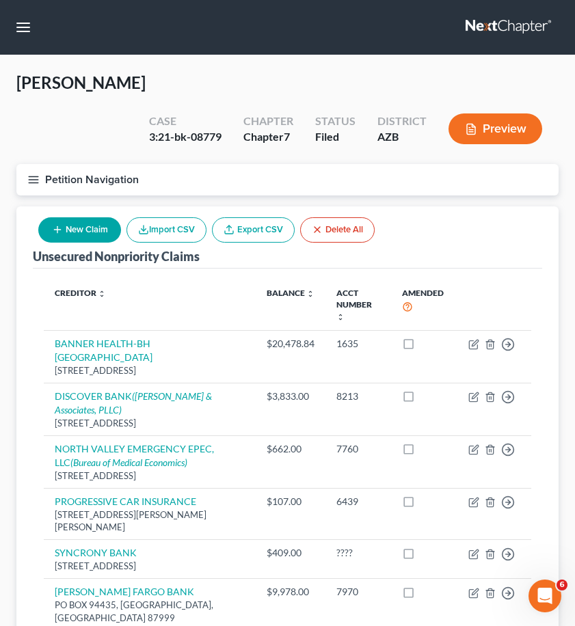
click at [31, 178] on icon "button" at bounding box center [33, 180] width 12 height 12
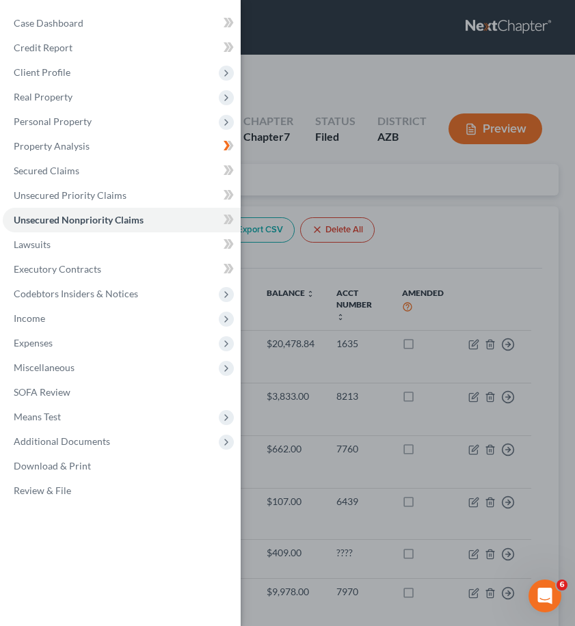
click at [338, 32] on div "Case Dashboard Payments Invoices Payments Payments Credit Report Client Profile" at bounding box center [287, 313] width 575 height 626
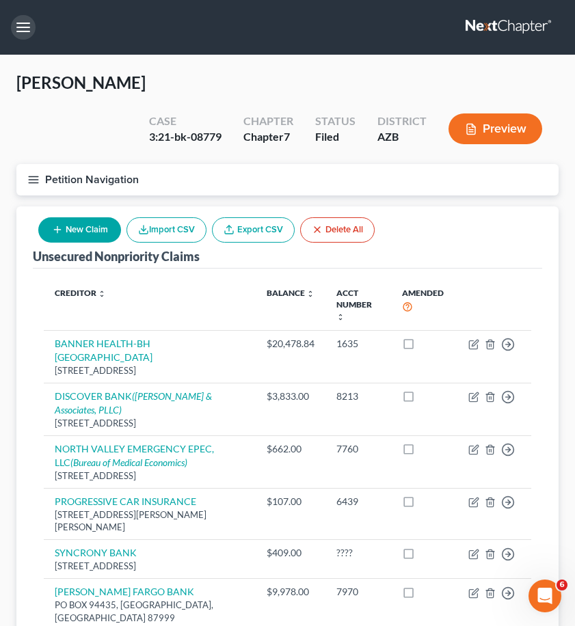
click at [25, 26] on button "button" at bounding box center [23, 27] width 25 height 25
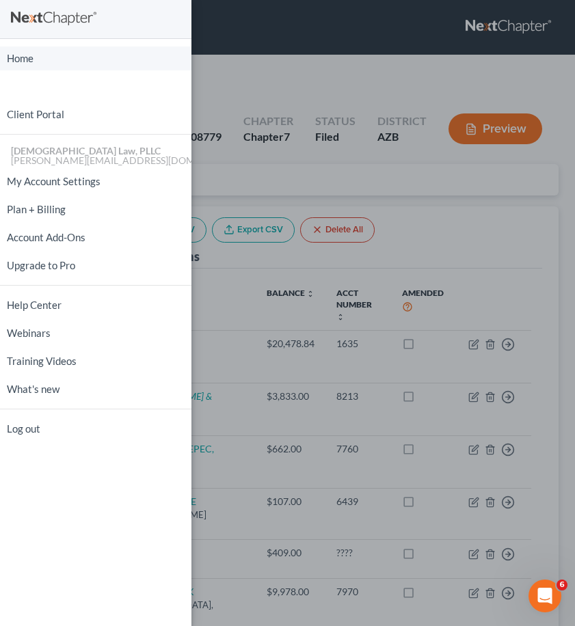
click at [31, 60] on link "Home" at bounding box center [95, 58] width 191 height 24
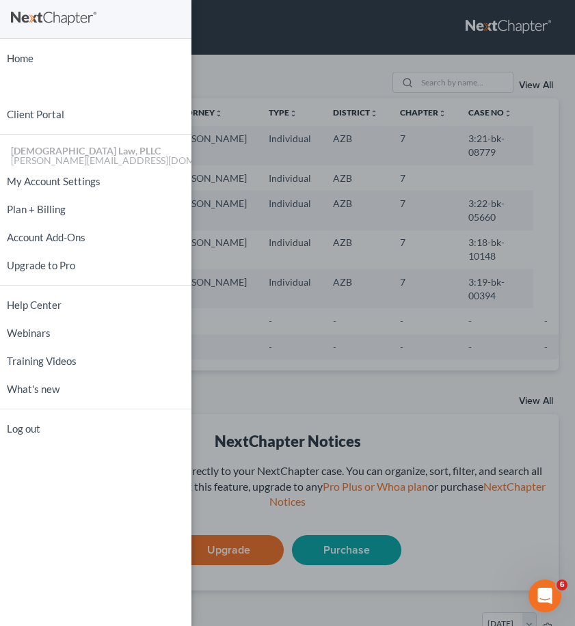
click at [249, 363] on div "Home New Case Client Portal [DEMOGRAPHIC_DATA] Law, PLLC [PERSON_NAME][EMAIL_AD…" at bounding box center [287, 313] width 575 height 626
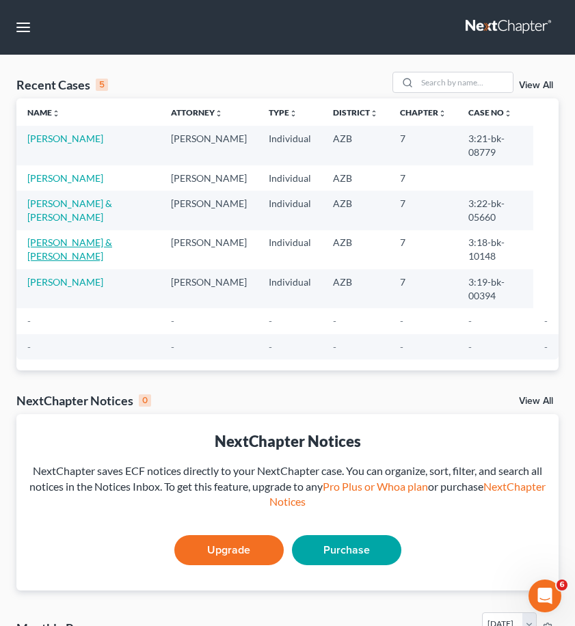
click at [61, 262] on link "[PERSON_NAME] & [PERSON_NAME]" at bounding box center [69, 248] width 85 height 25
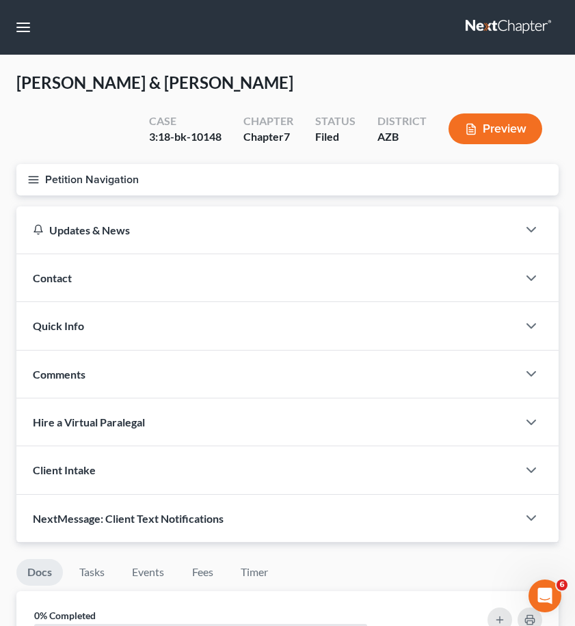
click at [38, 176] on line "button" at bounding box center [34, 176] width 10 height 0
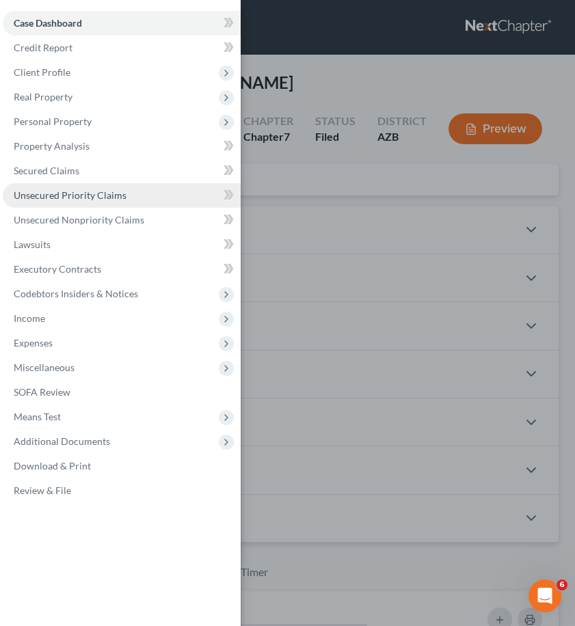
click at [67, 191] on span "Unsecured Priority Claims" at bounding box center [70, 195] width 113 height 12
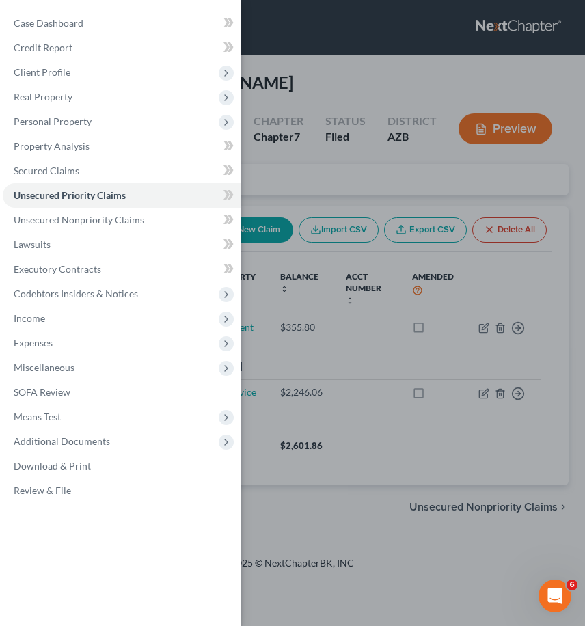
click at [479, 206] on div "Case Dashboard Payments Invoices Payments Payments Credit Report Client Profile" at bounding box center [292, 313] width 585 height 626
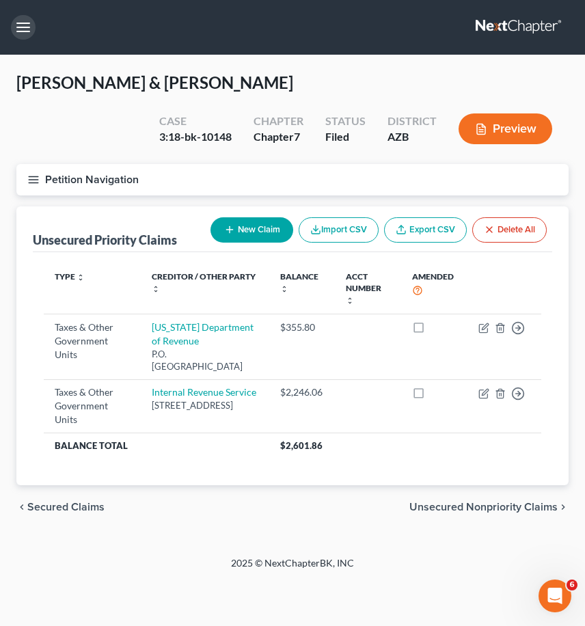
click at [26, 27] on button "button" at bounding box center [23, 27] width 25 height 25
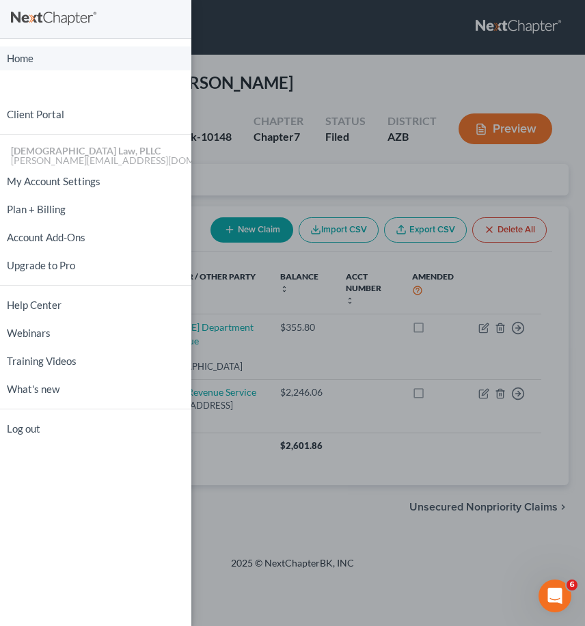
click at [33, 56] on link "Home" at bounding box center [95, 58] width 191 height 24
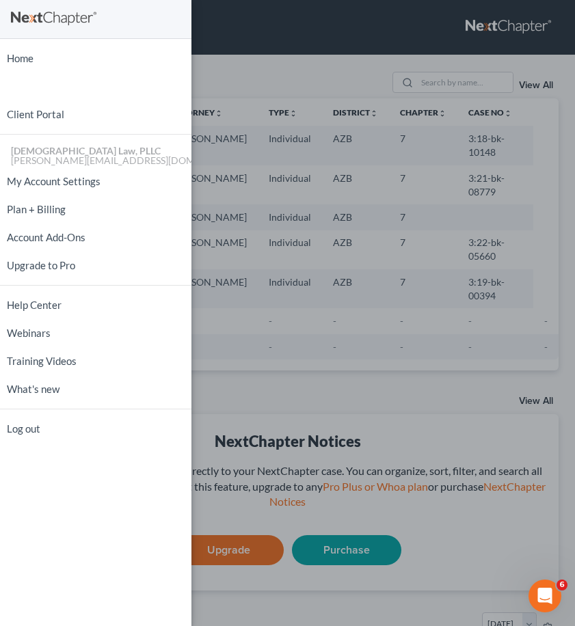
click at [342, 74] on div "Home New Case Client Portal [DEMOGRAPHIC_DATA] Law, PLLC [PERSON_NAME][EMAIL_AD…" at bounding box center [287, 313] width 575 height 626
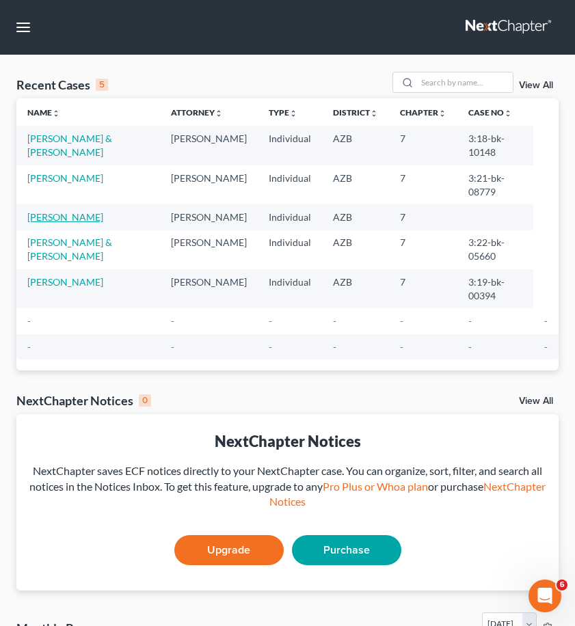
click at [50, 215] on link "[PERSON_NAME]" at bounding box center [65, 217] width 76 height 12
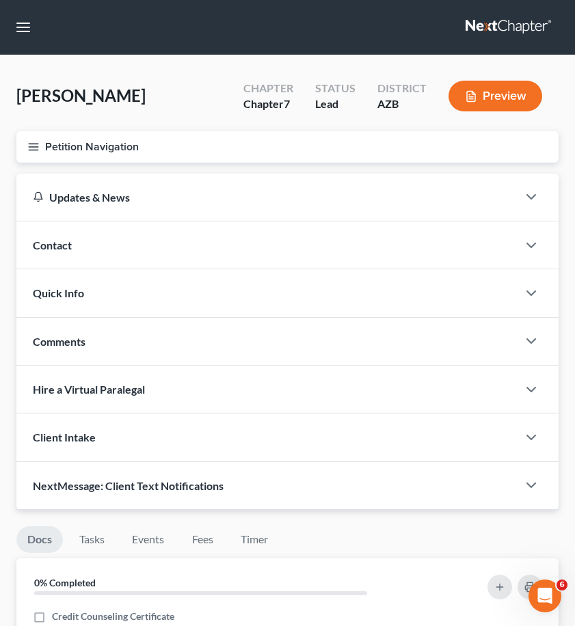
click at [31, 143] on line "button" at bounding box center [34, 143] width 10 height 0
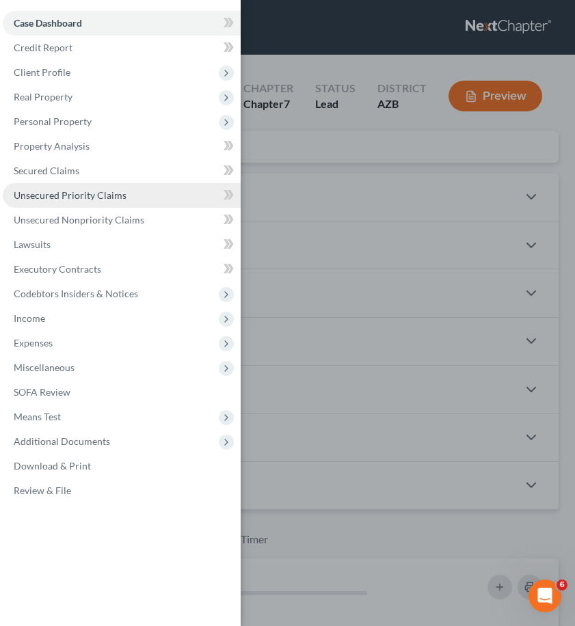
click at [94, 195] on span "Unsecured Priority Claims" at bounding box center [70, 195] width 113 height 12
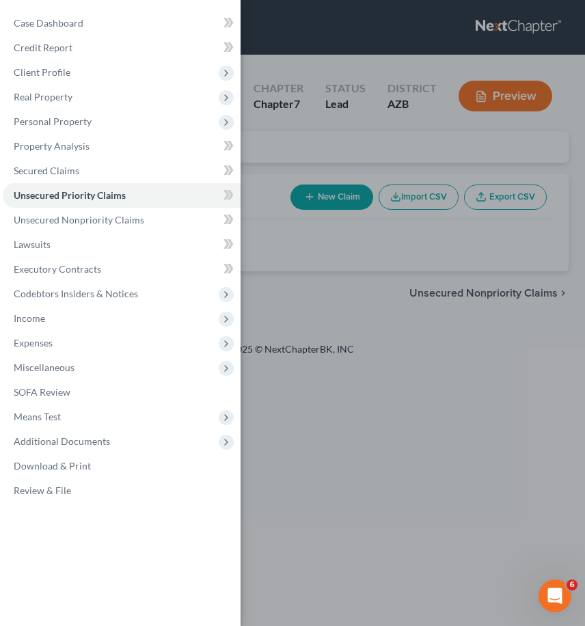
click at [355, 240] on div "Case Dashboard Payments Invoices Payments Payments Credit Report Client Profile" at bounding box center [292, 313] width 585 height 626
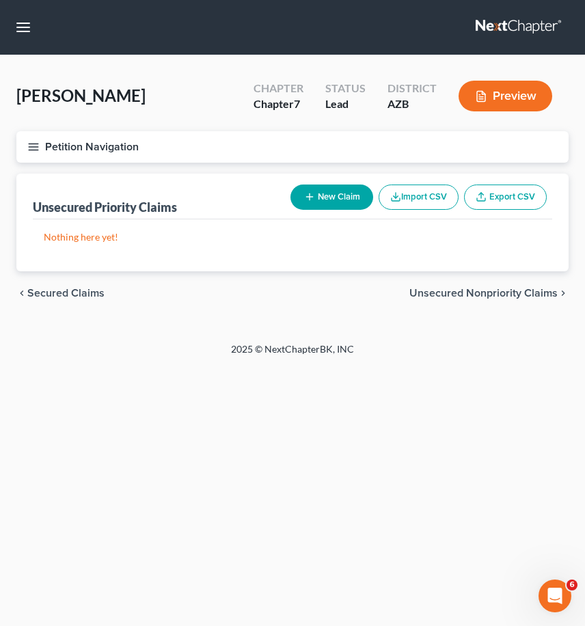
click at [314, 203] on button "New Claim" at bounding box center [331, 196] width 83 height 25
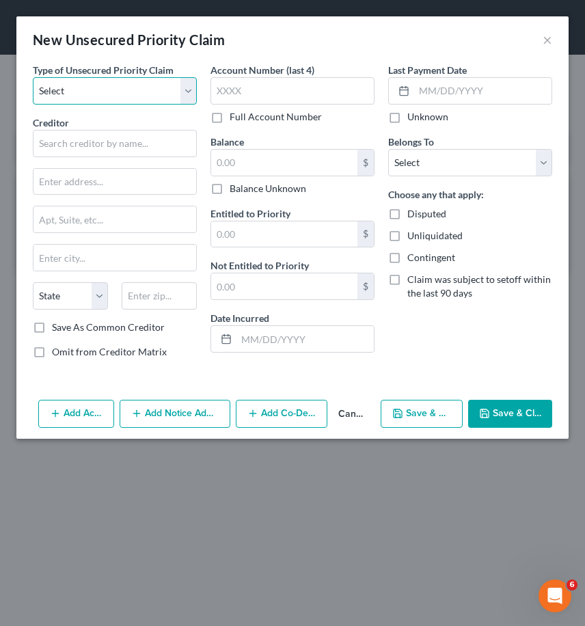
click at [185, 94] on select "Select Taxes & Other Government Units Domestic Support Obligations Extensions o…" at bounding box center [115, 90] width 164 height 27
select select "0"
click at [33, 77] on select "Select Taxes & Other Government Units Domestic Support Obligations Extensions o…" at bounding box center [115, 90] width 164 height 27
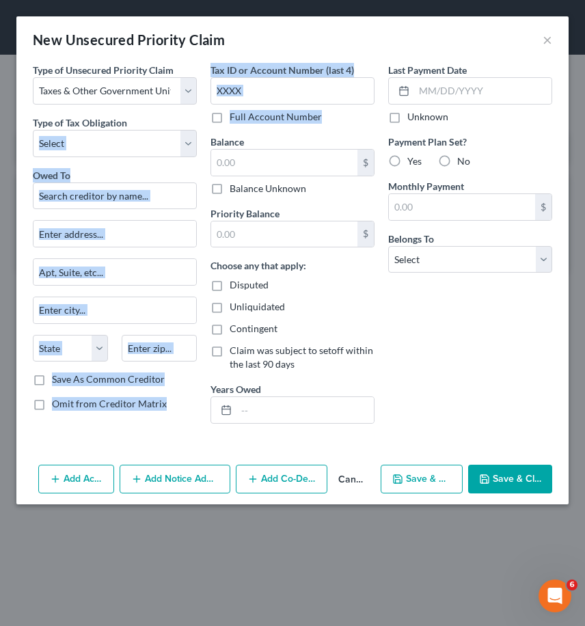
click at [202, 135] on div "Type of Unsecured Priority Claim * Select Taxes & Other Government Units Domest…" at bounding box center [292, 249] width 533 height 372
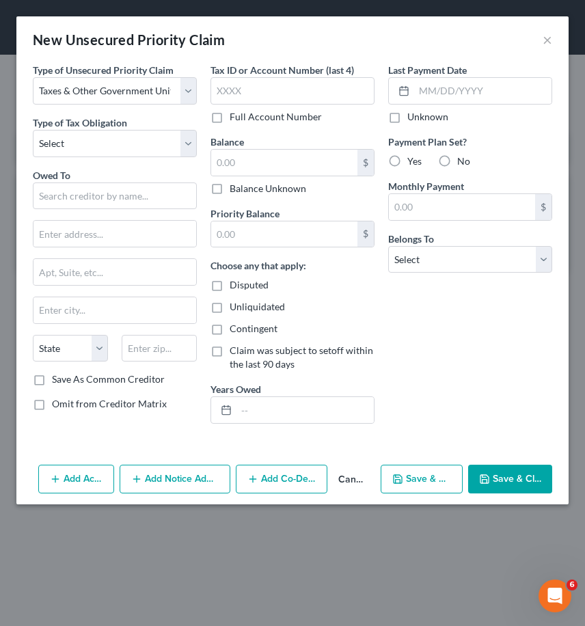
drag, startPoint x: 202, startPoint y: 135, endPoint x: 201, endPoint y: 126, distance: 8.9
click at [201, 126] on div "Type of Unsecured Priority Claim * Select Taxes & Other Government Units Domest…" at bounding box center [115, 249] width 178 height 372
click at [186, 140] on select "Select Federal City State Franchise Tax Board Other" at bounding box center [115, 143] width 164 height 27
select select "2"
click at [33, 130] on select "Select Federal City State Franchise Tax Board Other" at bounding box center [115, 143] width 164 height 27
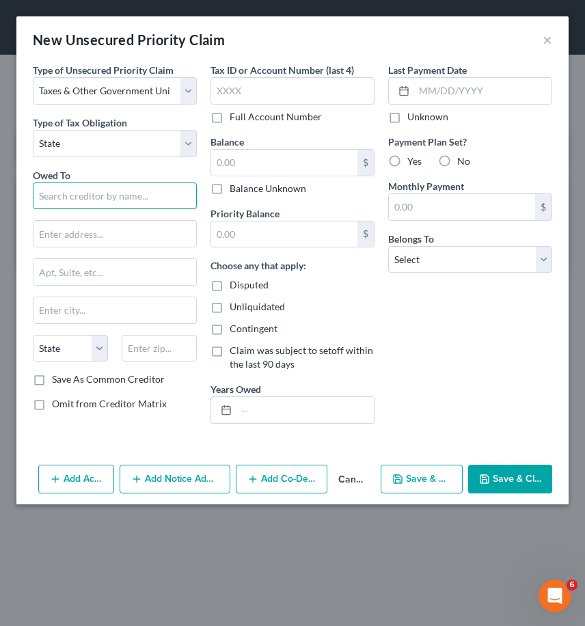
click at [78, 198] on input "text" at bounding box center [115, 195] width 164 height 27
type input "[US_STATE] De[artment of Revenue"
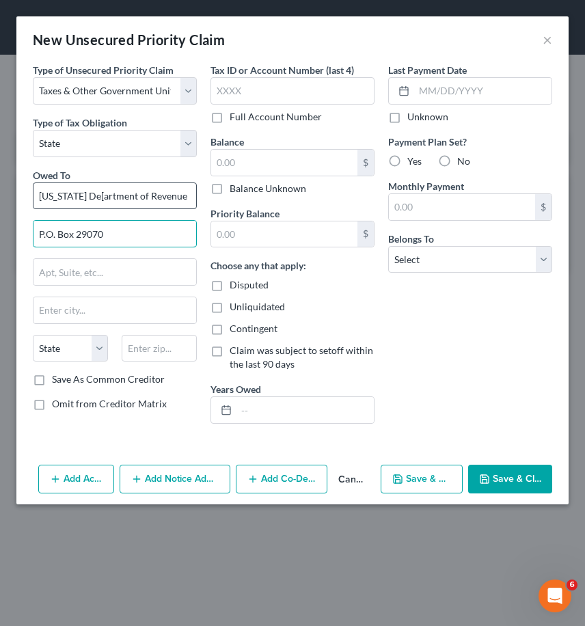
type input "P.O. Box 29070"
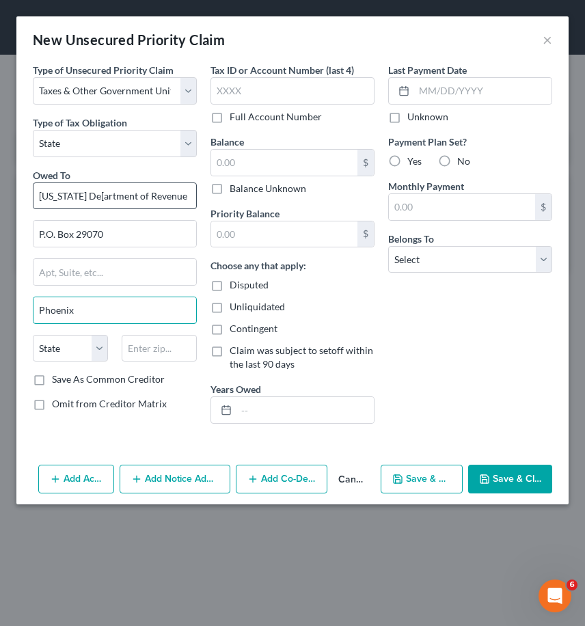
type input "Phoenix"
select select "3"
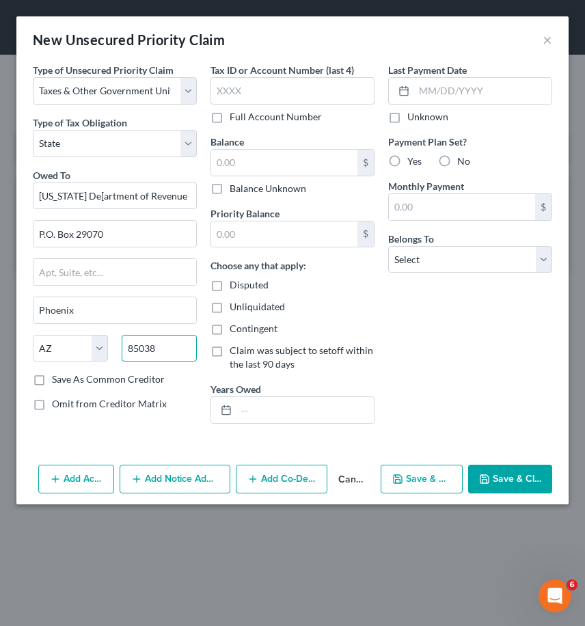
type input "85038"
click at [68, 375] on label "Save As Common Creditor" at bounding box center [108, 379] width 113 height 14
click at [66, 375] on input "Save As Common Creditor" at bounding box center [61, 376] width 9 height 9
checkbox input "true"
click at [249, 74] on label "Tax ID or Account Number (last 4)" at bounding box center [281, 70] width 143 height 14
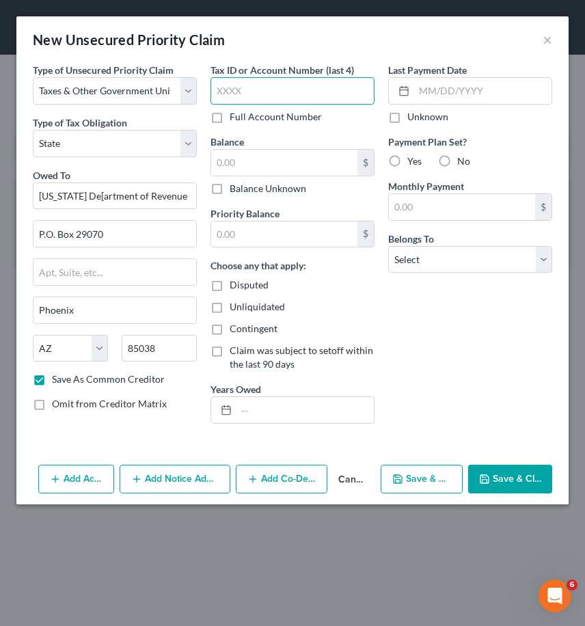
click at [260, 81] on input "text" at bounding box center [292, 90] width 164 height 27
type input "4239"
click at [407, 118] on label "Unknown" at bounding box center [427, 117] width 41 height 14
click at [413, 118] on input "Unknown" at bounding box center [417, 114] width 9 height 9
checkbox input "true"
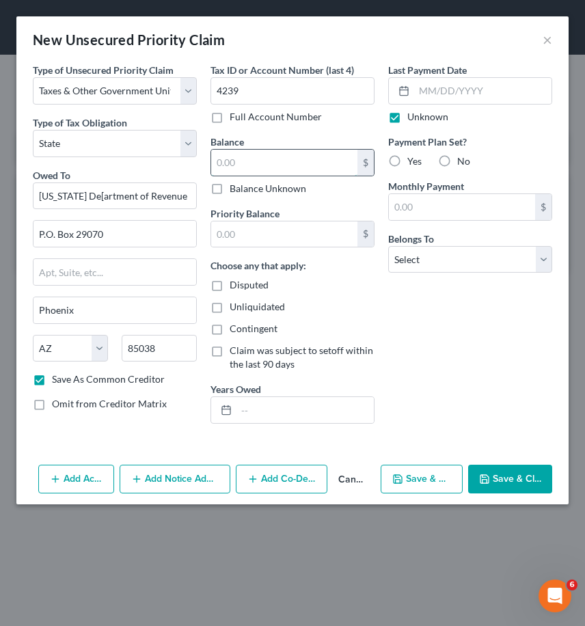
click at [258, 159] on input "text" at bounding box center [284, 163] width 146 height 26
type input "0.00"
click at [230, 191] on label "Balance Unknown" at bounding box center [268, 189] width 77 height 14
click at [235, 191] on input "Balance Unknown" at bounding box center [239, 186] width 9 height 9
checkbox input "true"
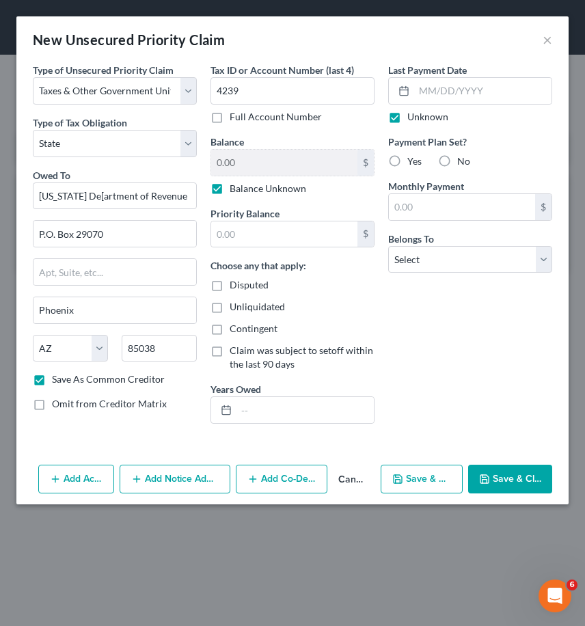
click at [514, 481] on button "Save & Close" at bounding box center [510, 479] width 84 height 29
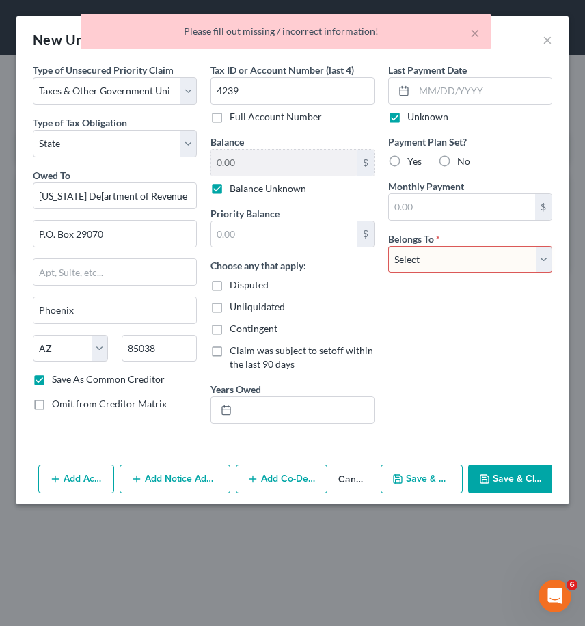
click at [452, 266] on select "Select Debtor 1 Only Debtor 2 Only Debtor 1 And Debtor 2 Only At Least One Of T…" at bounding box center [470, 259] width 164 height 27
select select "0"
click at [388, 246] on select "Select Debtor 1 Only Debtor 2 Only Debtor 1 And Debtor 2 Only At Least One Of T…" at bounding box center [470, 259] width 164 height 27
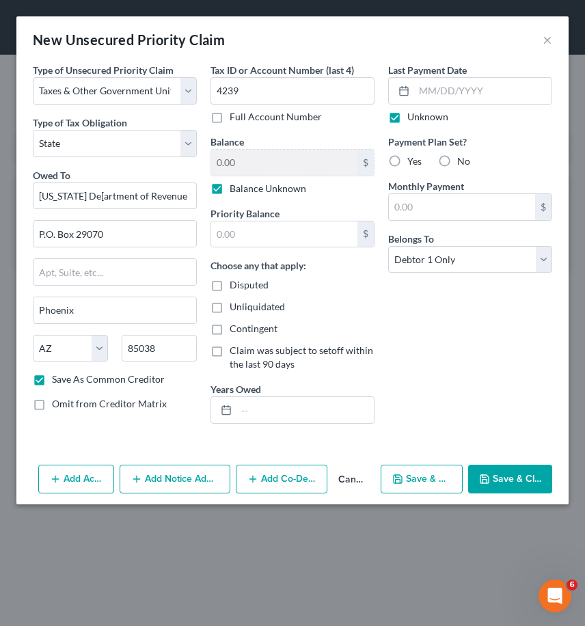
click at [512, 476] on button "Save & Close" at bounding box center [510, 479] width 84 height 29
checkbox input "false"
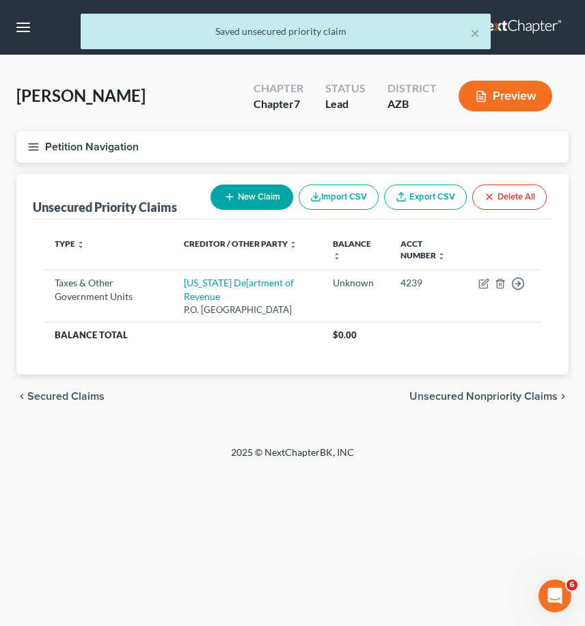
click at [259, 196] on button "New Claim" at bounding box center [251, 196] width 83 height 25
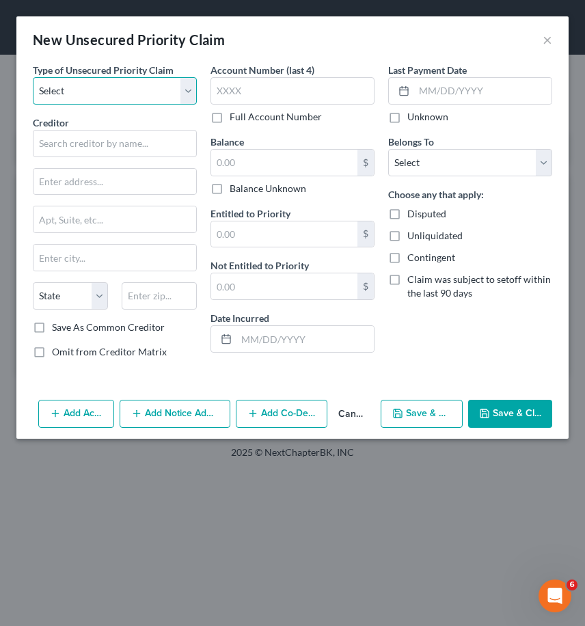
click at [149, 86] on select "Select Taxes & Other Government Units Domestic Support Obligations Extensions o…" at bounding box center [115, 90] width 164 height 27
select select "0"
click at [33, 77] on select "Select Taxes & Other Government Units Domestic Support Obligations Extensions o…" at bounding box center [115, 90] width 164 height 27
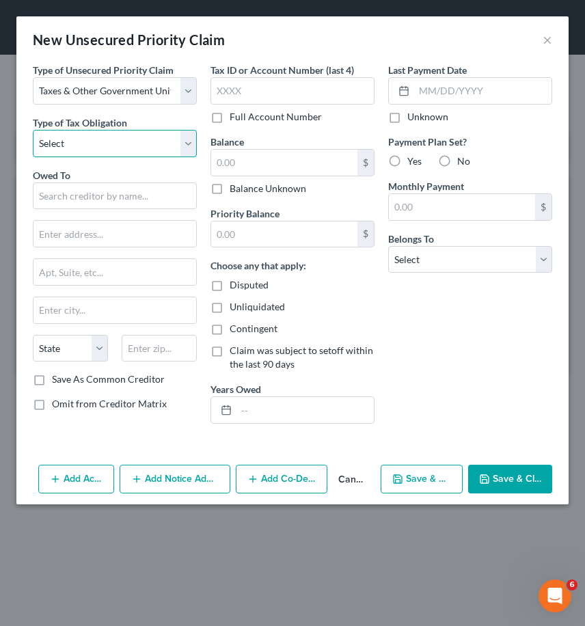
click at [87, 143] on select "Select Federal City State Franchise Tax Board Other" at bounding box center [115, 143] width 164 height 27
select select "0"
click at [33, 130] on select "Select Federal City State Franchise Tax Board Other" at bounding box center [115, 143] width 164 height 27
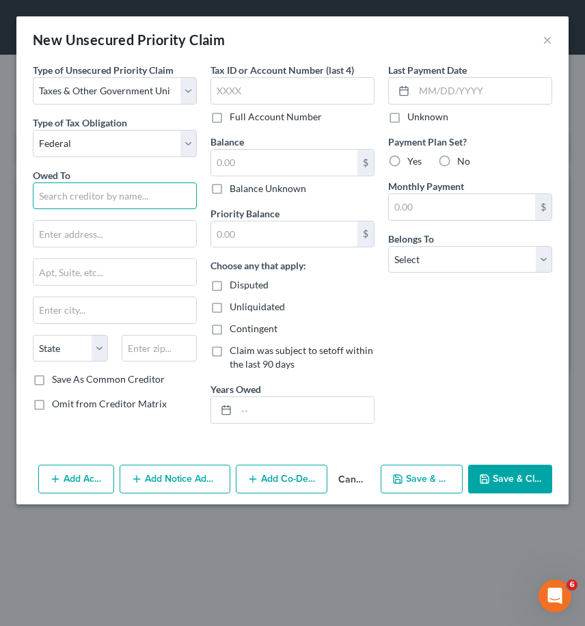
click at [80, 195] on input "text" at bounding box center [115, 195] width 164 height 27
type input "Internal Revenue Service"
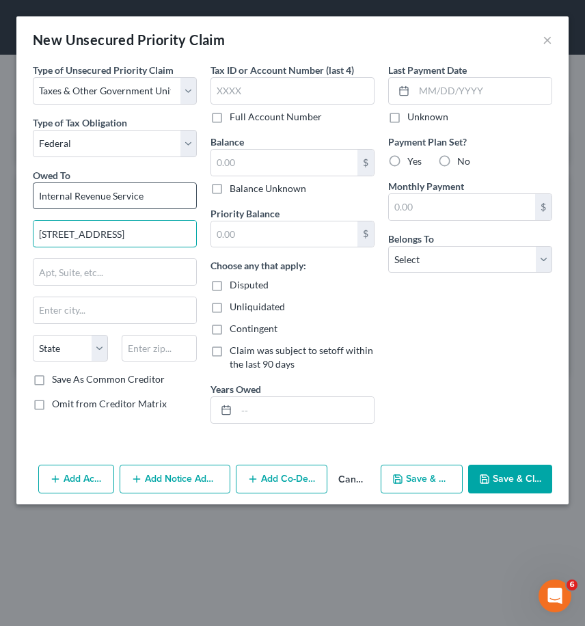
type input "[STREET_ADDRESS]"
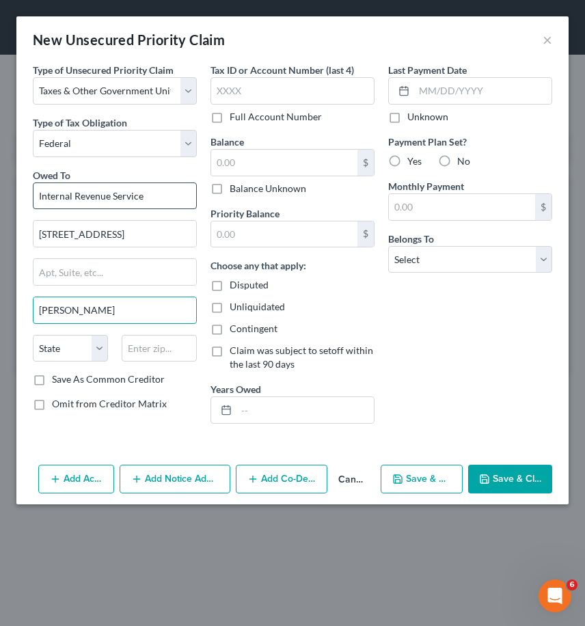
type input "[PERSON_NAME]"
select select "46"
type input "84201"
click at [87, 379] on label "Save As Common Creditor" at bounding box center [108, 379] width 113 height 14
click at [66, 379] on input "Save As Common Creditor" at bounding box center [61, 376] width 9 height 9
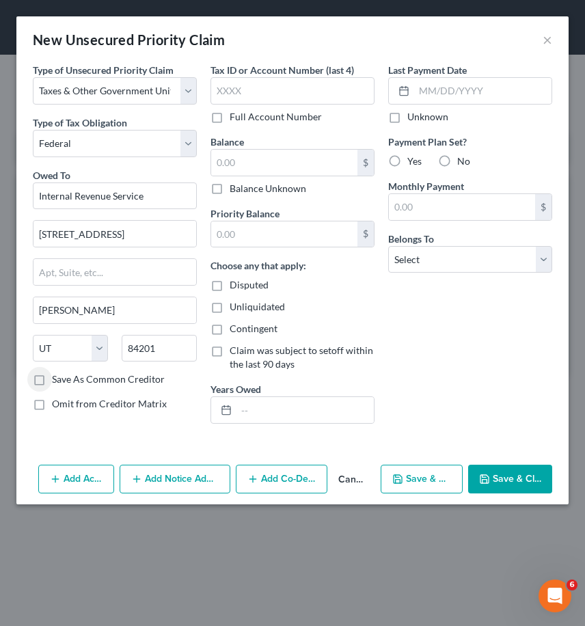
checkbox input "true"
click at [280, 87] on input "text" at bounding box center [292, 90] width 164 height 27
type input "4239"
click at [417, 118] on label "Unknown" at bounding box center [427, 117] width 41 height 14
click at [417, 118] on input "Unknown" at bounding box center [417, 114] width 9 height 9
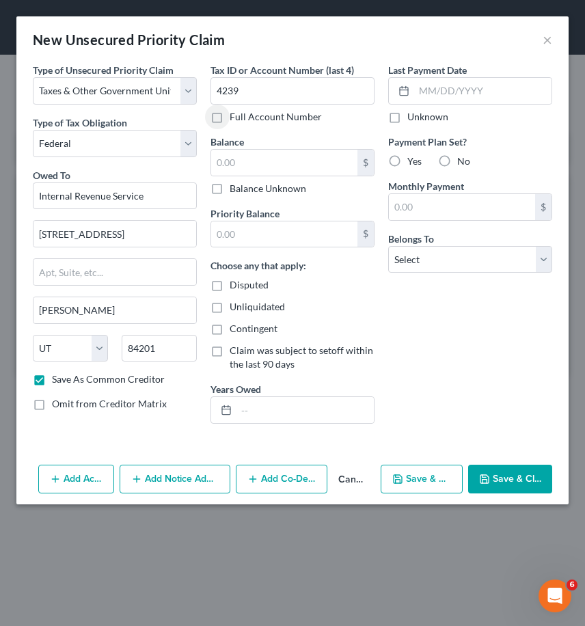
checkbox input "true"
click at [232, 185] on label "Balance Unknown" at bounding box center [268, 189] width 77 height 14
click at [235, 185] on input "Balance Unknown" at bounding box center [239, 186] width 9 height 9
checkbox input "true"
type input "0.00"
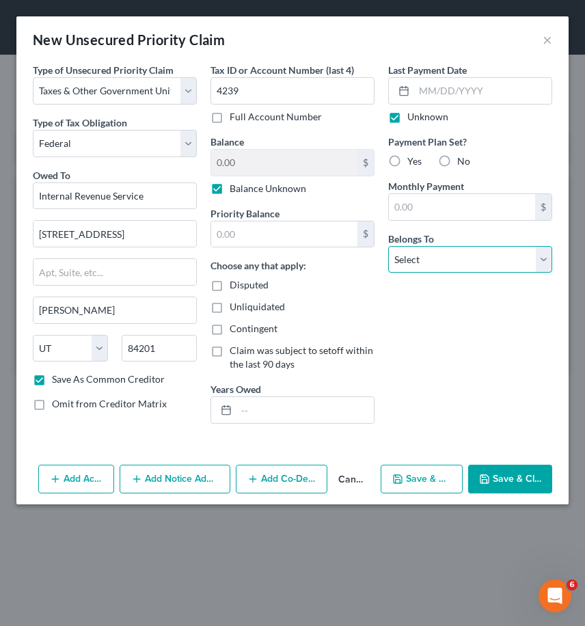
click at [492, 256] on select "Select Debtor 1 Only Debtor 2 Only Debtor 1 And Debtor 2 Only At Least One Of T…" at bounding box center [470, 259] width 164 height 27
select select "0"
click at [388, 246] on select "Select Debtor 1 Only Debtor 2 Only Debtor 1 And Debtor 2 Only At Least One Of T…" at bounding box center [470, 259] width 164 height 27
click at [425, 318] on div "Last Payment Date Unknown Payment Plan Set? Yes No Monthly Payment $ Belongs To…" at bounding box center [470, 249] width 178 height 372
click at [517, 480] on button "Save & Close" at bounding box center [510, 479] width 84 height 29
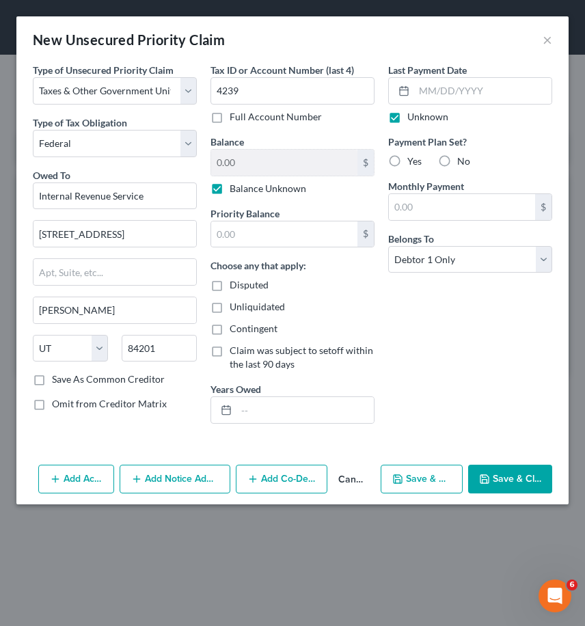
checkbox input "false"
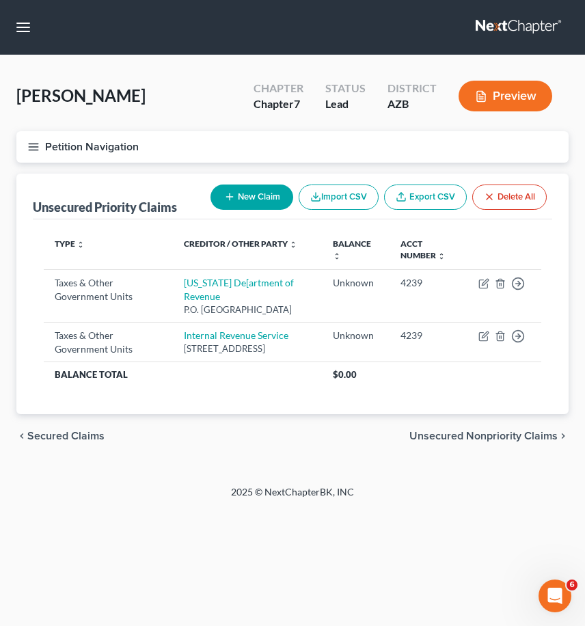
click at [27, 147] on icon "button" at bounding box center [33, 147] width 12 height 12
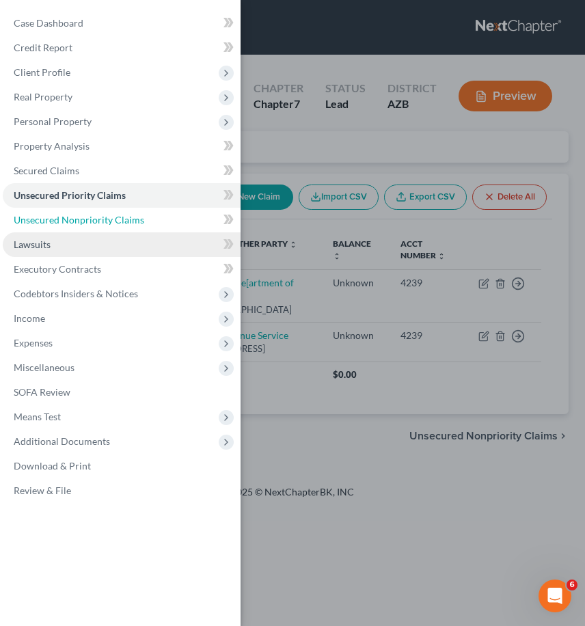
drag, startPoint x: 57, startPoint y: 217, endPoint x: 156, endPoint y: 256, distance: 107.1
click at [57, 217] on span "Unsecured Nonpriority Claims" at bounding box center [79, 220] width 130 height 12
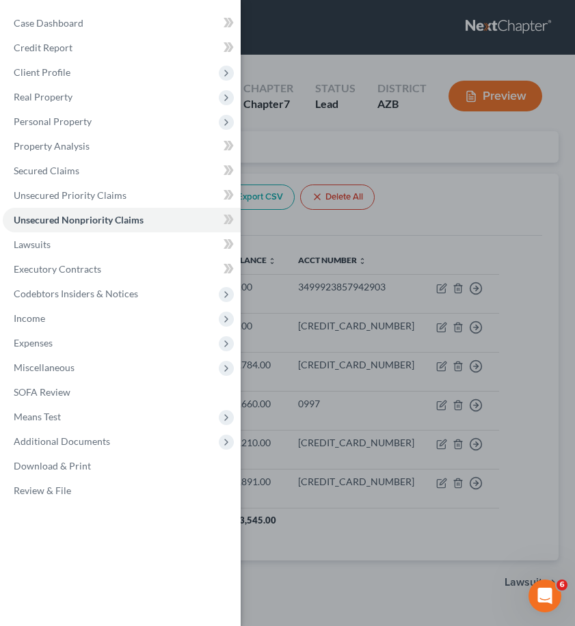
click at [464, 215] on div "Case Dashboard Payments Invoices Payments Payments Credit Report Client Profile" at bounding box center [287, 313] width 575 height 626
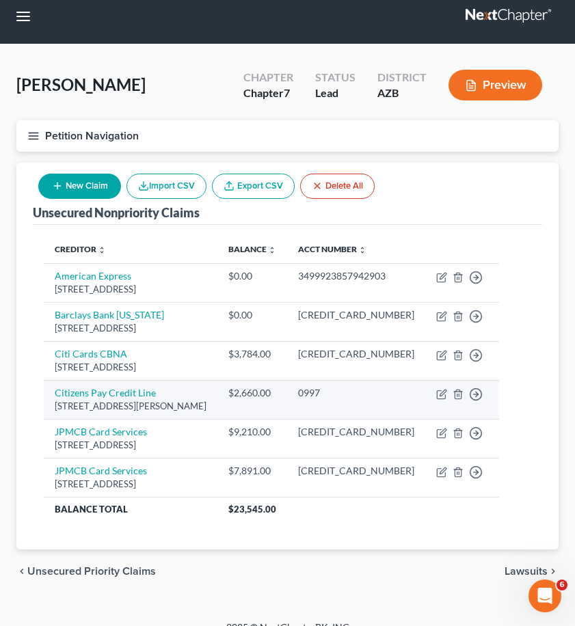
scroll to position [30, 0]
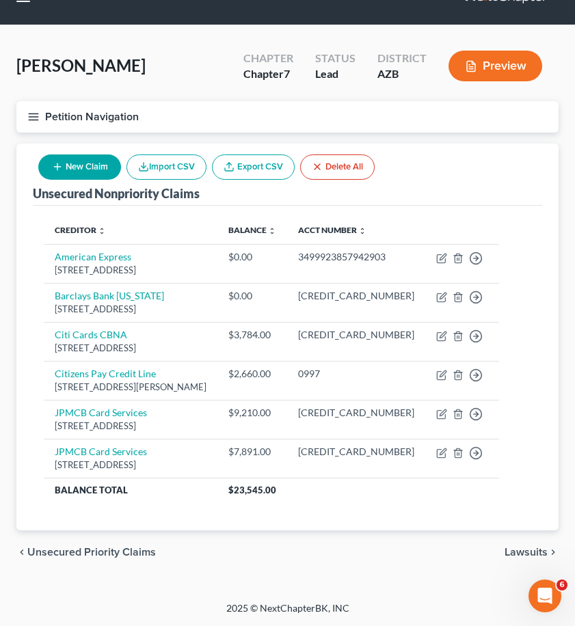
click at [39, 116] on icon "button" at bounding box center [33, 117] width 12 height 12
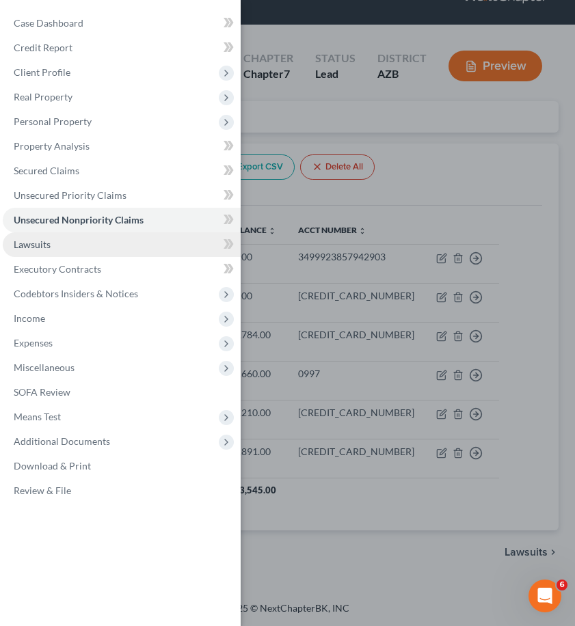
click at [51, 243] on link "Lawsuits" at bounding box center [122, 244] width 238 height 25
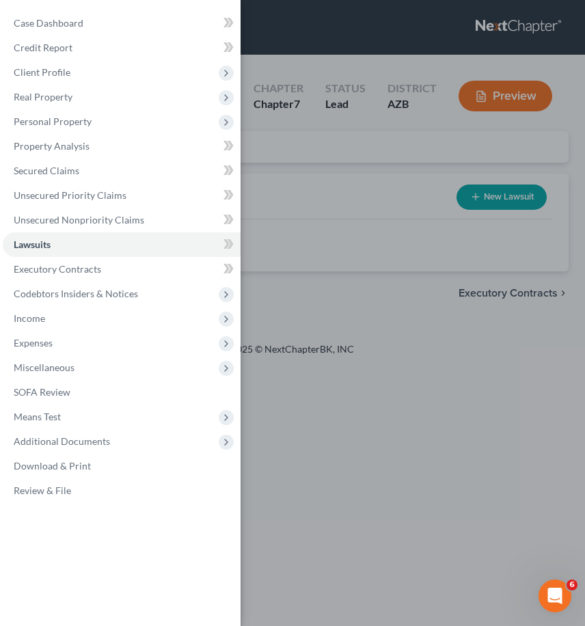
click at [400, 315] on div "Case Dashboard Payments Invoices Payments Payments Credit Report Client Profile" at bounding box center [292, 313] width 585 height 626
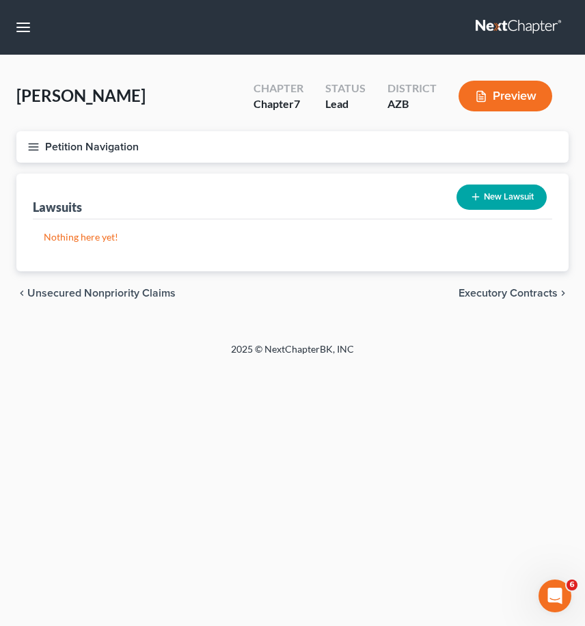
click at [39, 146] on icon "button" at bounding box center [33, 147] width 12 height 12
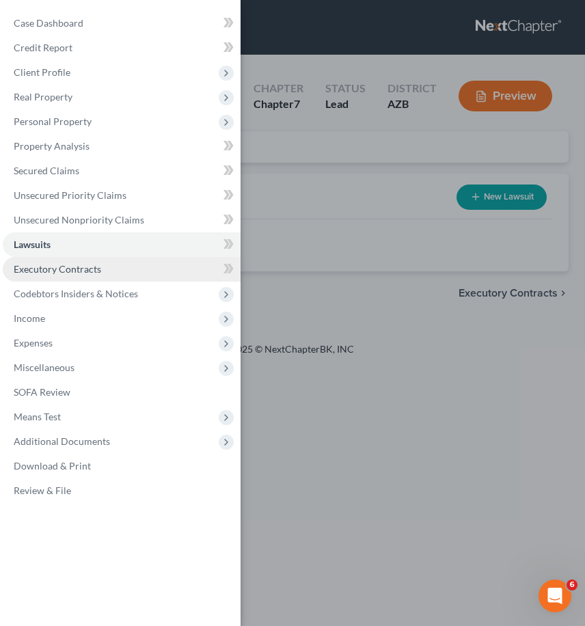
click at [72, 264] on span "Executory Contracts" at bounding box center [57, 269] width 87 height 12
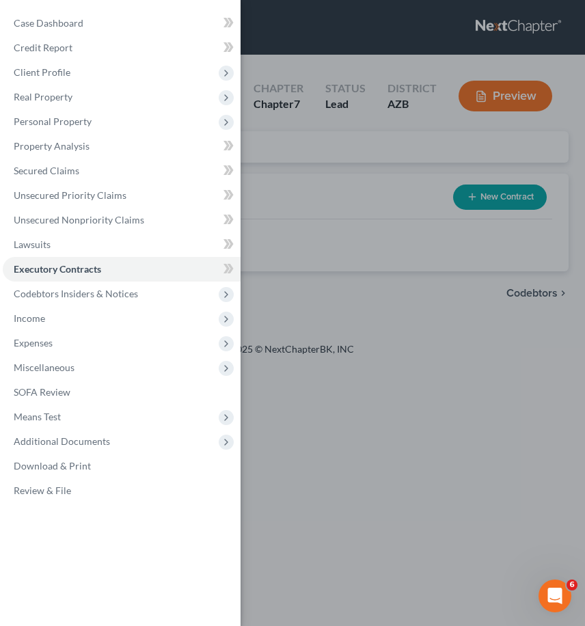
click at [404, 297] on div "Case Dashboard Payments Invoices Payments Payments Credit Report Client Profile" at bounding box center [292, 313] width 585 height 626
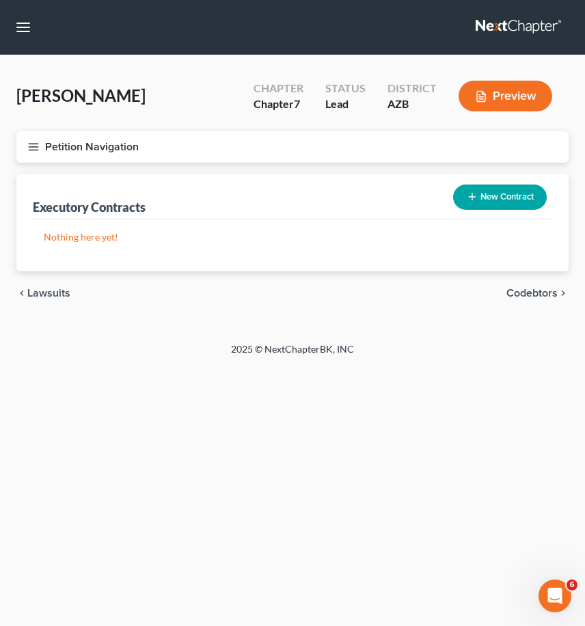
click at [33, 147] on line "button" at bounding box center [34, 147] width 10 height 0
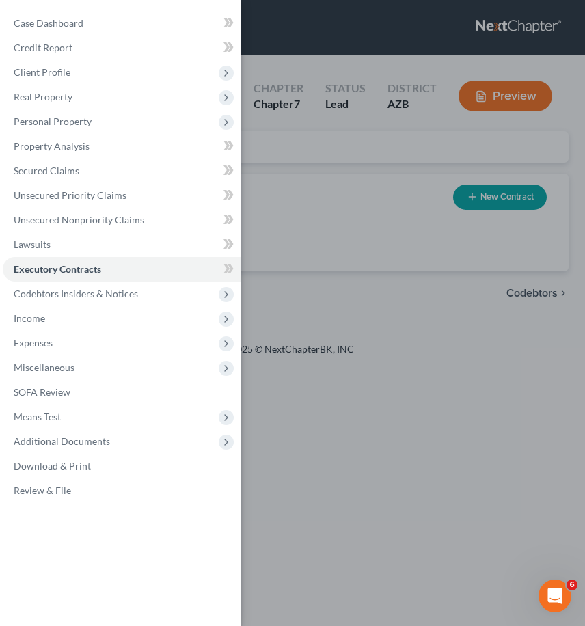
click at [285, 167] on div "Case Dashboard Payments Invoices Payments Payments Credit Report Client Profile" at bounding box center [292, 313] width 585 height 626
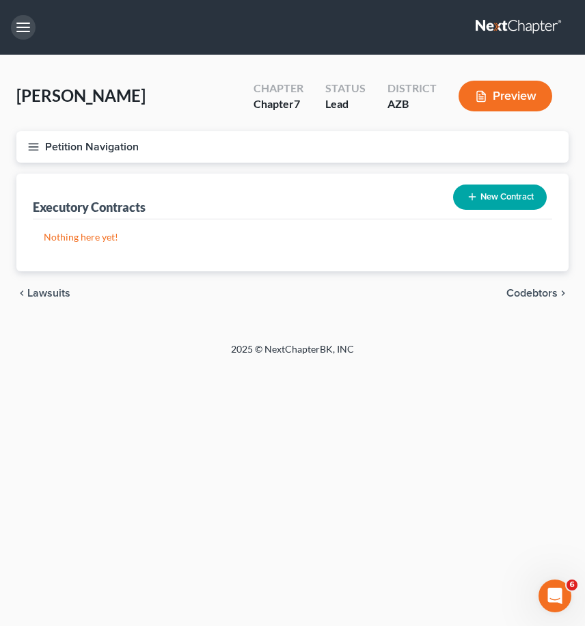
click at [19, 24] on button "button" at bounding box center [23, 27] width 25 height 25
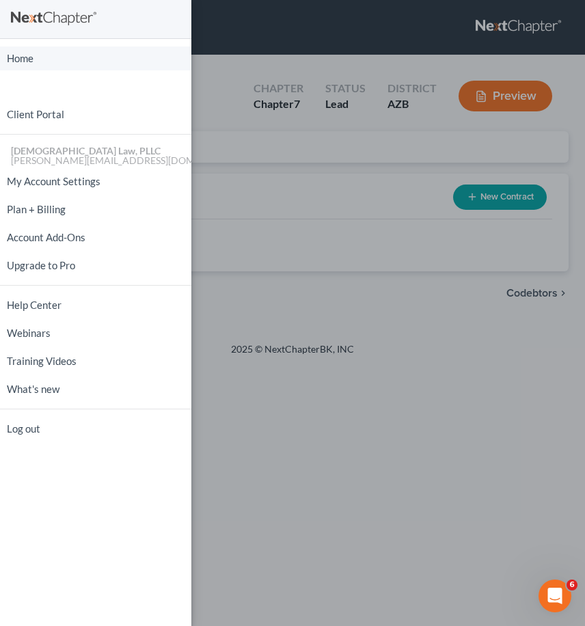
click at [31, 63] on link "Home" at bounding box center [95, 58] width 191 height 24
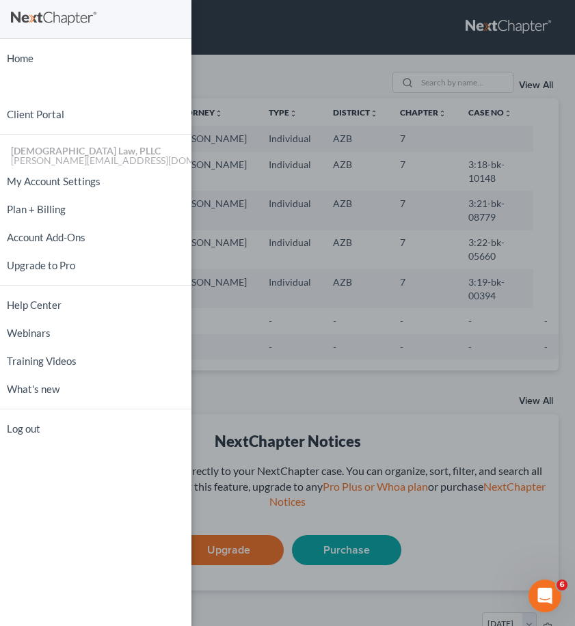
click at [400, 394] on div "Home New Case Client Portal [DEMOGRAPHIC_DATA] Law, PLLC [PERSON_NAME][EMAIL_AD…" at bounding box center [287, 313] width 575 height 626
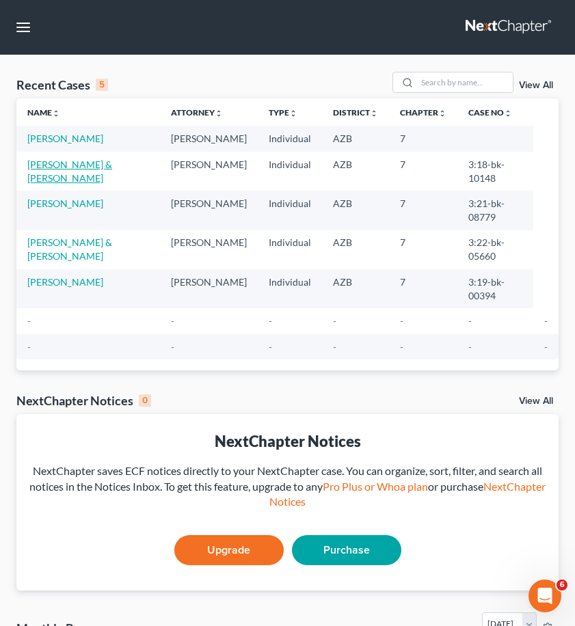
click at [77, 184] on link "[PERSON_NAME] & [PERSON_NAME]" at bounding box center [69, 171] width 85 height 25
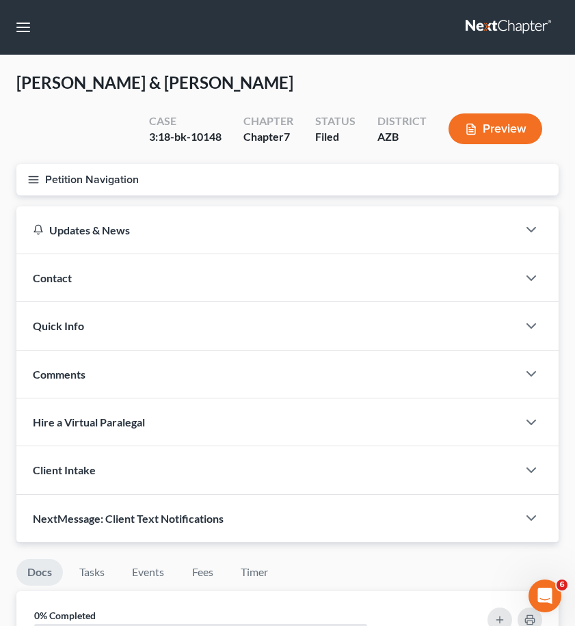
click at [36, 182] on line "button" at bounding box center [34, 182] width 10 height 0
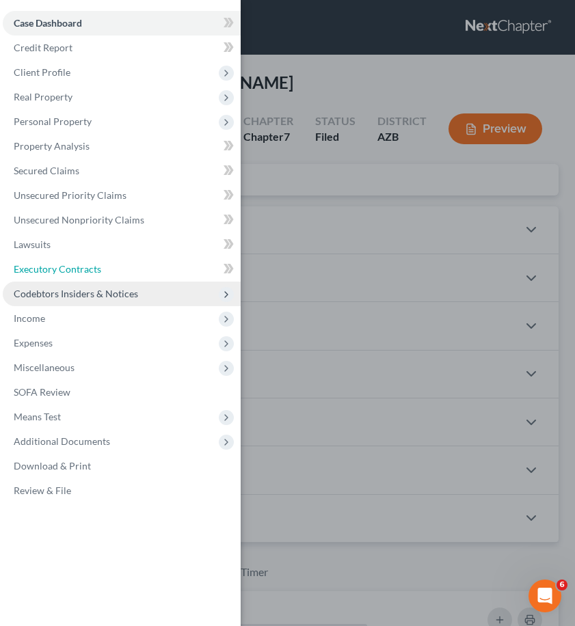
drag, startPoint x: 72, startPoint y: 266, endPoint x: 182, endPoint y: 290, distance: 112.7
click at [72, 266] on span "Executory Contracts" at bounding box center [57, 269] width 87 height 12
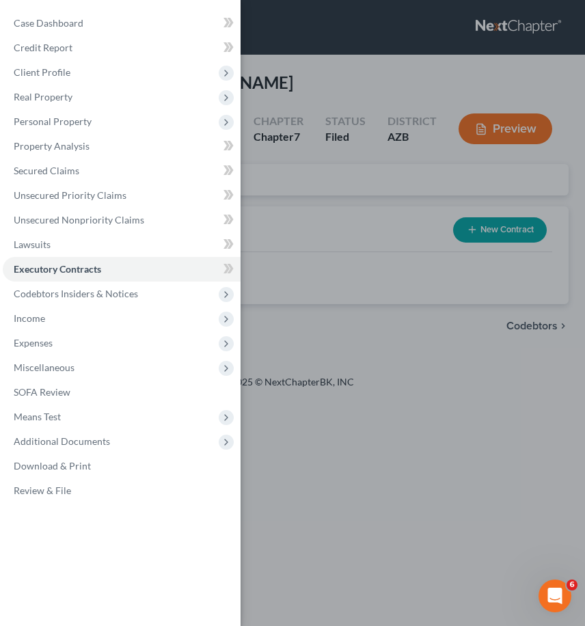
click at [383, 269] on div "Case Dashboard Payments Invoices Payments Payments Credit Report Client Profile" at bounding box center [292, 313] width 585 height 626
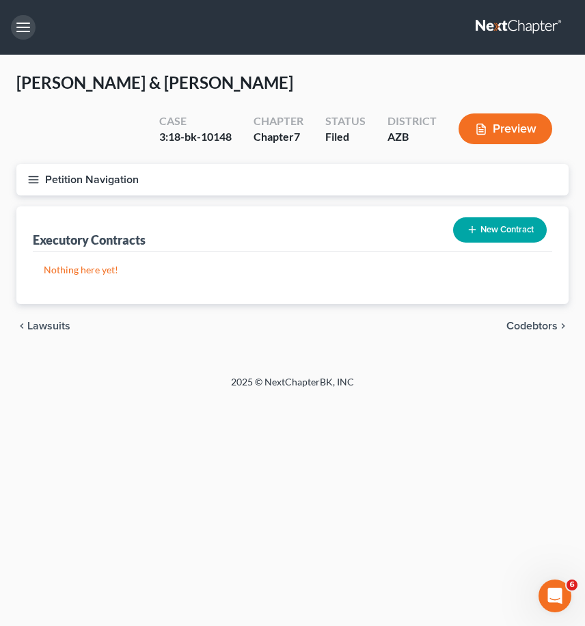
click at [18, 23] on button "button" at bounding box center [23, 27] width 25 height 25
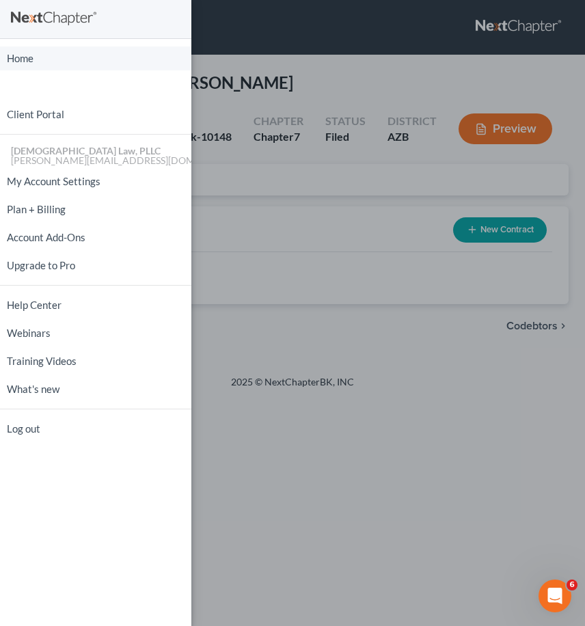
click at [27, 61] on link "Home" at bounding box center [95, 58] width 191 height 24
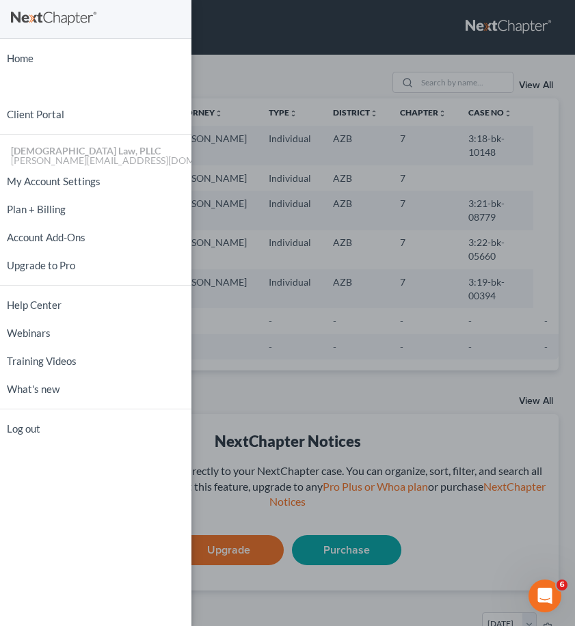
click at [383, 409] on div "Home New Case Client Portal [DEMOGRAPHIC_DATA] Law, PLLC [PERSON_NAME][EMAIL_AD…" at bounding box center [287, 313] width 575 height 626
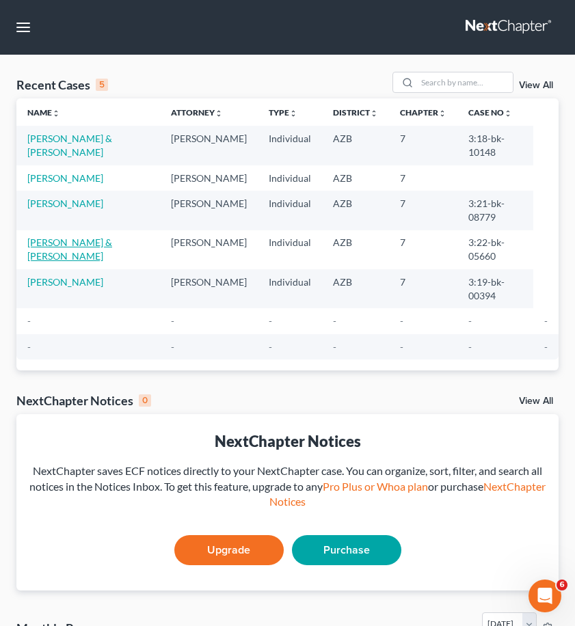
click at [79, 258] on link "[PERSON_NAME] & [PERSON_NAME]" at bounding box center [69, 248] width 85 height 25
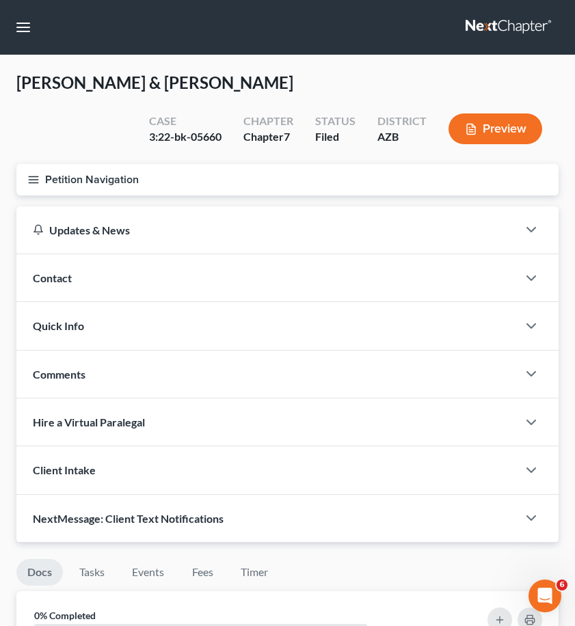
click at [34, 178] on icon "button" at bounding box center [33, 180] width 12 height 12
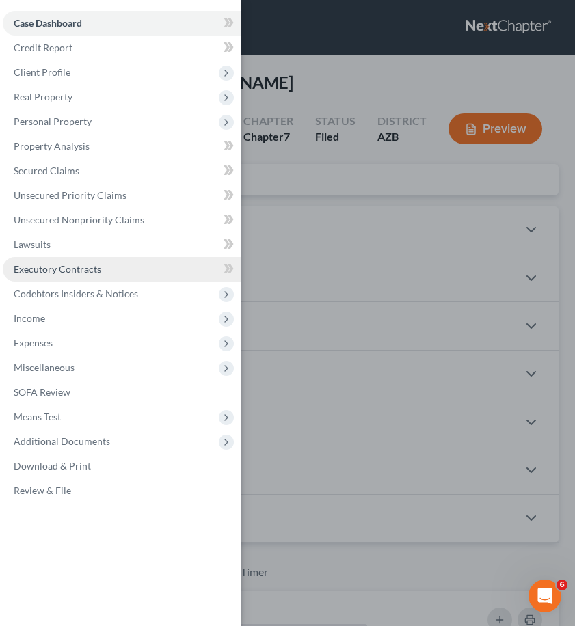
click at [81, 270] on span "Executory Contracts" at bounding box center [57, 269] width 87 height 12
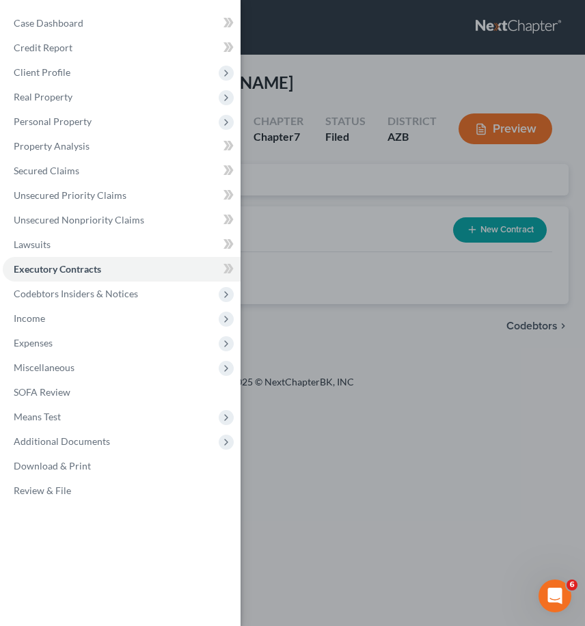
click at [440, 327] on div "Case Dashboard Payments Invoices Payments Payments Credit Report Client Profile" at bounding box center [292, 313] width 585 height 626
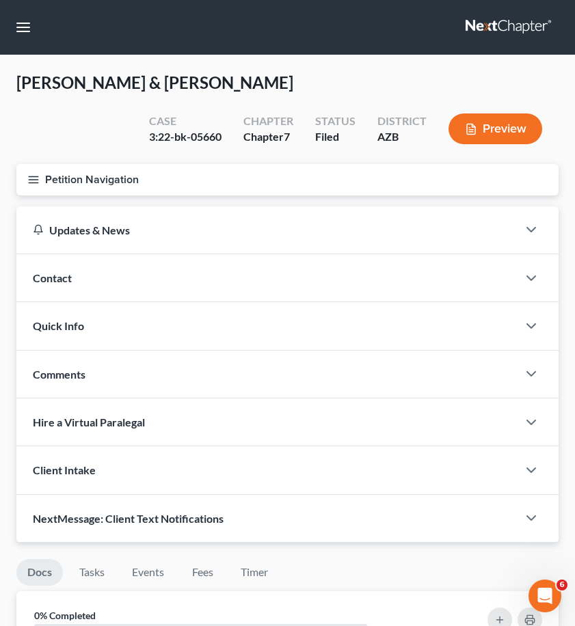
click at [31, 178] on icon "button" at bounding box center [33, 180] width 12 height 12
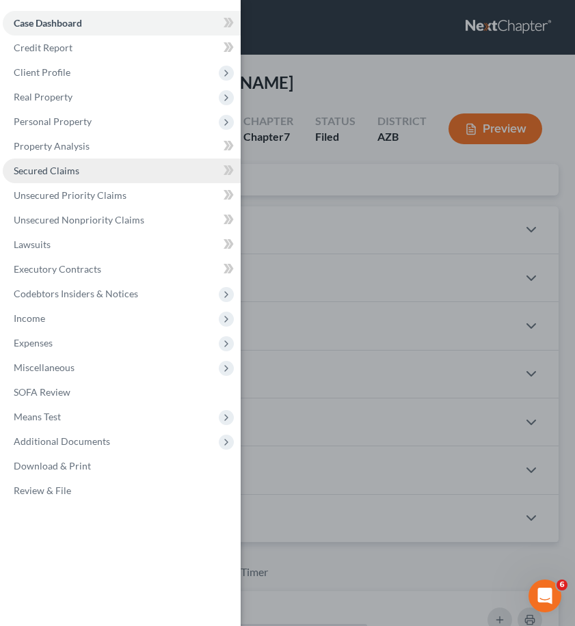
drag, startPoint x: 293, startPoint y: 81, endPoint x: 126, endPoint y: 167, distance: 187.6
click at [293, 81] on div "Case Dashboard Payments Invoices Payments Payments Credit Report Client Profile" at bounding box center [287, 313] width 575 height 626
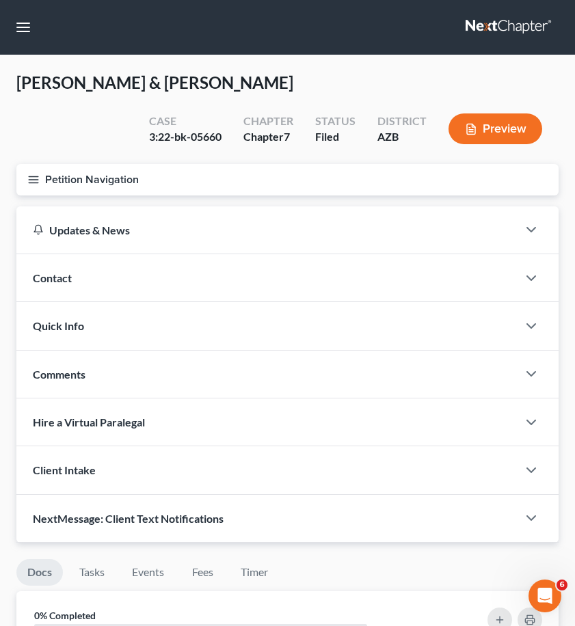
click at [36, 178] on icon "button" at bounding box center [33, 180] width 12 height 12
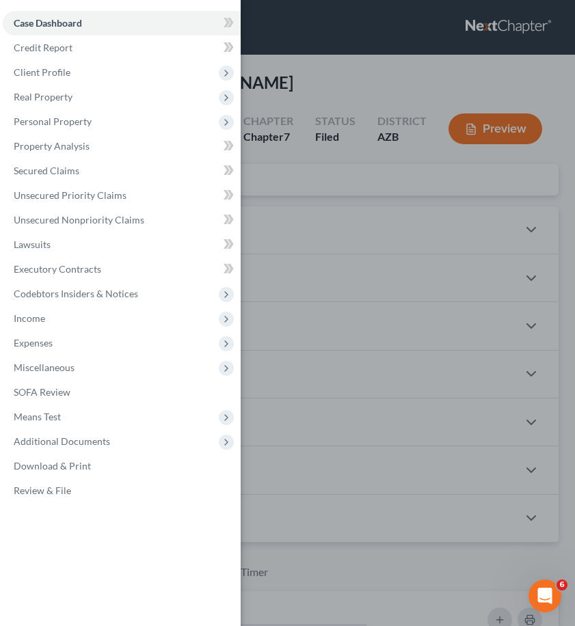
click at [343, 100] on div "Case Dashboard Payments Invoices Payments Payments Credit Report Client Profile" at bounding box center [287, 313] width 575 height 626
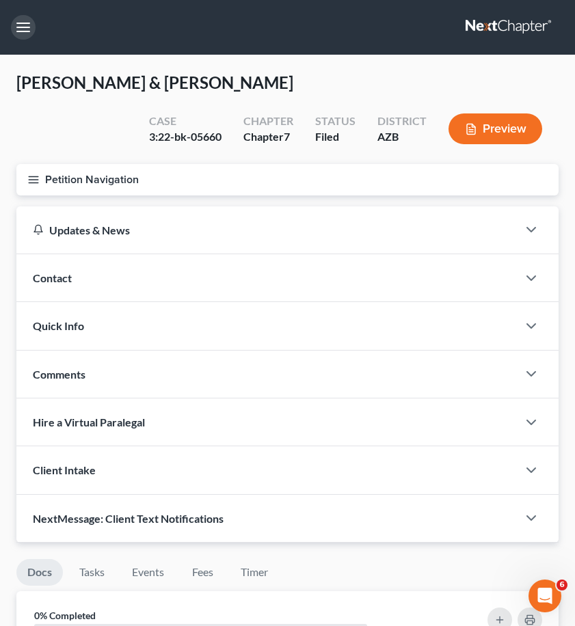
click at [26, 30] on button "button" at bounding box center [23, 27] width 25 height 25
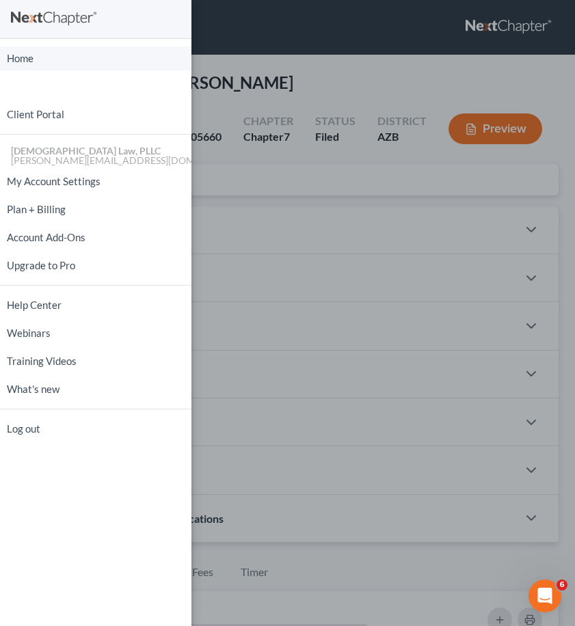
click at [27, 60] on link "Home" at bounding box center [95, 58] width 191 height 24
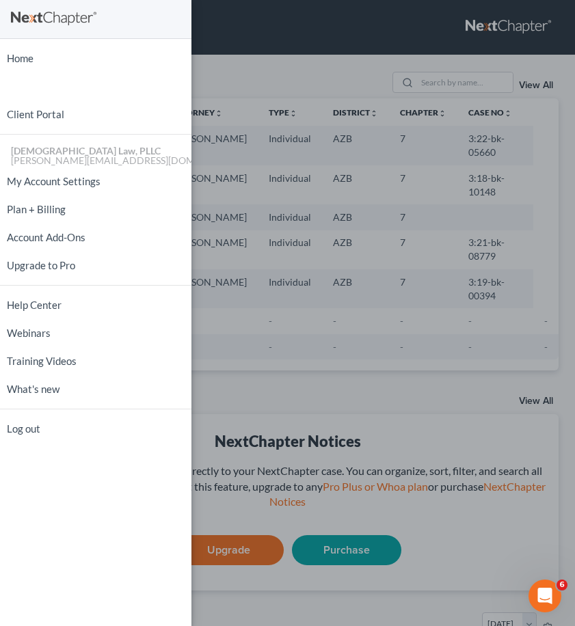
click at [343, 70] on div "Home New Case Client Portal [DEMOGRAPHIC_DATA] Law, PLLC [PERSON_NAME][EMAIL_AD…" at bounding box center [287, 313] width 575 height 626
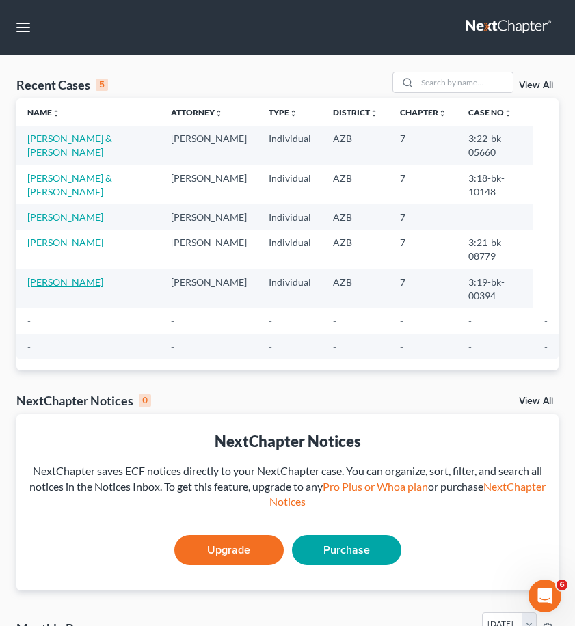
click at [68, 288] on link "[PERSON_NAME]" at bounding box center [65, 282] width 76 height 12
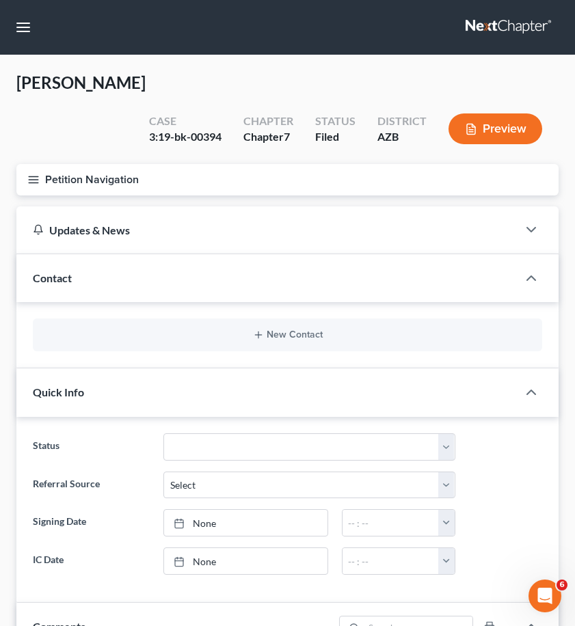
click at [32, 182] on line "button" at bounding box center [34, 182] width 10 height 0
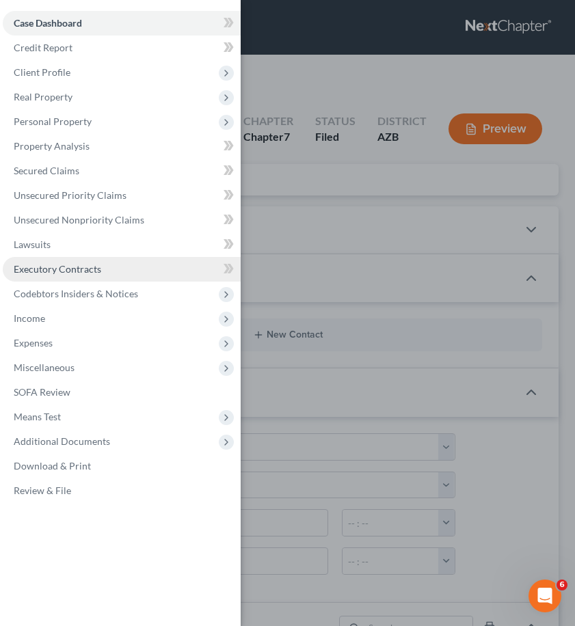
click at [68, 275] on link "Executory Contracts" at bounding box center [122, 269] width 238 height 25
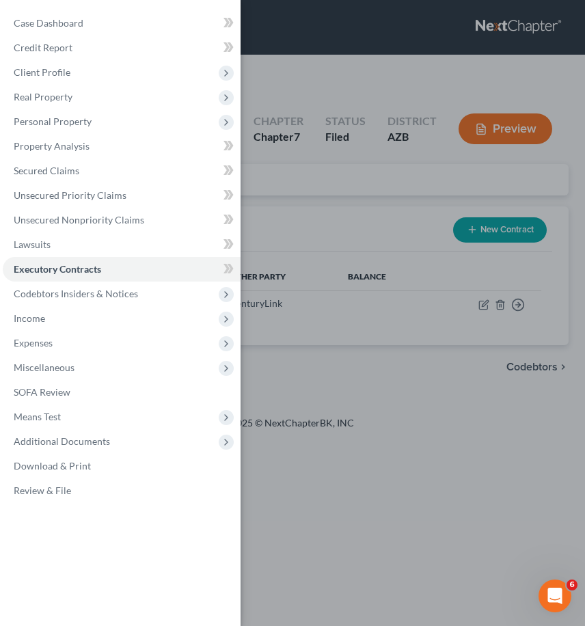
click at [391, 353] on div "Case Dashboard Payments Invoices Payments Payments Credit Report Client Profile" at bounding box center [292, 313] width 585 height 626
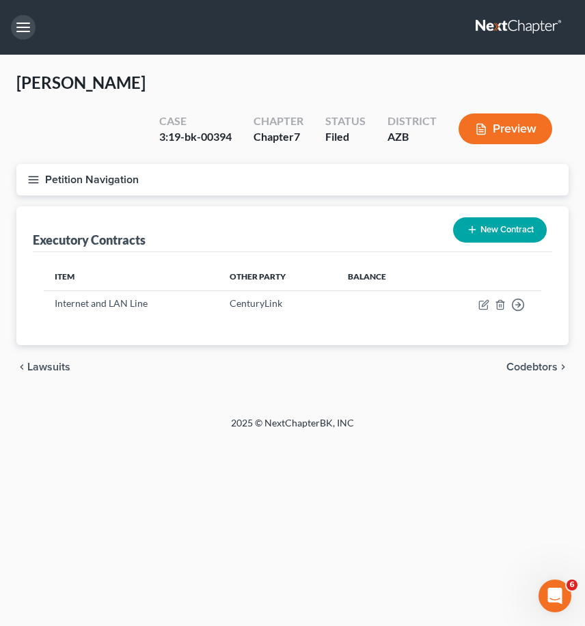
click at [22, 29] on button "button" at bounding box center [23, 27] width 25 height 25
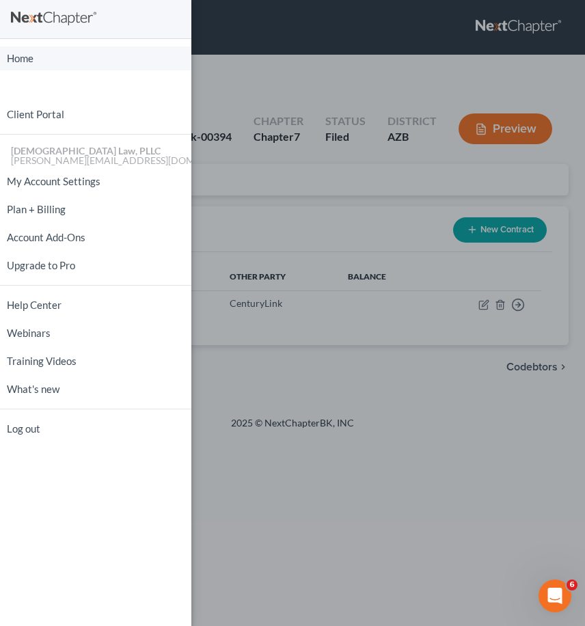
click at [22, 57] on link "Home" at bounding box center [95, 58] width 191 height 24
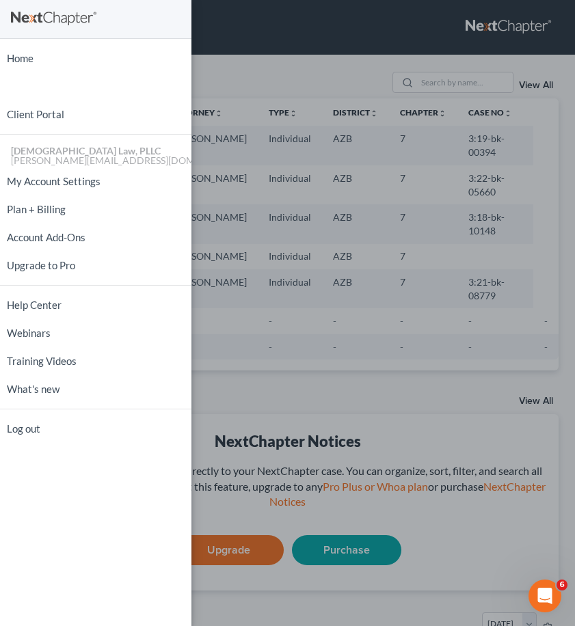
click at [401, 403] on div "Home New Case Client Portal [DEMOGRAPHIC_DATA] Law, PLLC [PERSON_NAME][EMAIL_AD…" at bounding box center [287, 313] width 575 height 626
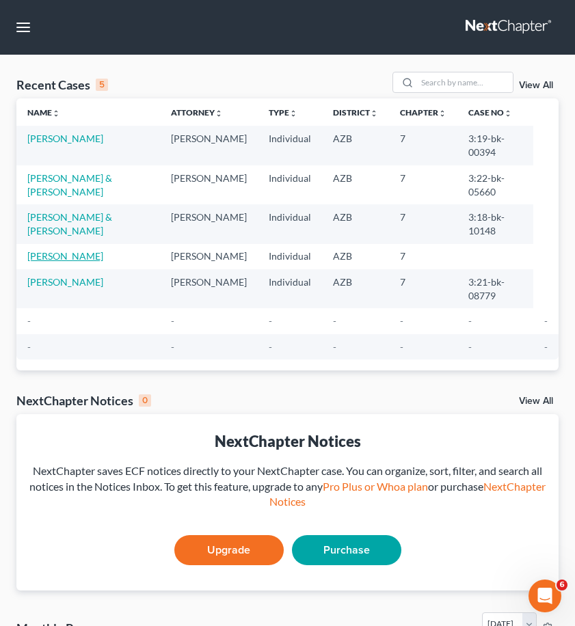
click at [56, 255] on link "[PERSON_NAME]" at bounding box center [65, 256] width 76 height 12
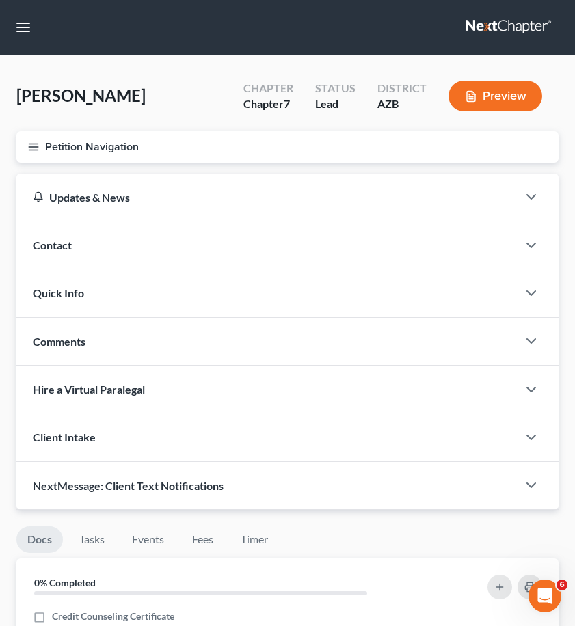
click at [34, 145] on icon "button" at bounding box center [33, 147] width 12 height 12
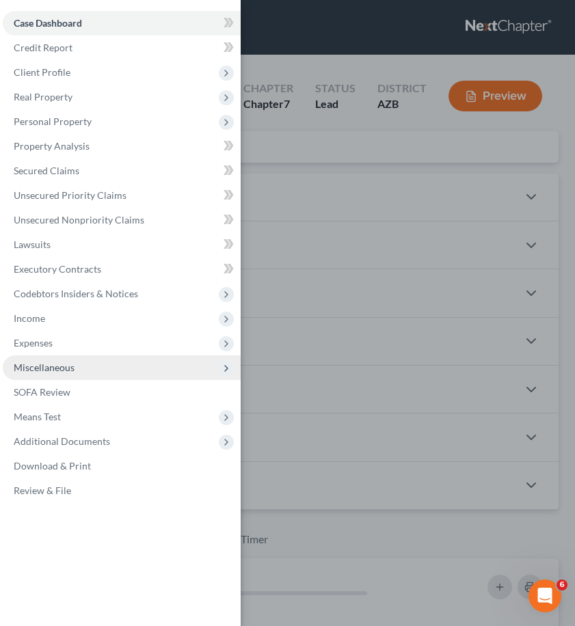
click at [43, 370] on span "Miscellaneous" at bounding box center [44, 367] width 61 height 12
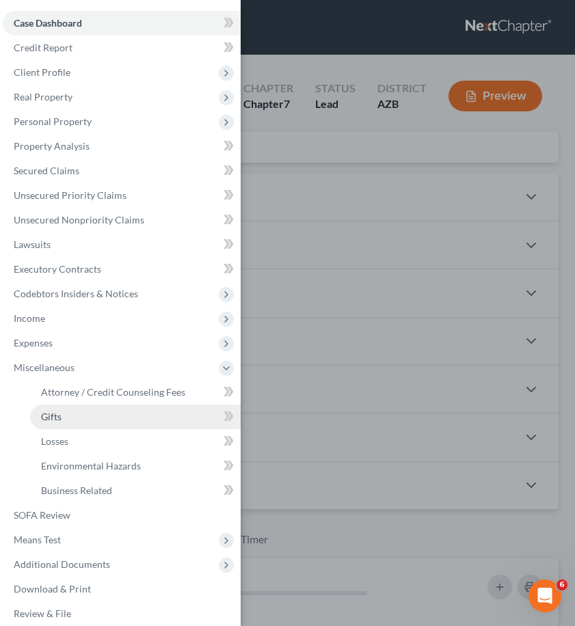
click at [58, 420] on span "Gifts" at bounding box center [51, 417] width 20 height 12
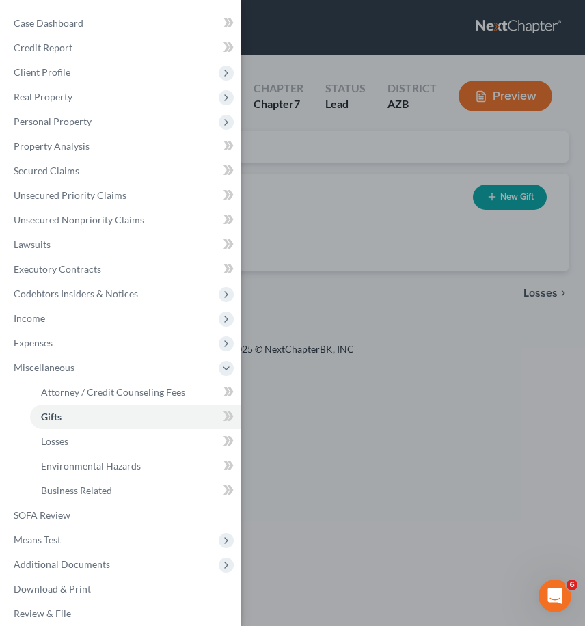
click at [436, 264] on div "Case Dashboard Payments Invoices Payments Payments Credit Report Client Profile" at bounding box center [292, 313] width 585 height 626
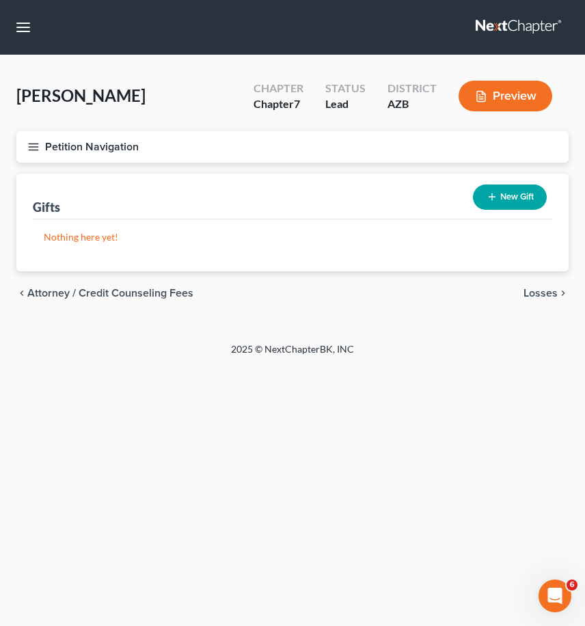
click at [36, 148] on icon "button" at bounding box center [33, 147] width 12 height 12
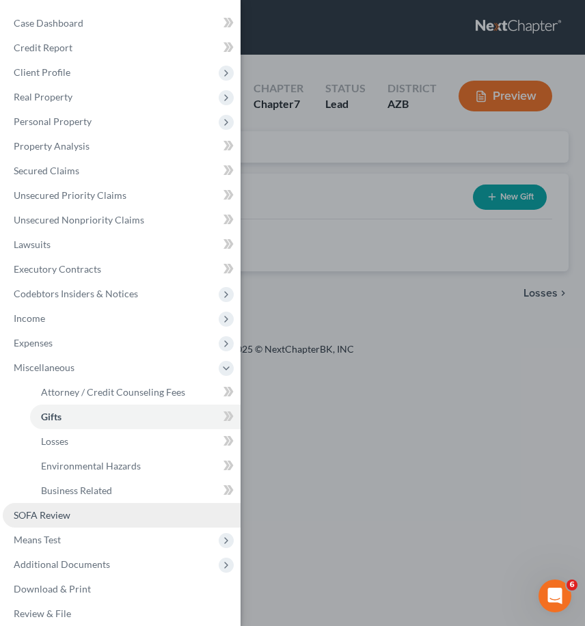
click at [43, 515] on span "SOFA Review" at bounding box center [42, 515] width 57 height 12
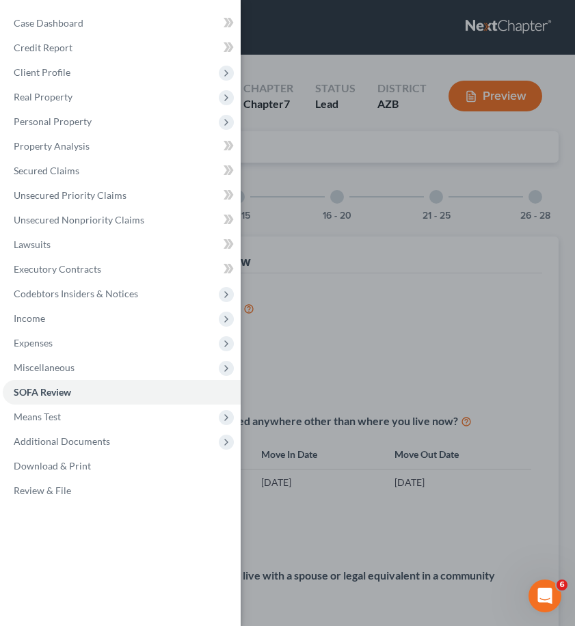
click at [496, 286] on div "Case Dashboard Payments Invoices Payments Payments Credit Report Client Profile" at bounding box center [287, 313] width 575 height 626
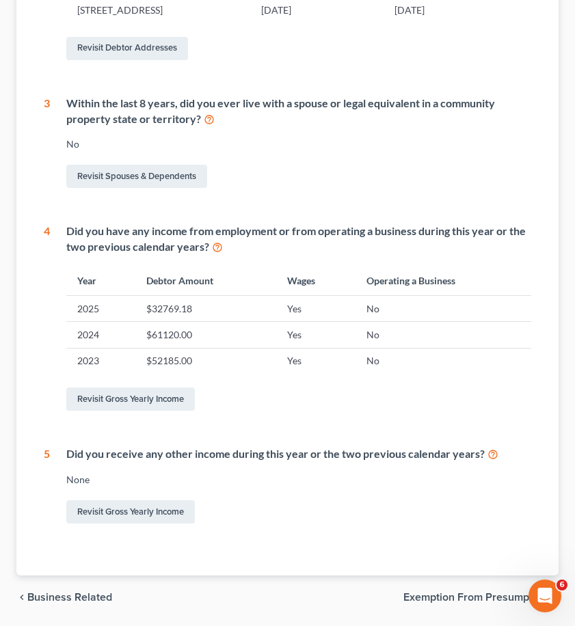
scroll to position [449, 0]
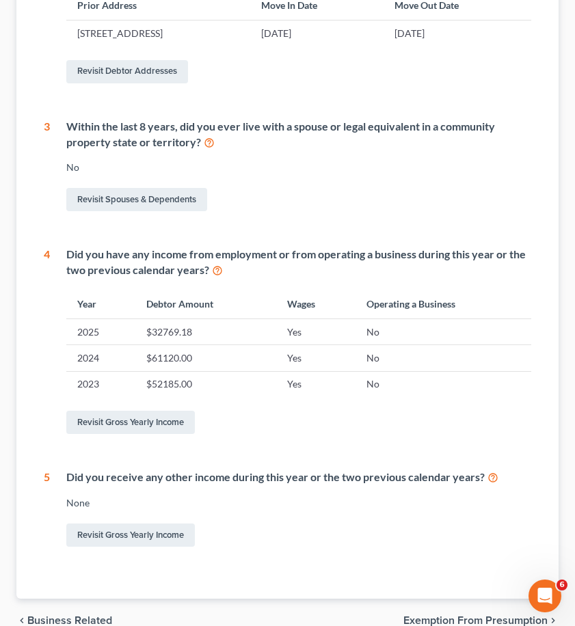
click at [216, 269] on icon at bounding box center [217, 269] width 11 height 13
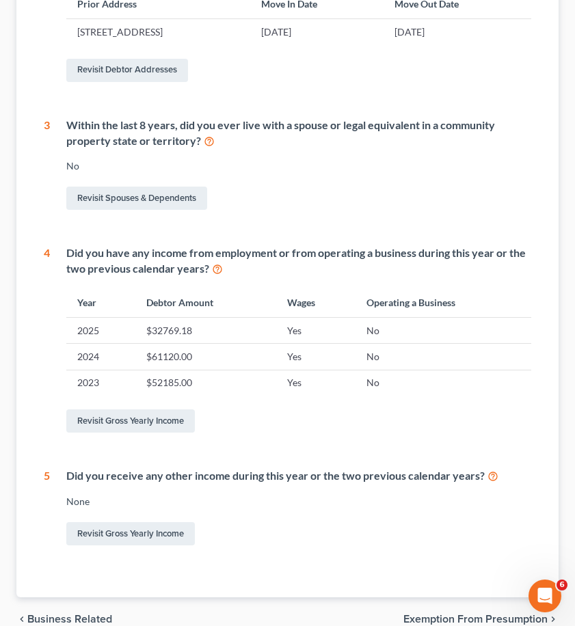
scroll to position [478, 0]
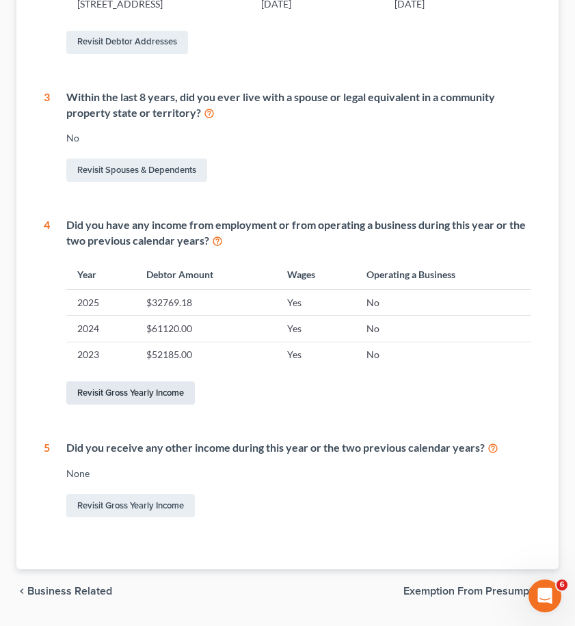
click at [142, 394] on link "Revisit Gross Yearly Income" at bounding box center [130, 392] width 128 height 23
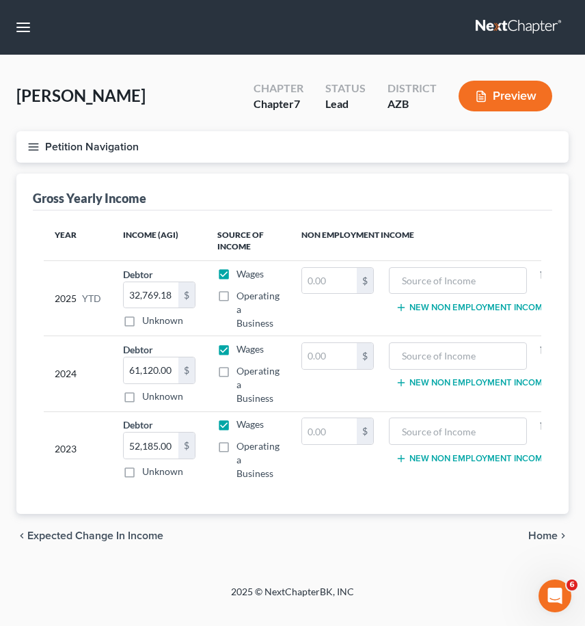
click at [31, 146] on icon "button" at bounding box center [33, 147] width 12 height 12
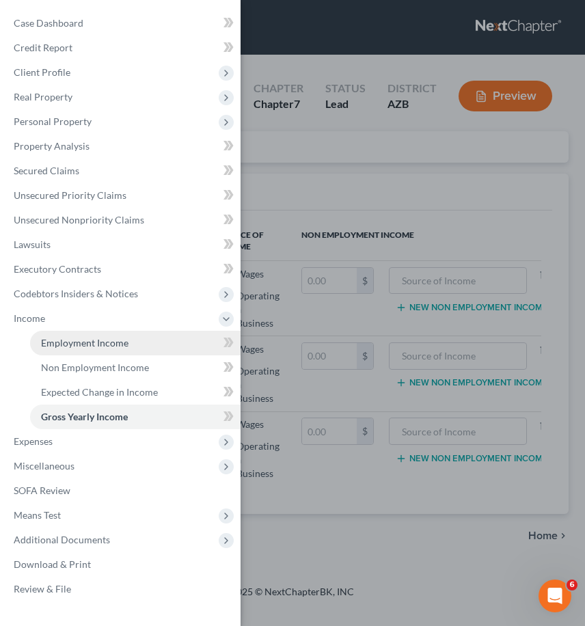
click at [108, 343] on span "Employment Income" at bounding box center [84, 343] width 87 height 12
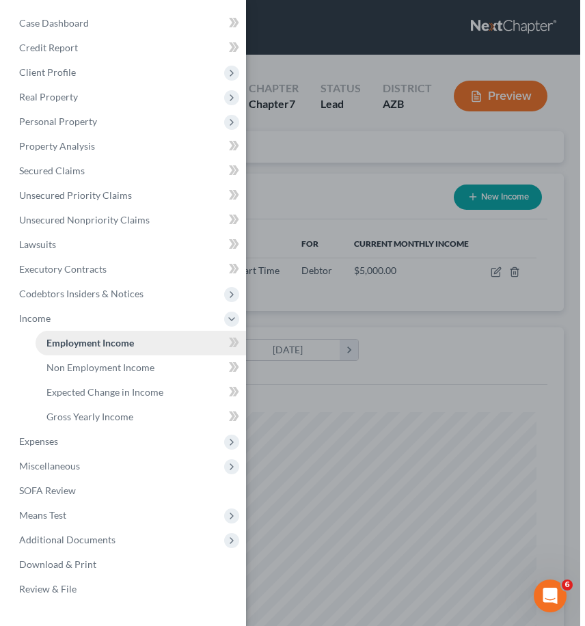
scroll to position [243, 514]
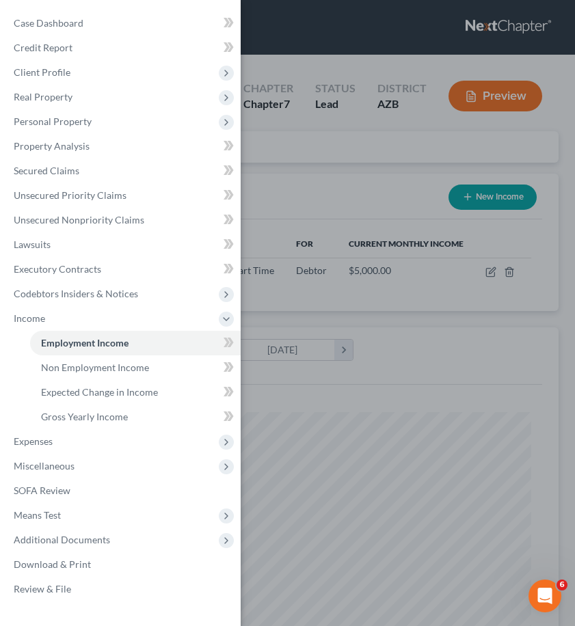
click at [373, 411] on div "Case Dashboard Payments Invoices Payments Payments Credit Report Client Profile" at bounding box center [287, 313] width 575 height 626
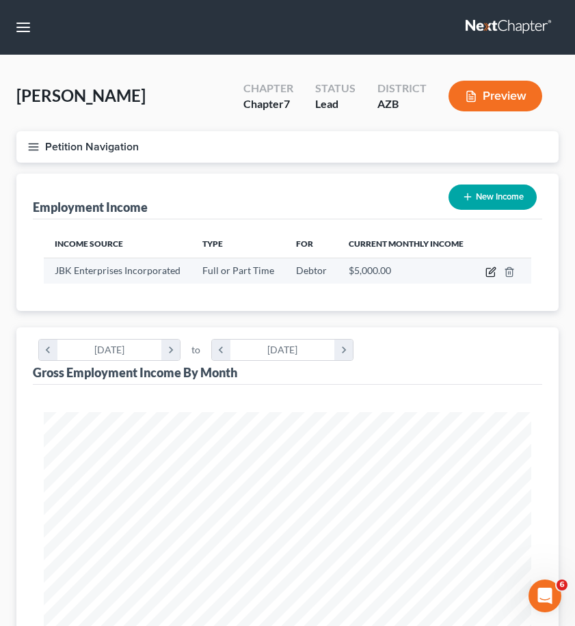
click at [489, 273] on icon "button" at bounding box center [491, 270] width 6 height 6
select select "0"
select select "3"
select select "2"
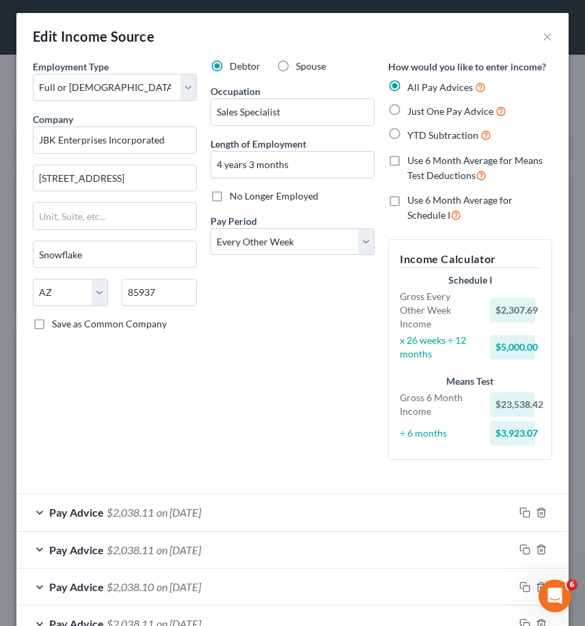
scroll to position [0, 0]
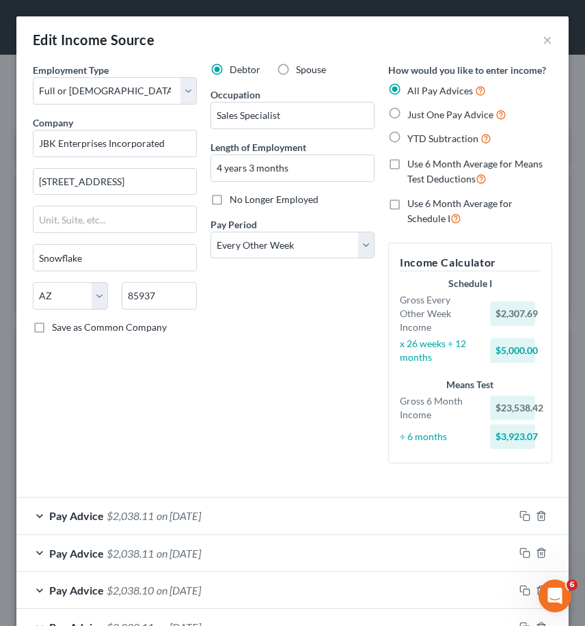
click at [303, 392] on div "Debtor Spouse Occupation Sales Specialist Length of Employment 4 years 3 months…" at bounding box center [293, 268] width 178 height 411
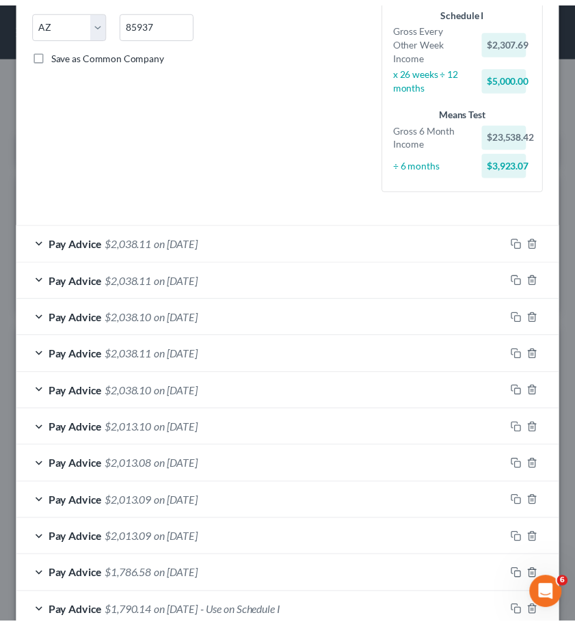
scroll to position [429, 0]
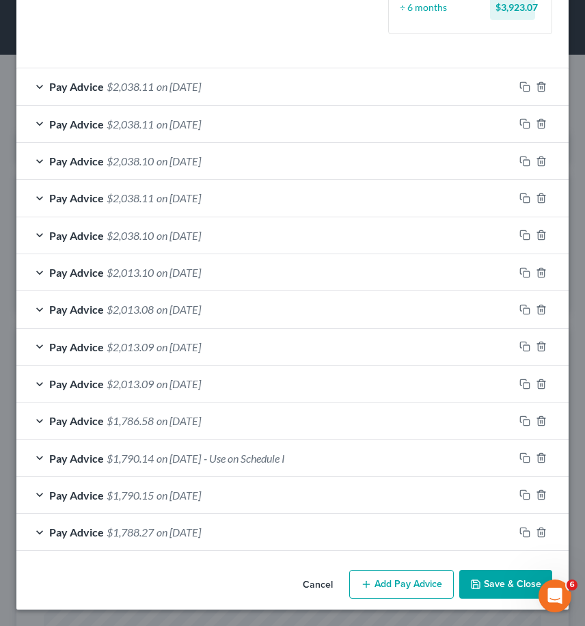
click at [508, 590] on button "Save & Close" at bounding box center [505, 584] width 93 height 29
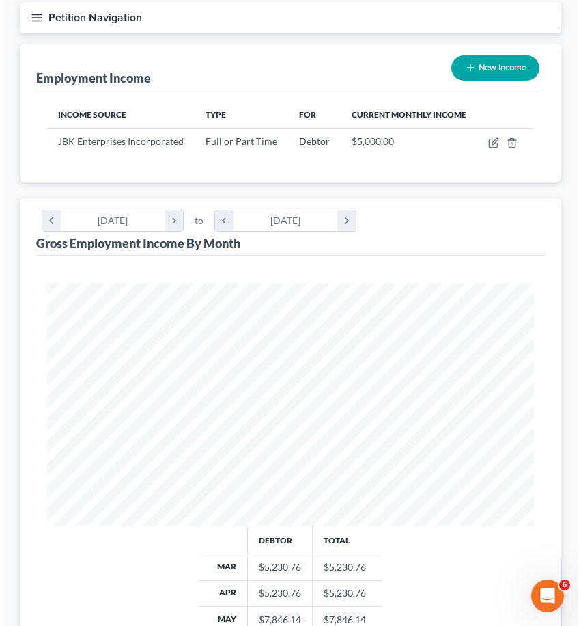
scroll to position [61, 0]
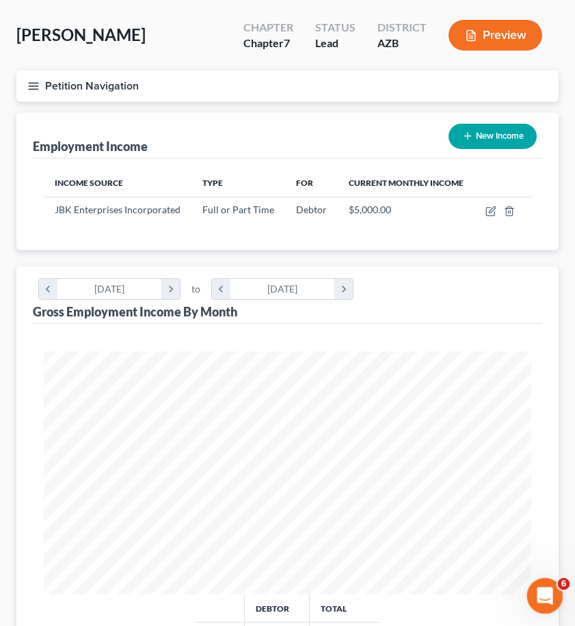
click at [547, 596] on icon "Open Intercom Messenger" at bounding box center [543, 594] width 23 height 23
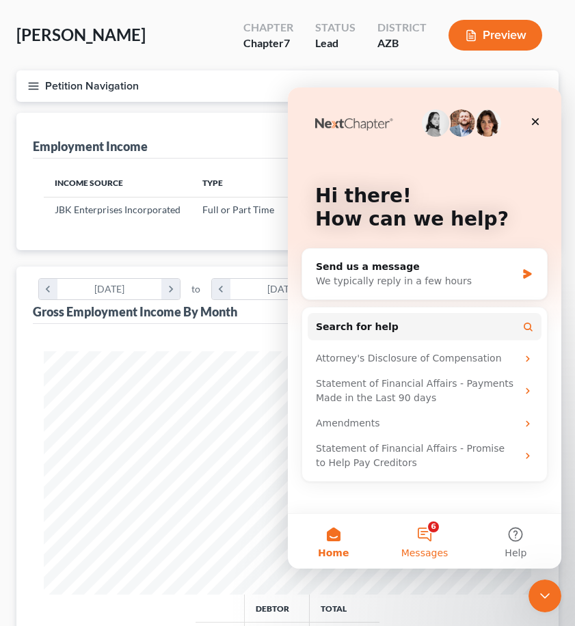
click at [415, 548] on span "Messages" at bounding box center [424, 553] width 47 height 10
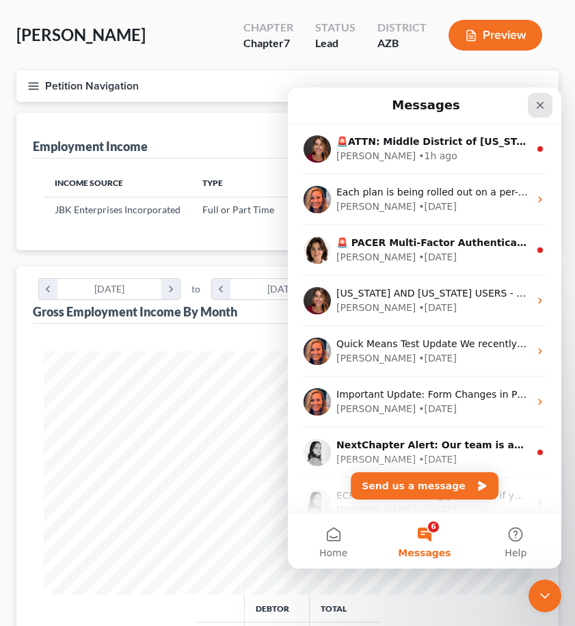
drag, startPoint x: 545, startPoint y: 104, endPoint x: 806, endPoint y: 207, distance: 280.6
click at [545, 104] on icon "Close" at bounding box center [539, 105] width 11 height 11
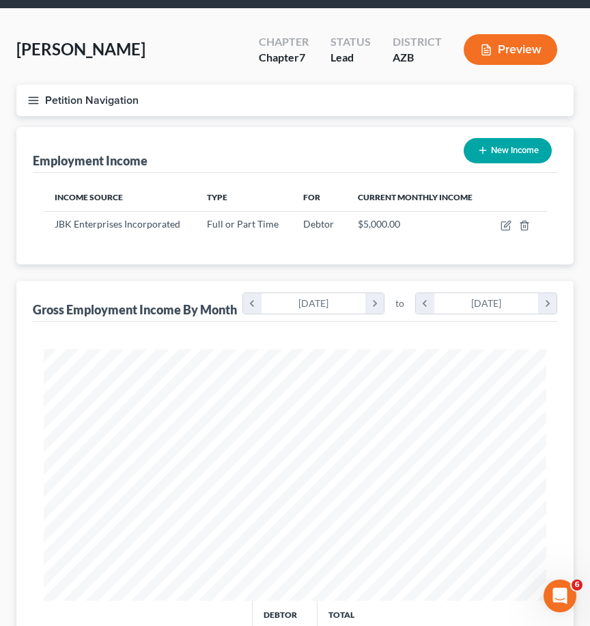
scroll to position [68, 0]
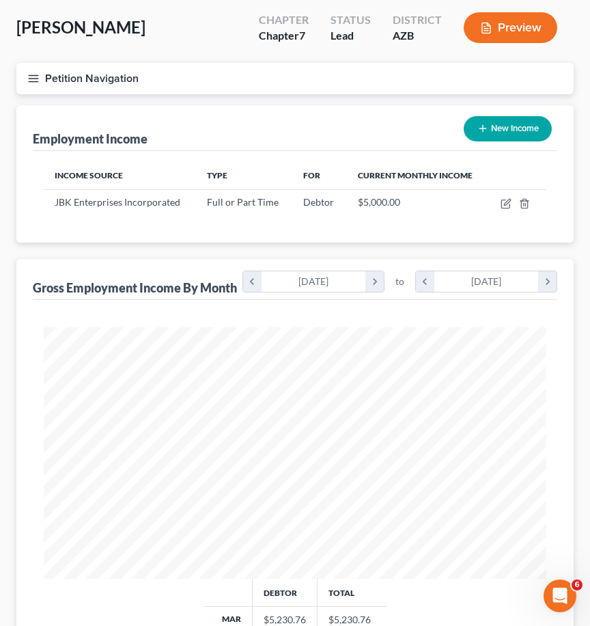
click at [33, 80] on icon "button" at bounding box center [33, 78] width 12 height 12
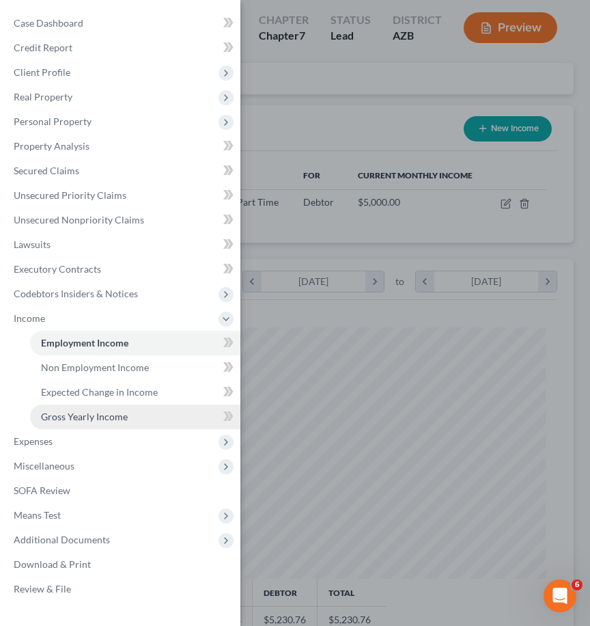
click at [102, 417] on span "Gross Yearly Income" at bounding box center [84, 417] width 87 height 12
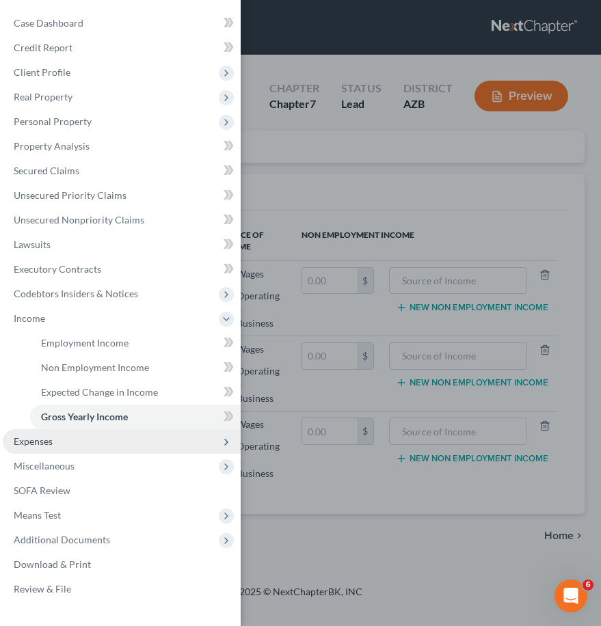
click at [44, 442] on span "Expenses" at bounding box center [33, 441] width 39 height 12
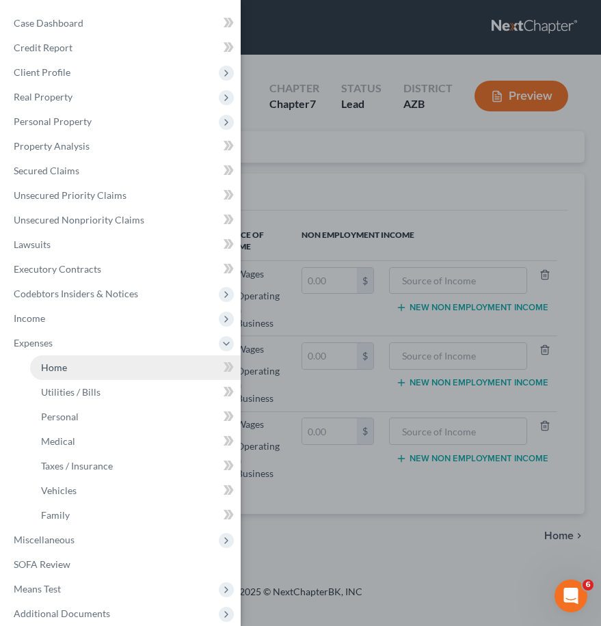
click at [65, 366] on span "Home" at bounding box center [54, 367] width 26 height 12
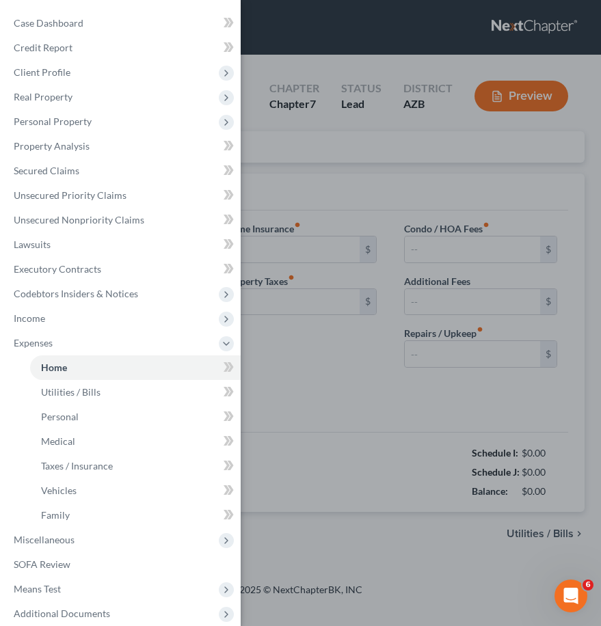
type input "1,700.00"
type input "0.00"
radio input "true"
type input "0.00"
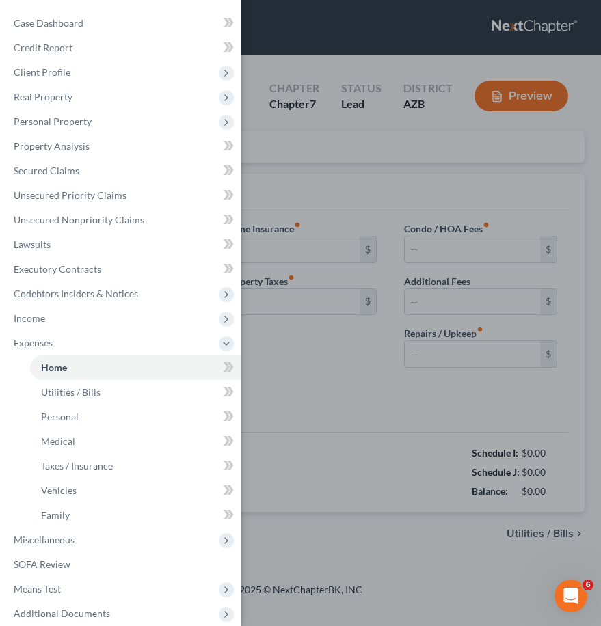
type input "0.00"
click at [362, 154] on div "Case Dashboard Payments Invoices Payments Payments Credit Report Client Profile" at bounding box center [300, 313] width 601 height 626
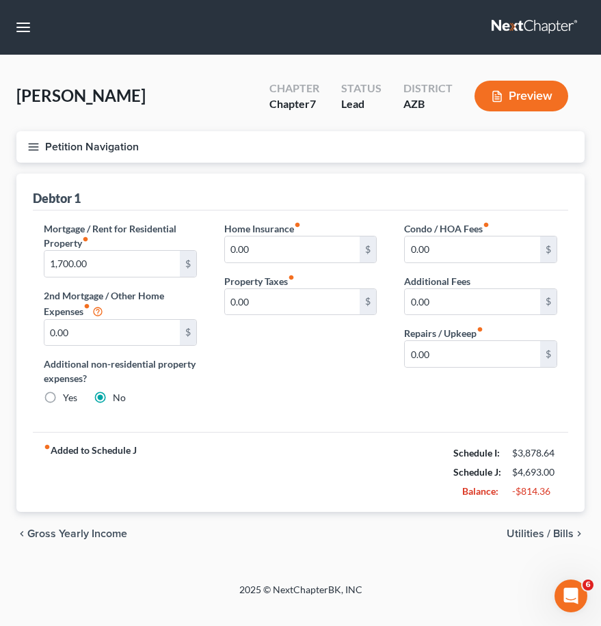
click at [31, 146] on icon "button" at bounding box center [33, 147] width 12 height 12
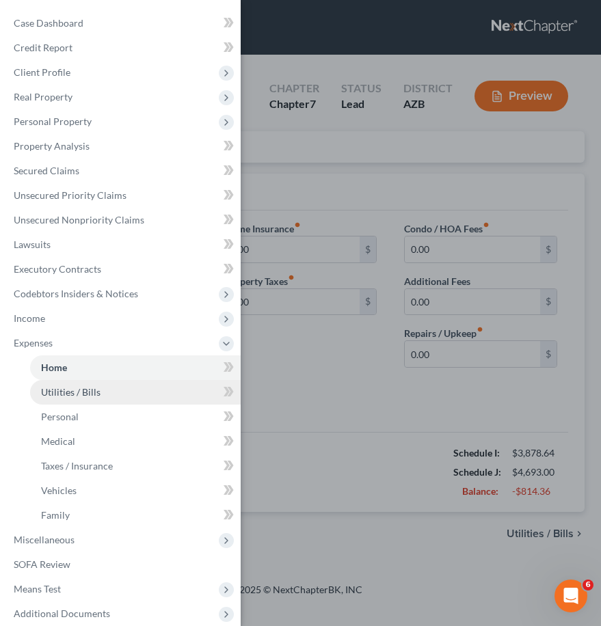
click at [100, 391] on link "Utilities / Bills" at bounding box center [135, 392] width 210 height 25
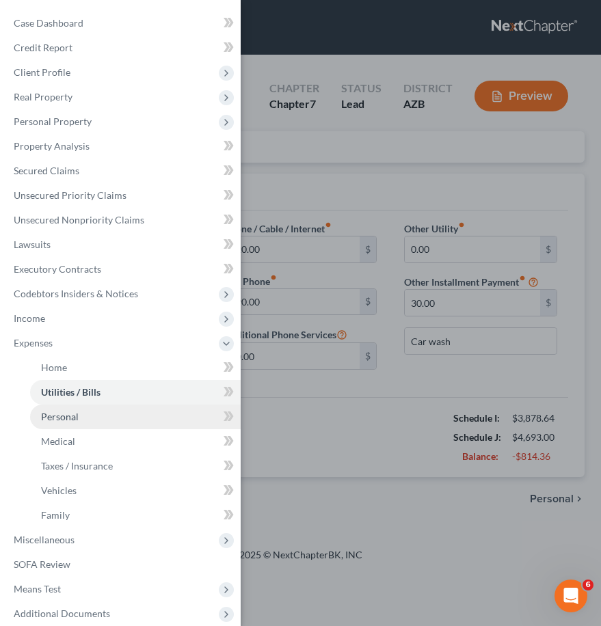
click at [73, 418] on span "Personal" at bounding box center [60, 417] width 38 height 12
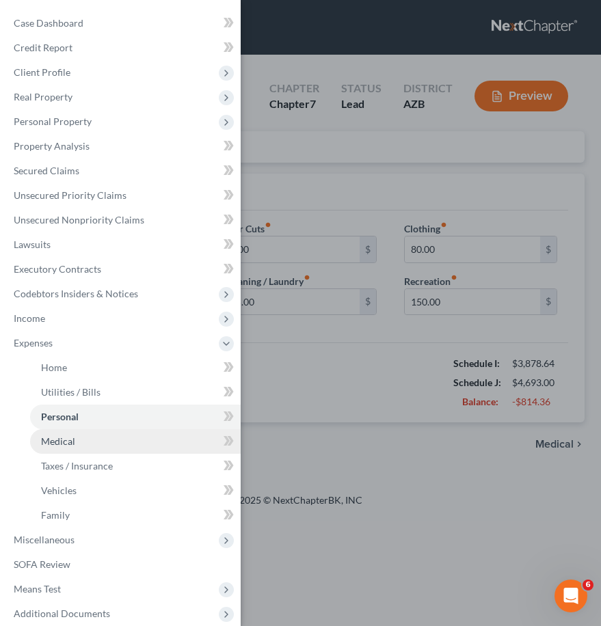
click at [56, 437] on span "Medical" at bounding box center [58, 441] width 34 height 12
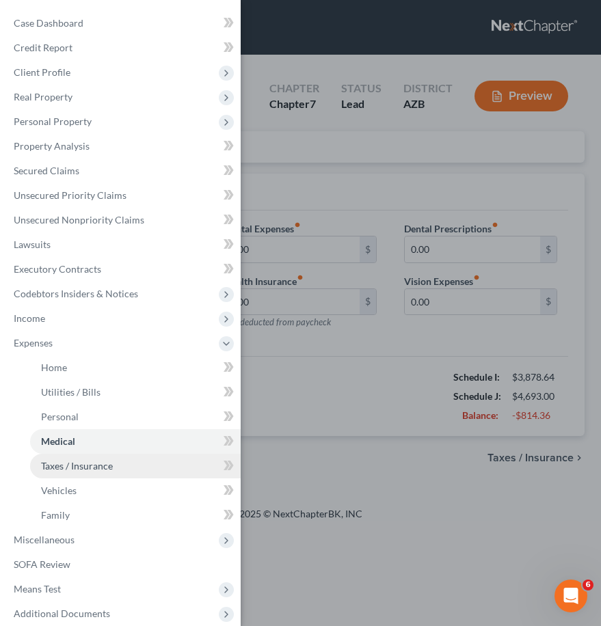
click at [81, 471] on span "Taxes / Insurance" at bounding box center [77, 466] width 72 height 12
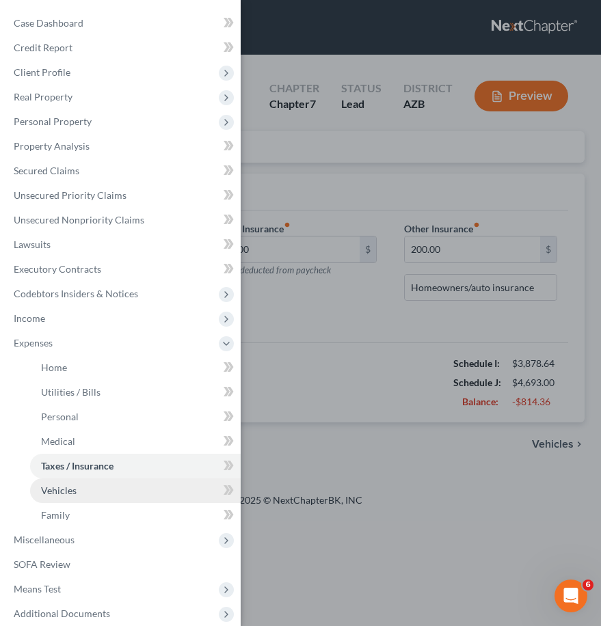
click at [73, 499] on link "Vehicles" at bounding box center [135, 490] width 210 height 25
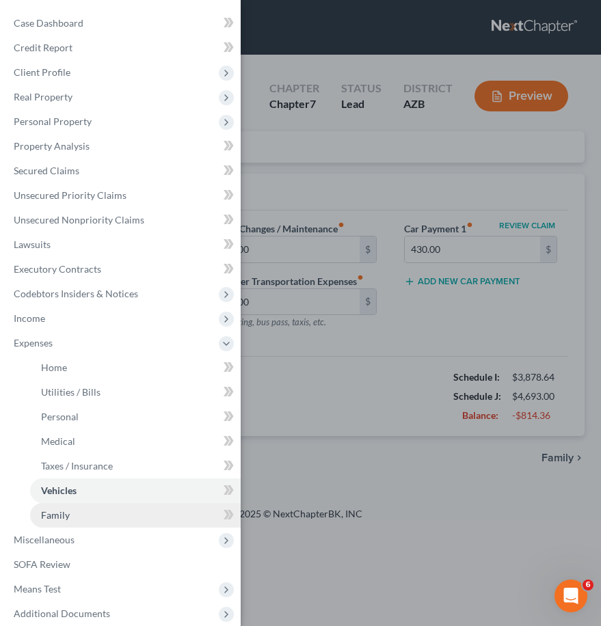
click at [55, 512] on span "Family" at bounding box center [55, 515] width 29 height 12
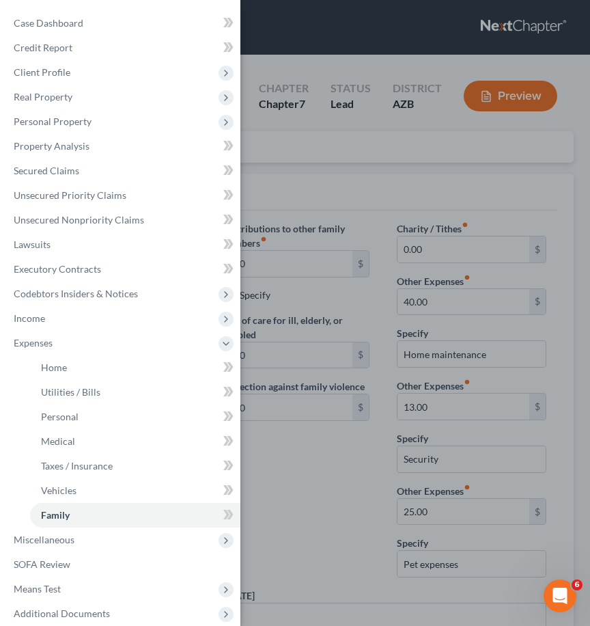
click at [340, 469] on div "Case Dashboard Payments Invoices Payments Payments Credit Report Client Profile" at bounding box center [295, 313] width 590 height 626
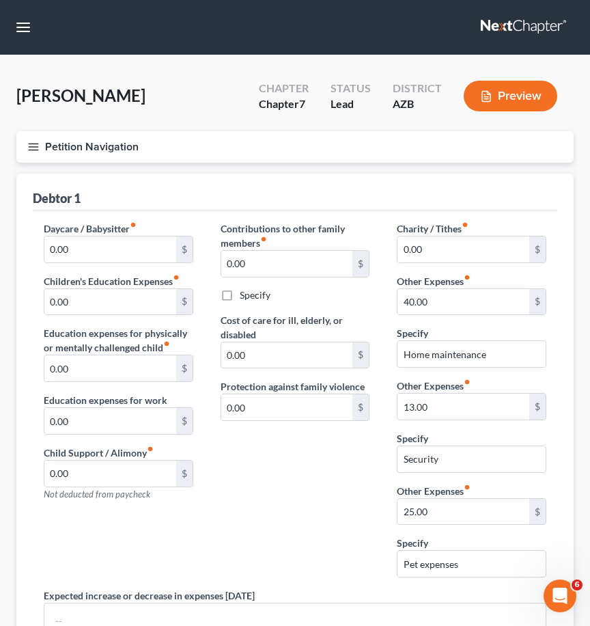
click at [37, 148] on icon "button" at bounding box center [33, 147] width 12 height 12
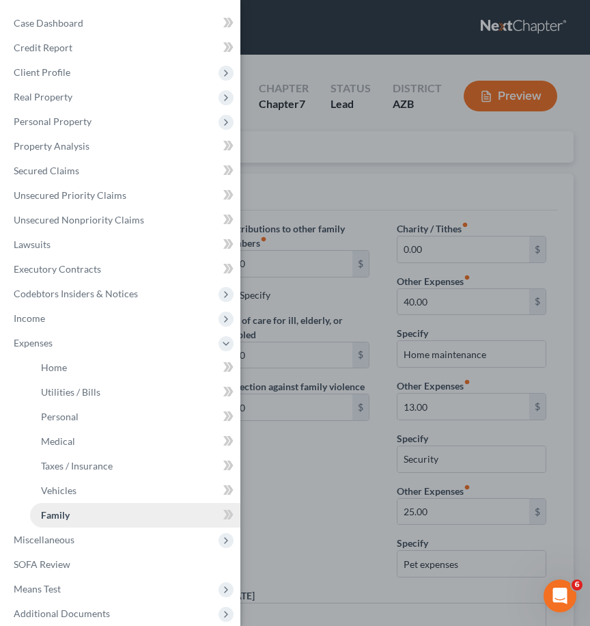
scroll to position [60, 0]
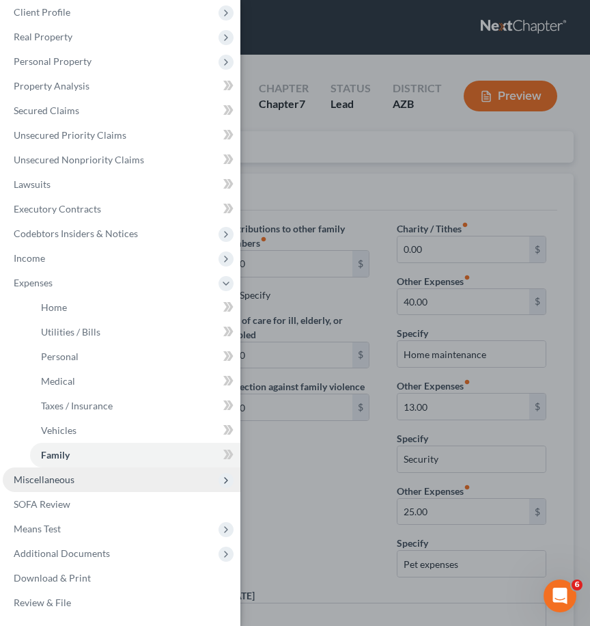
click at [40, 482] on span "Miscellaneous" at bounding box center [44, 479] width 61 height 12
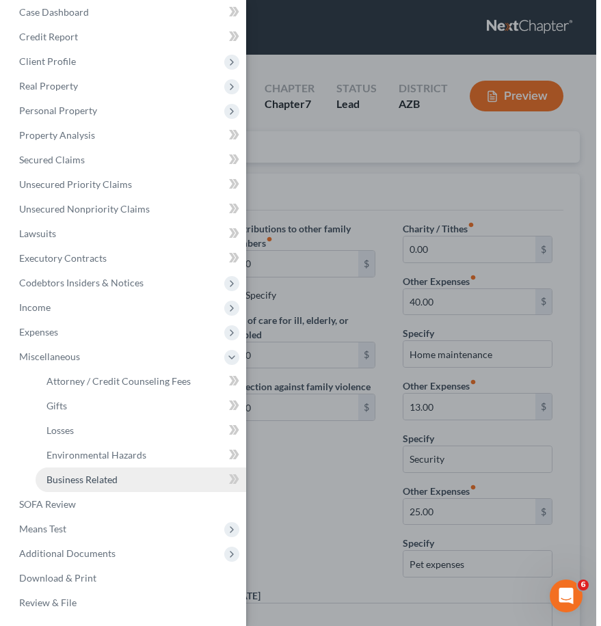
scroll to position [11, 0]
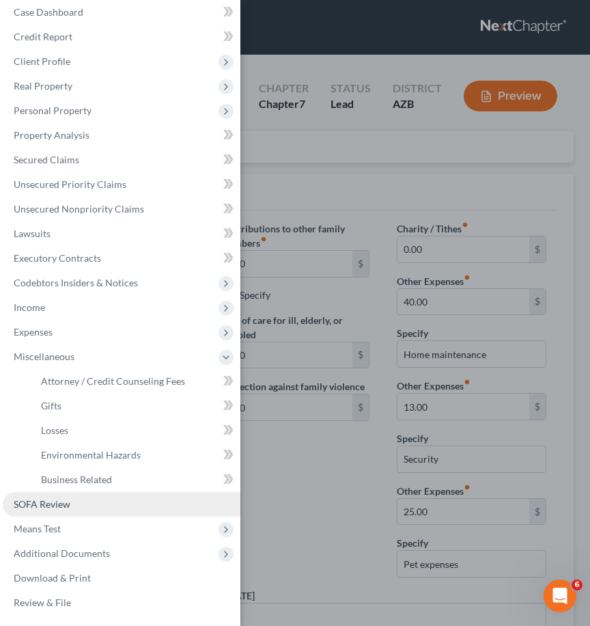
click at [55, 506] on span "SOFA Review" at bounding box center [42, 504] width 57 height 12
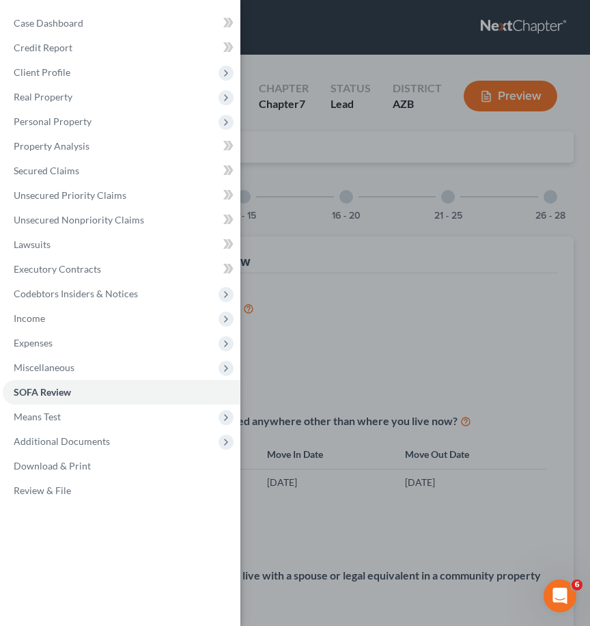
click at [425, 174] on div "Case Dashboard Payments Invoices Payments Payments Credit Report Client Profile" at bounding box center [295, 313] width 590 height 626
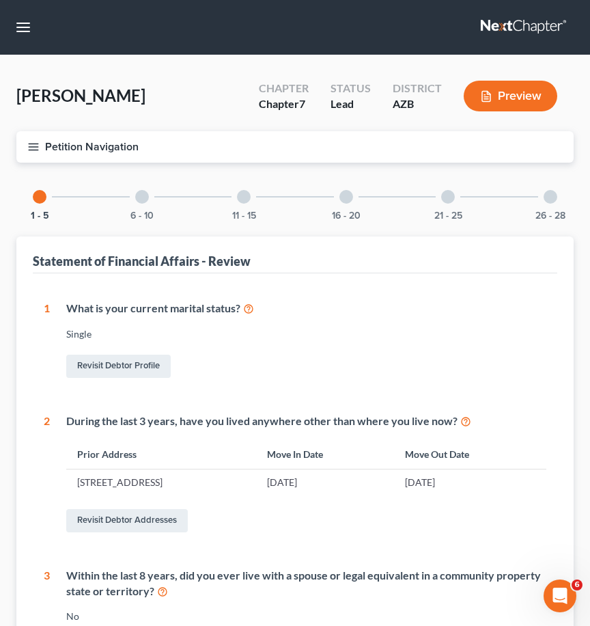
click at [143, 195] on div at bounding box center [142, 197] width 14 height 14
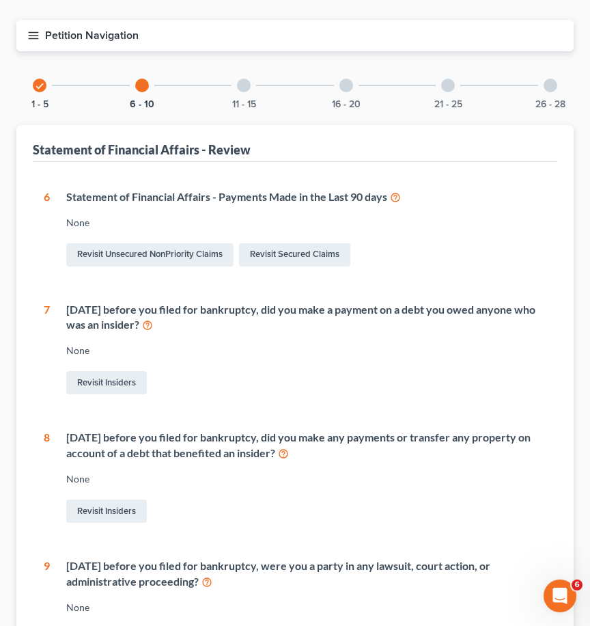
scroll to position [99, 0]
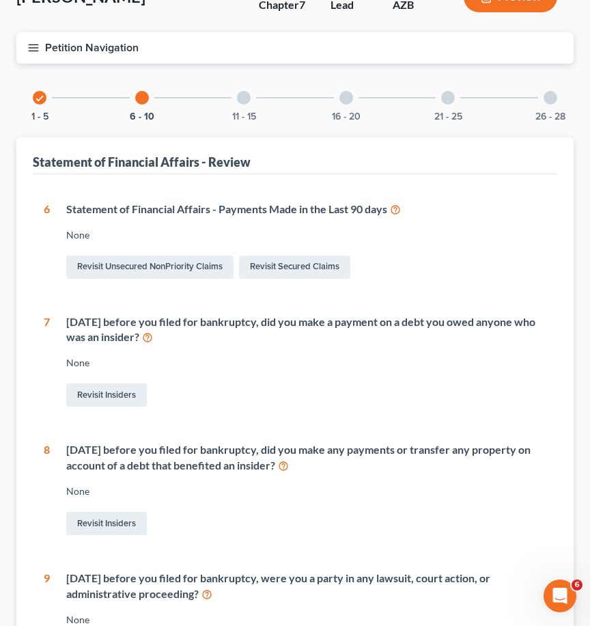
click at [247, 100] on div at bounding box center [244, 98] width 14 height 14
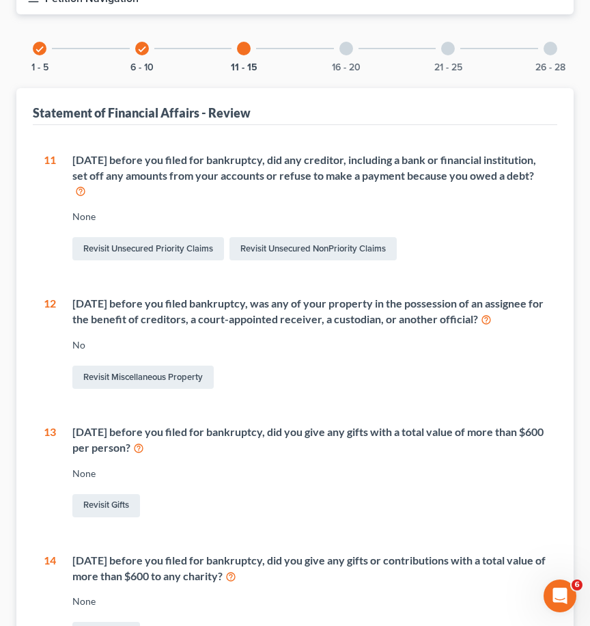
scroll to position [118, 0]
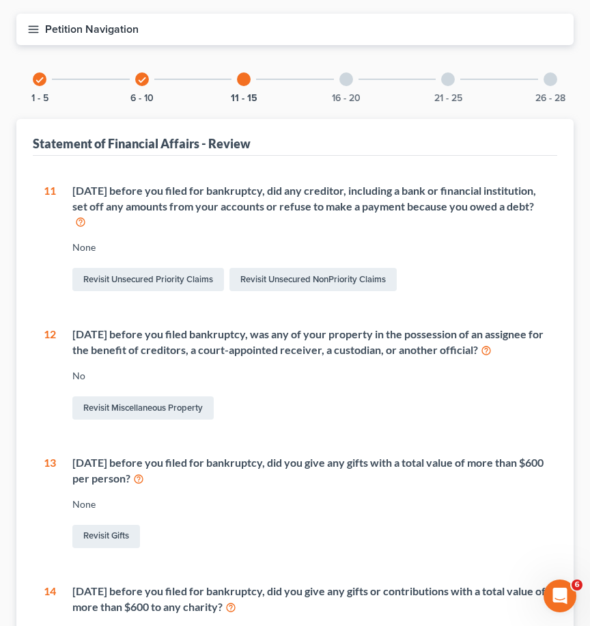
click at [346, 83] on div at bounding box center [347, 79] width 14 height 14
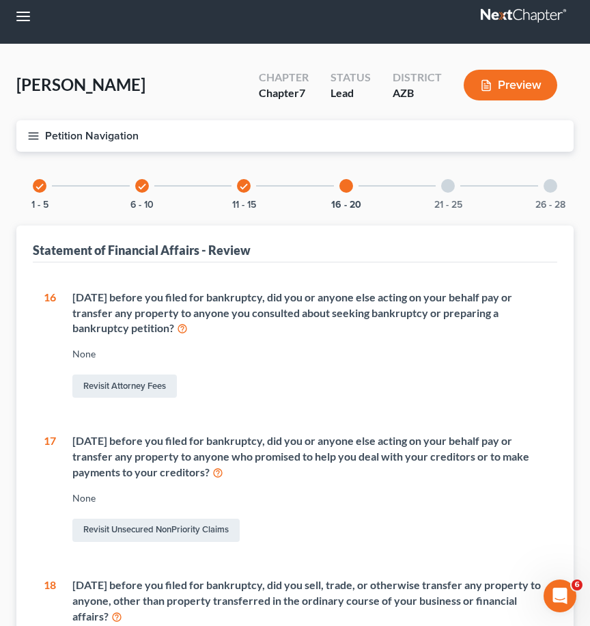
scroll to position [0, 0]
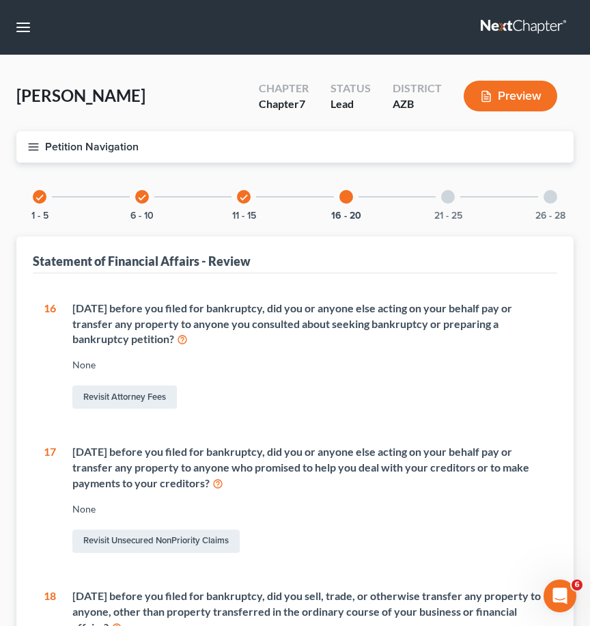
click at [450, 199] on div at bounding box center [448, 197] width 14 height 14
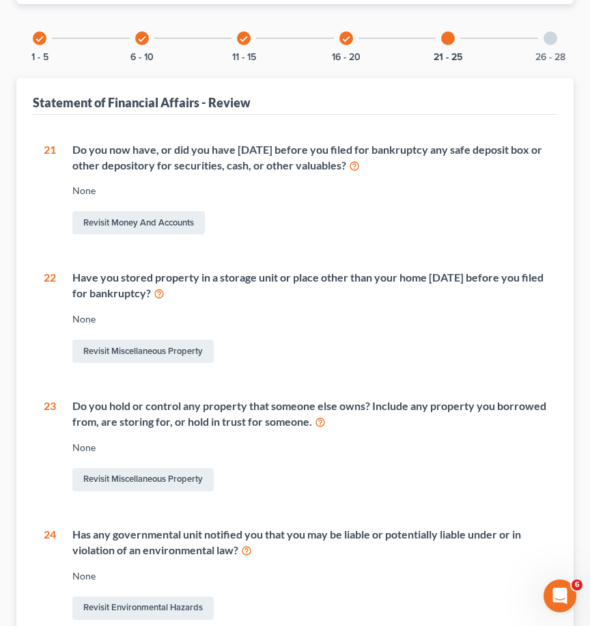
scroll to position [137, 0]
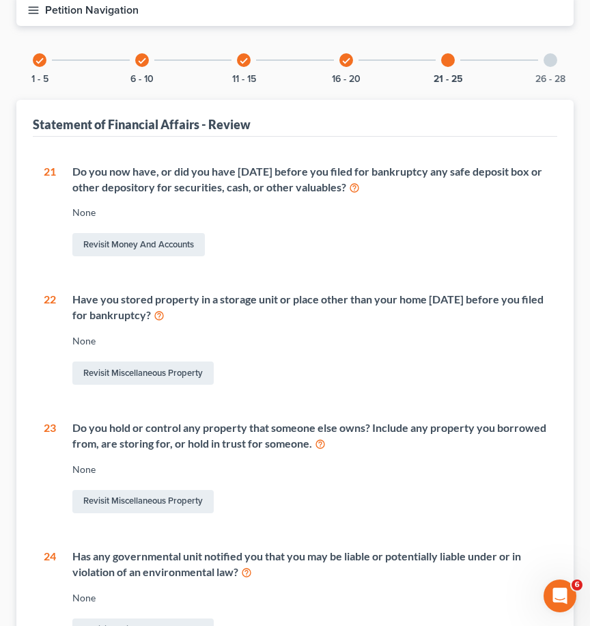
click at [551, 60] on div at bounding box center [551, 60] width 14 height 14
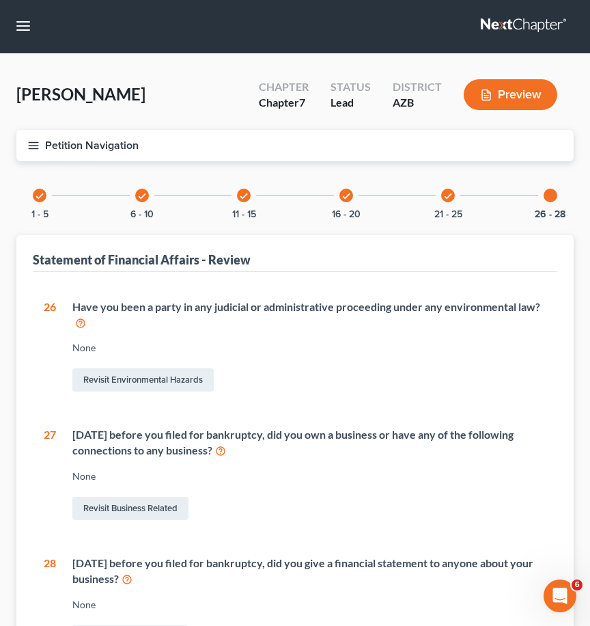
scroll to position [0, 0]
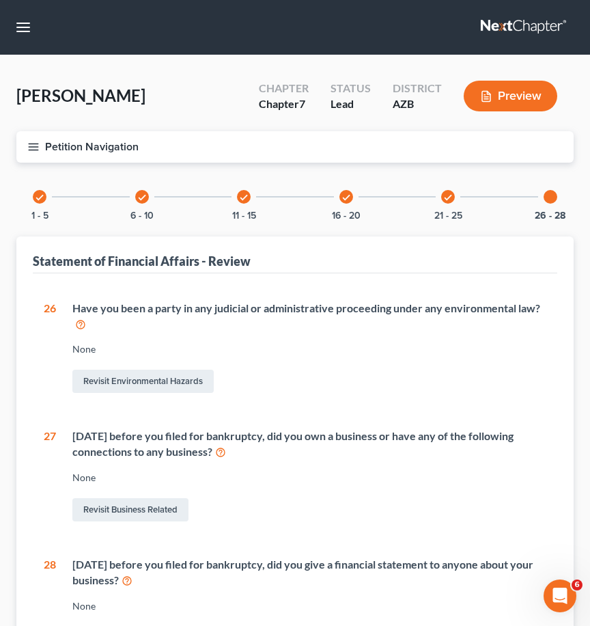
click at [40, 150] on button "Petition Navigation" at bounding box center [295, 146] width 558 height 31
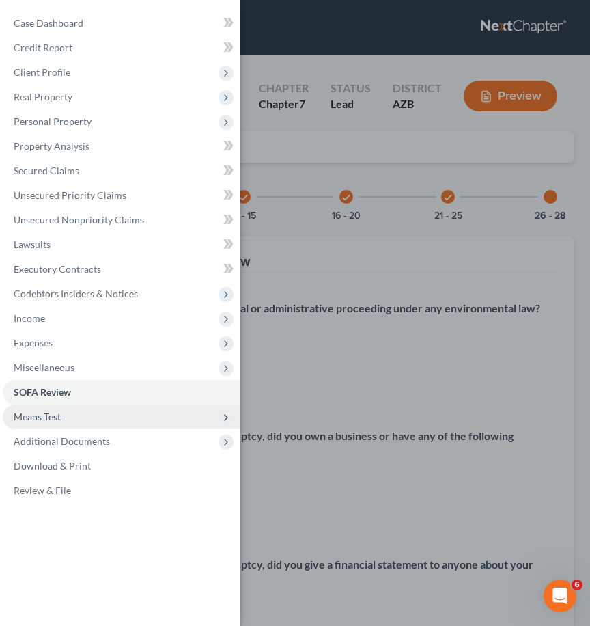
click at [47, 420] on span "Means Test" at bounding box center [37, 417] width 47 height 12
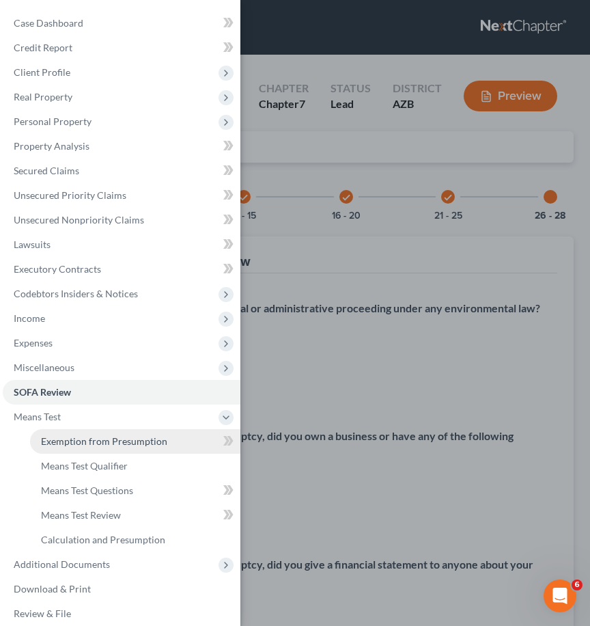
click at [136, 442] on span "Exemption from Presumption" at bounding box center [104, 441] width 126 height 12
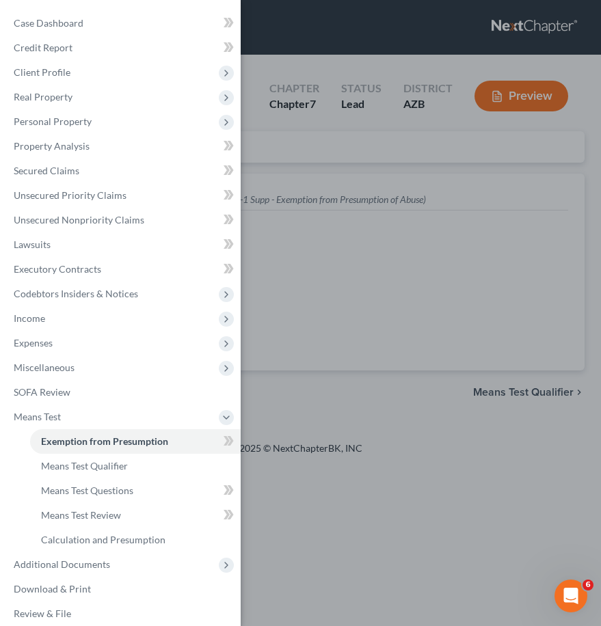
click at [357, 374] on div "Case Dashboard Payments Invoices Payments Payments Credit Report Client Profile" at bounding box center [300, 313] width 601 height 626
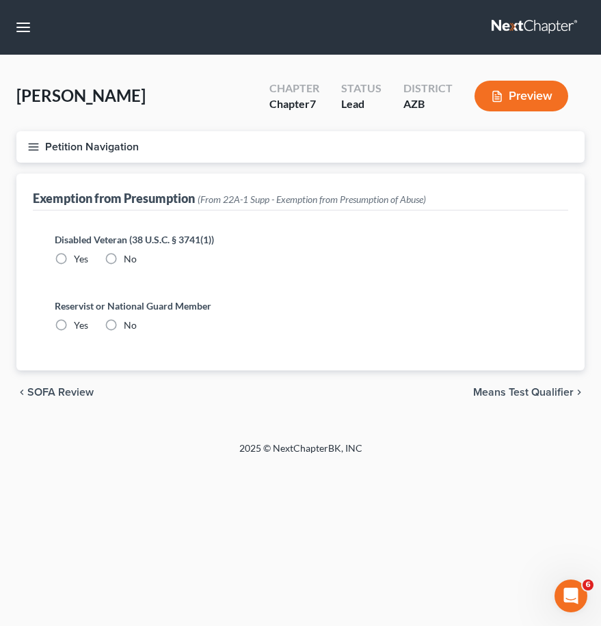
click at [124, 258] on label "No" at bounding box center [130, 259] width 13 height 14
click at [129, 258] on input "No" at bounding box center [133, 256] width 9 height 9
radio input "true"
click at [124, 325] on label "No" at bounding box center [130, 325] width 13 height 14
click at [129, 325] on input "No" at bounding box center [133, 322] width 9 height 9
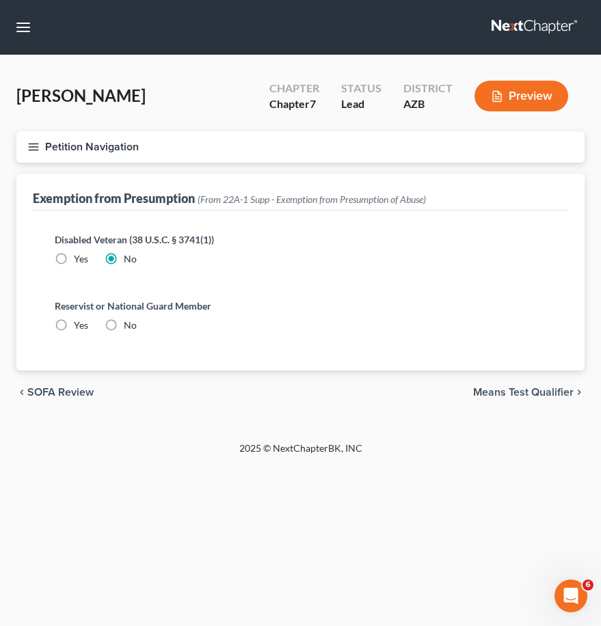
radio input "true"
click at [525, 396] on span "Means Test Qualifier" at bounding box center [523, 392] width 100 height 11
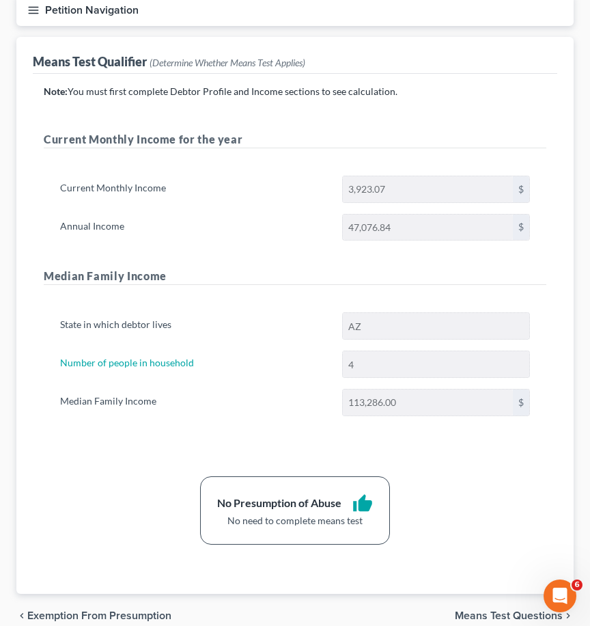
scroll to position [200, 0]
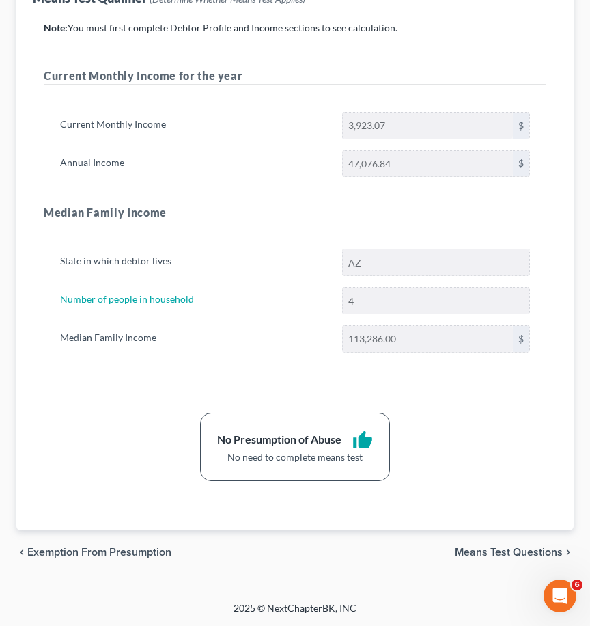
click at [540, 551] on span "Means Test Questions" at bounding box center [509, 552] width 108 height 11
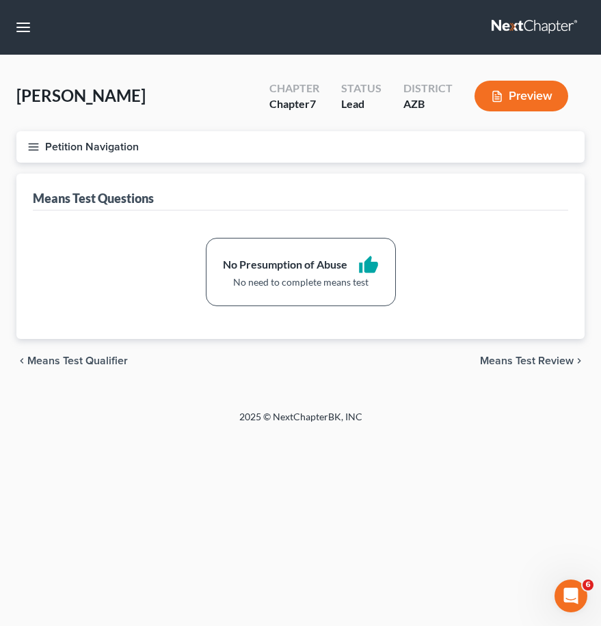
click at [554, 362] on span "Means Test Review" at bounding box center [527, 360] width 94 height 11
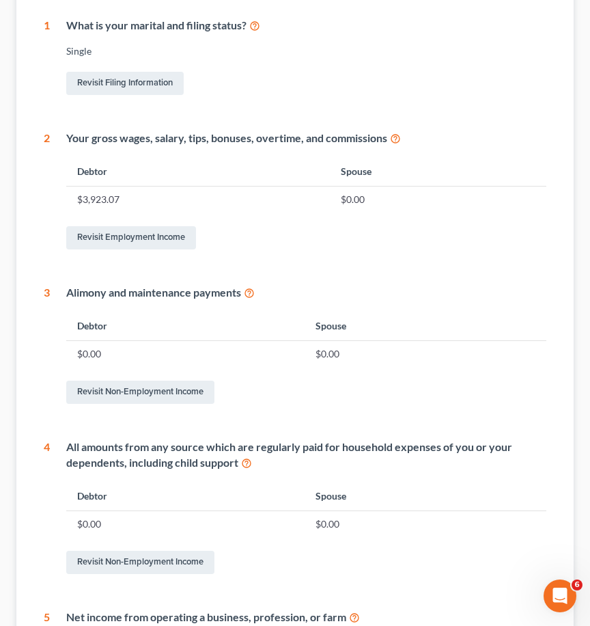
scroll to position [96, 0]
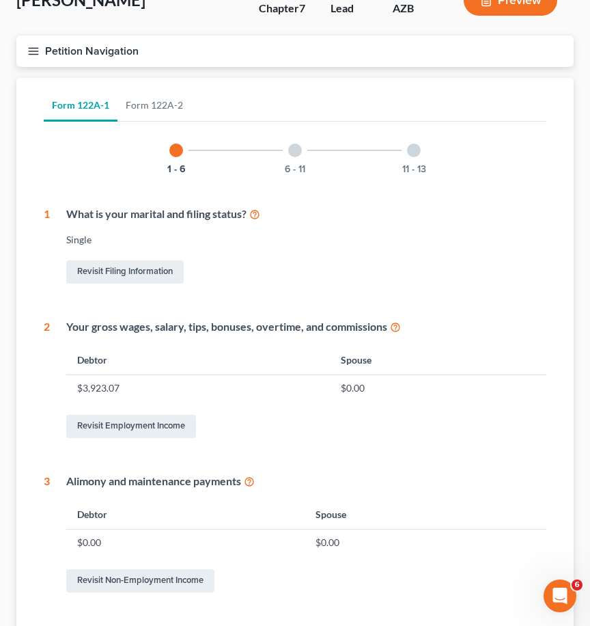
click at [298, 149] on div at bounding box center [295, 150] width 14 height 14
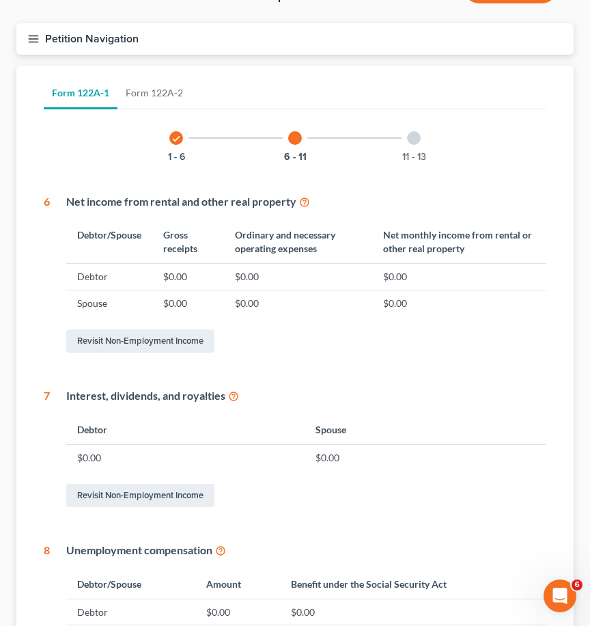
scroll to position [107, 0]
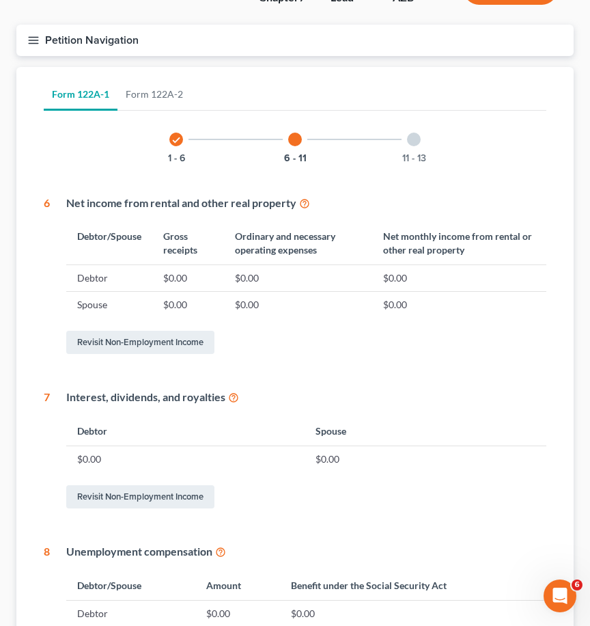
click at [419, 139] on div at bounding box center [414, 140] width 14 height 14
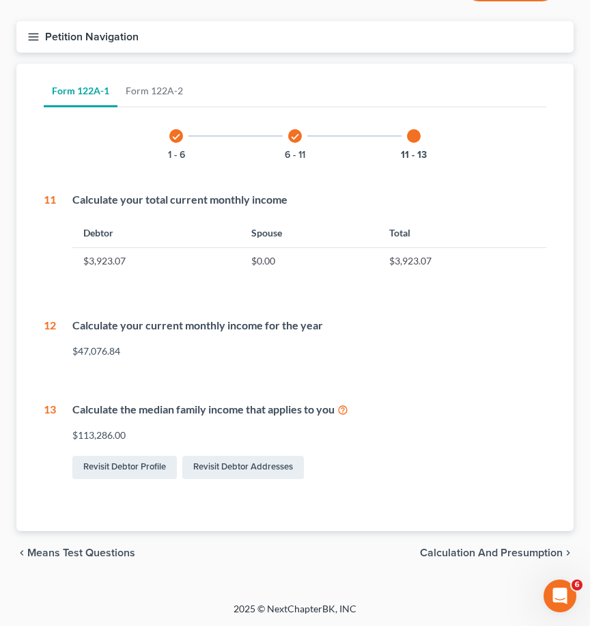
scroll to position [111, 0]
click at [495, 551] on span "Calculation and Presumption" at bounding box center [491, 552] width 143 height 11
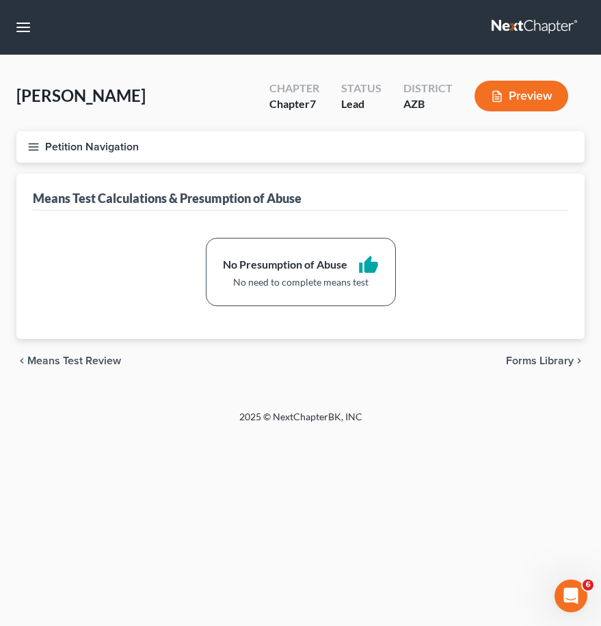
click at [37, 147] on line "button" at bounding box center [34, 147] width 10 height 0
